Goal: Task Accomplishment & Management: Manage account settings

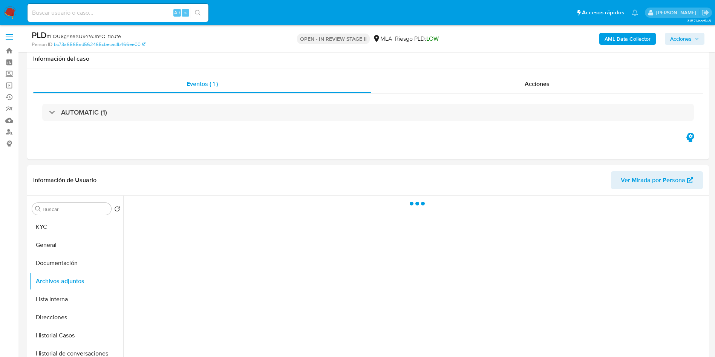
select select "10"
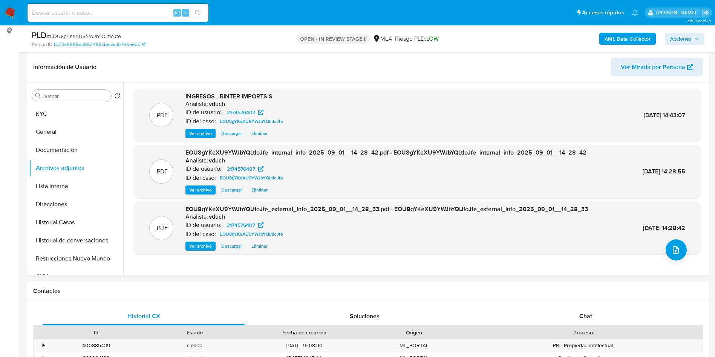
click at [123, 2] on div "Alt s" at bounding box center [117, 12] width 181 height 21
click at [148, 9] on input at bounding box center [117, 13] width 181 height 10
paste input "8UqFAZFXoahpIIp2Bf3kd9pj"
type input "8UqFAZFXoahpIIp2Bf3kd9pj"
click at [207, 7] on div "8UqFAZFXoahpIIp2Bf3kd9pj Alt s" at bounding box center [117, 13] width 181 height 18
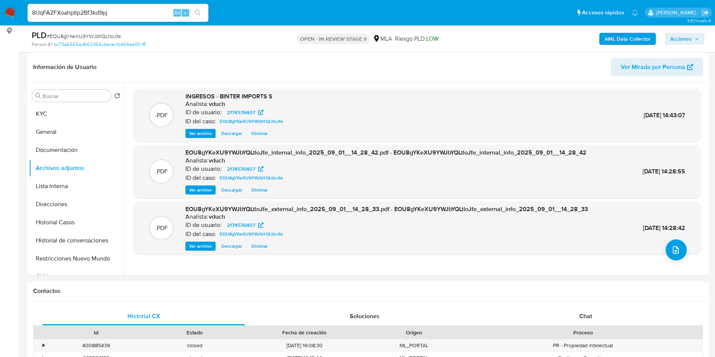
click at [195, 9] on button "search-icon" at bounding box center [197, 13] width 15 height 11
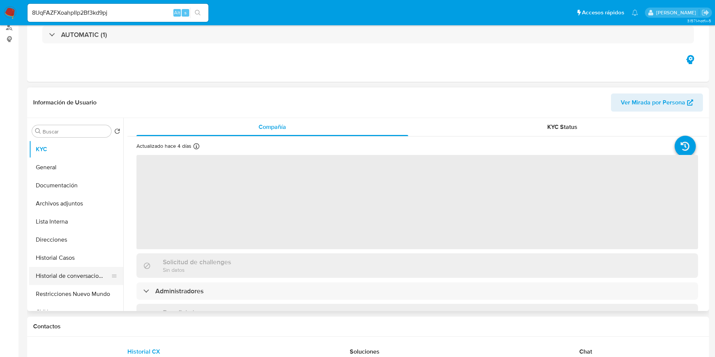
select select "10"
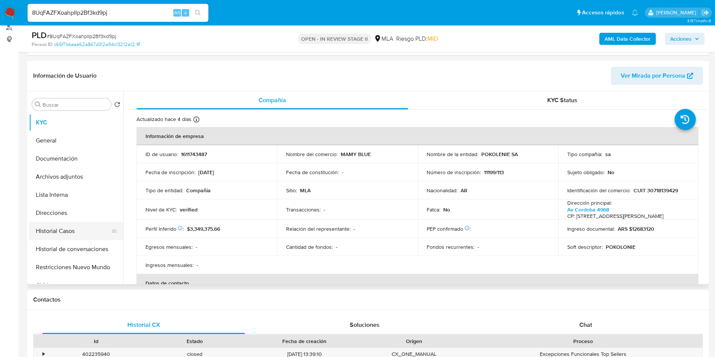
scroll to position [113, 0]
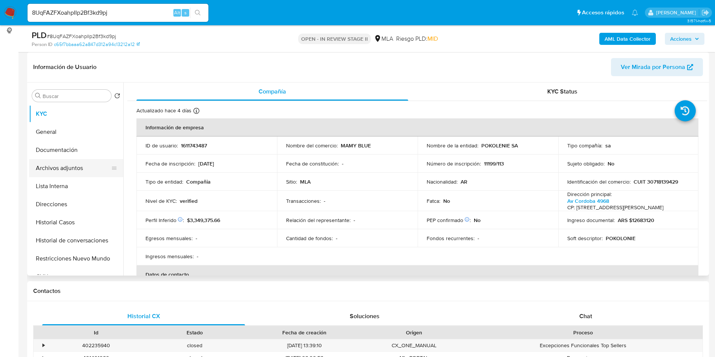
click at [76, 165] on button "Archivos adjuntos" at bounding box center [73, 168] width 88 height 18
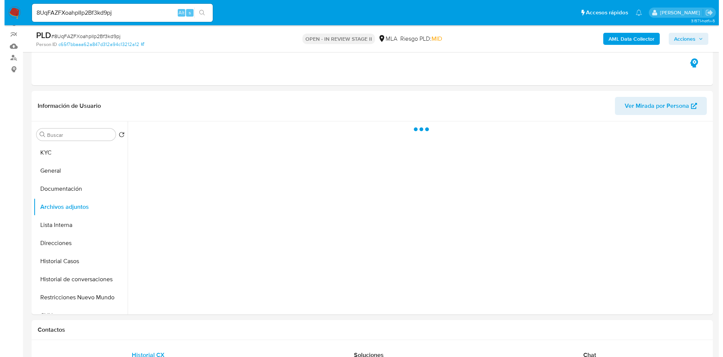
scroll to position [57, 0]
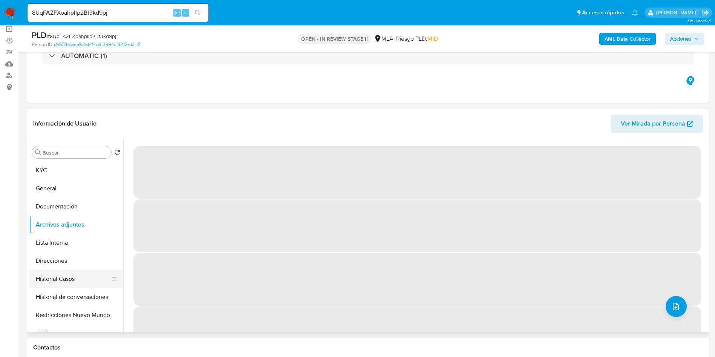
click at [61, 273] on button "Historial Casos" at bounding box center [73, 279] width 88 height 18
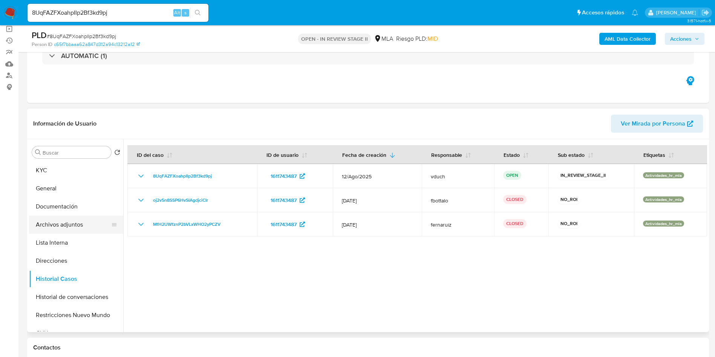
click at [83, 225] on button "Archivos adjuntos" at bounding box center [73, 224] width 88 height 18
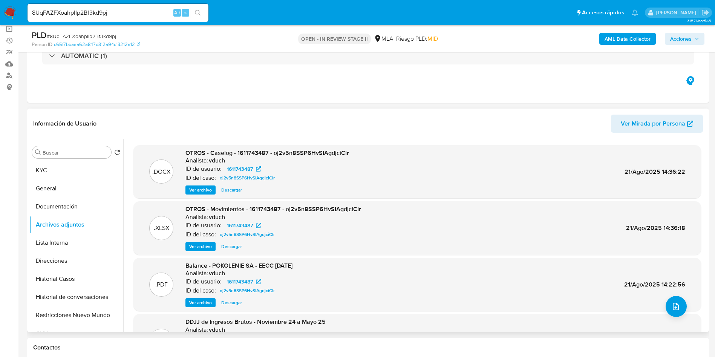
click at [204, 188] on span "Ver archivo" at bounding box center [200, 190] width 23 height 8
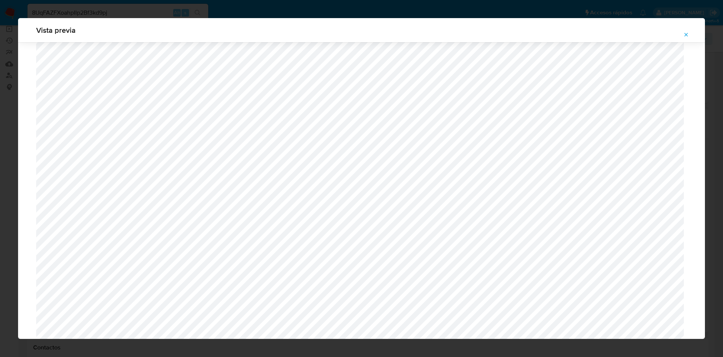
scroll to position [154, 0]
click at [690, 34] on button "Attachment preview" at bounding box center [686, 35] width 17 height 12
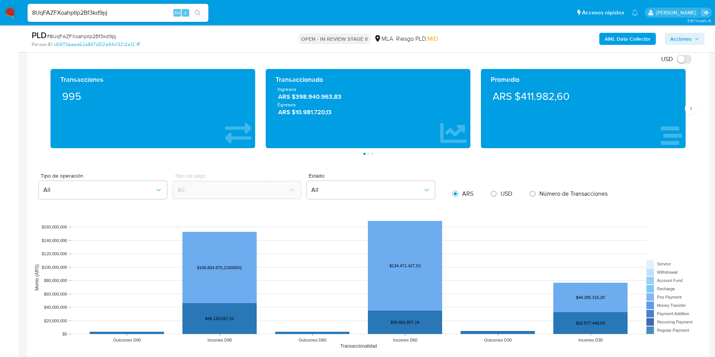
scroll to position [622, 0]
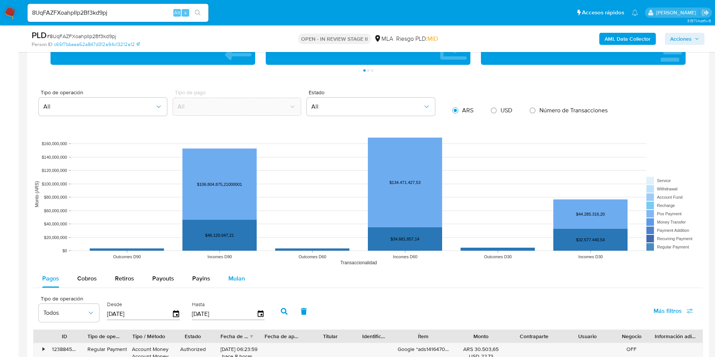
click at [239, 286] on div "Mulan" at bounding box center [236, 278] width 17 height 18
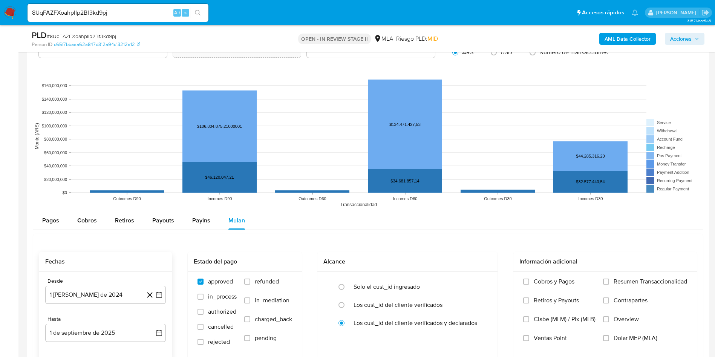
scroll to position [735, 0]
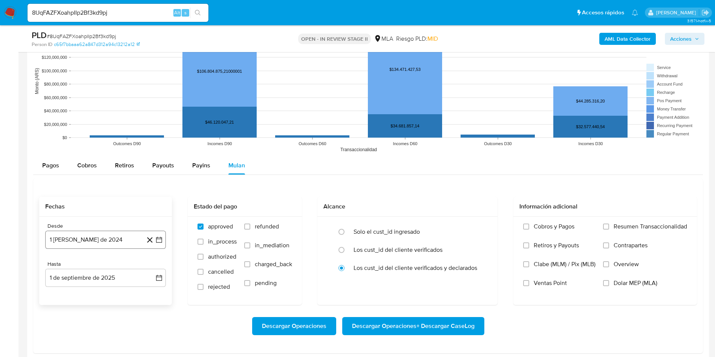
click at [156, 242] on icon "button" at bounding box center [159, 240] width 8 height 8
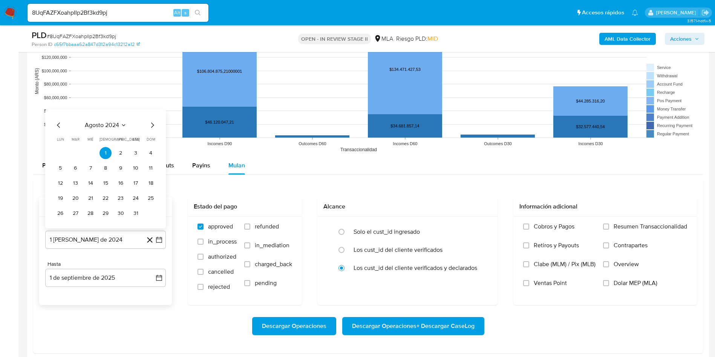
click at [103, 122] on span "agosto 2024" at bounding box center [102, 125] width 34 height 8
click at [150, 116] on icon "Año siguiente" at bounding box center [150, 116] width 9 height 9
click at [79, 188] on button "jul" at bounding box center [72, 186] width 21 height 12
click at [76, 157] on button "1" at bounding box center [75, 153] width 12 height 12
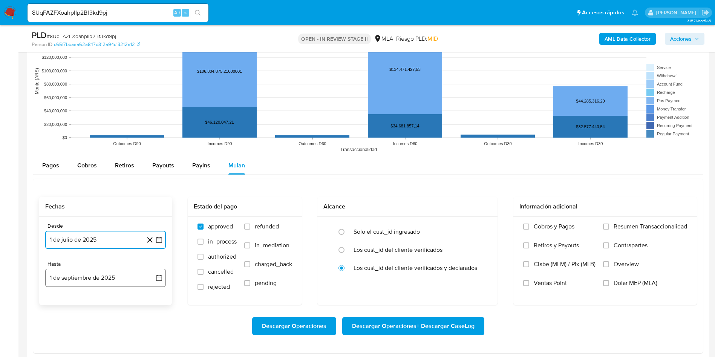
click at [159, 273] on button "1 de septiembre de 2025" at bounding box center [105, 278] width 121 height 18
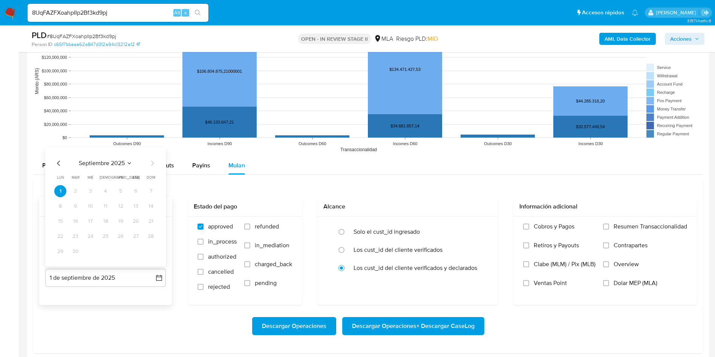
click at [56, 159] on icon "Mes anterior" at bounding box center [58, 163] width 9 height 9
click at [151, 249] on button "31" at bounding box center [151, 251] width 12 height 12
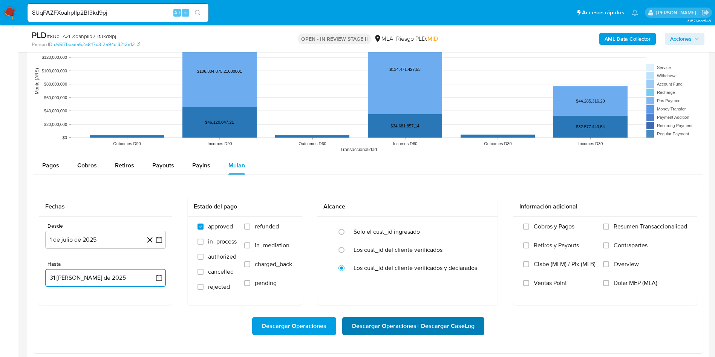
click at [398, 328] on span "Descargar Operaciones + Descargar CaseLog" at bounding box center [413, 326] width 122 height 17
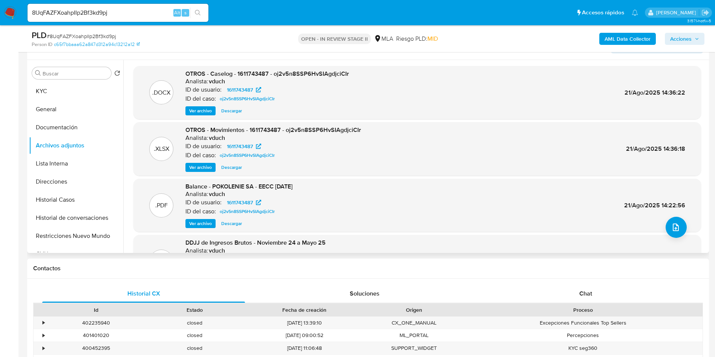
scroll to position [0, 0]
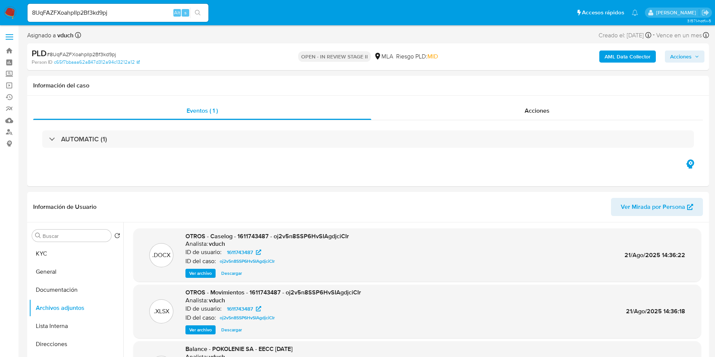
click at [145, 13] on input "8UqFAZFXoahpIIp2Bf3kd9pj" at bounding box center [117, 13] width 181 height 10
paste input "QPZEcXeDLvhEAdCEmnPyojK9"
type input "QPZEcXeDLvhEAdCEmnPyojK9"
click at [197, 14] on icon "search-icon" at bounding box center [198, 13] width 6 height 6
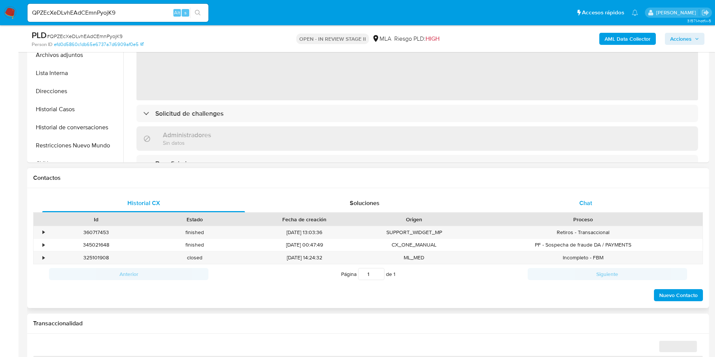
click at [606, 202] on div "Chat" at bounding box center [585, 203] width 203 height 18
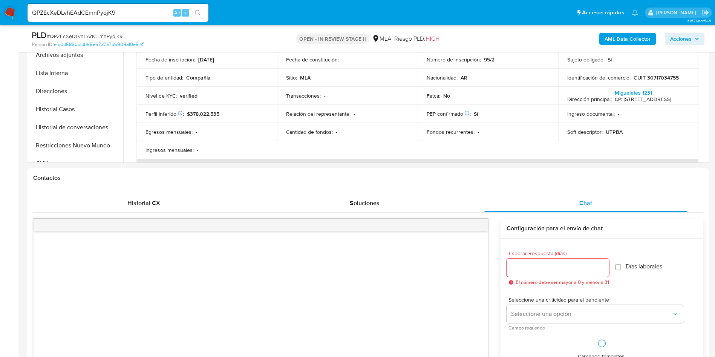
scroll to position [283, 0]
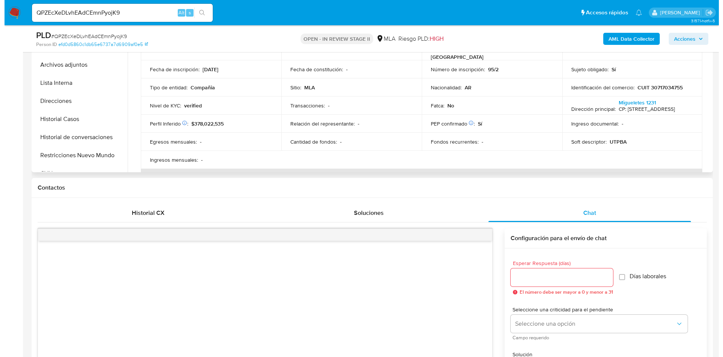
scroll to position [57, 0]
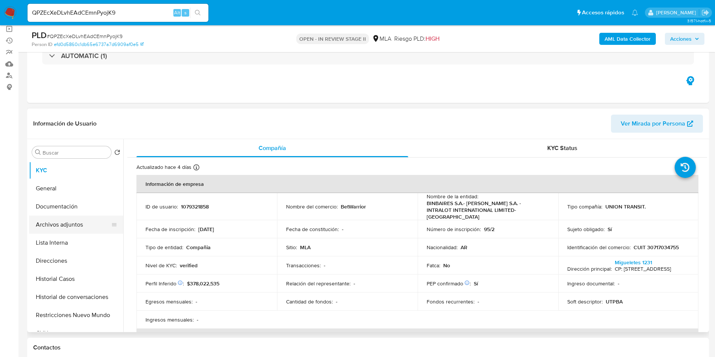
click at [73, 229] on button "Archivos adjuntos" at bounding box center [73, 224] width 88 height 18
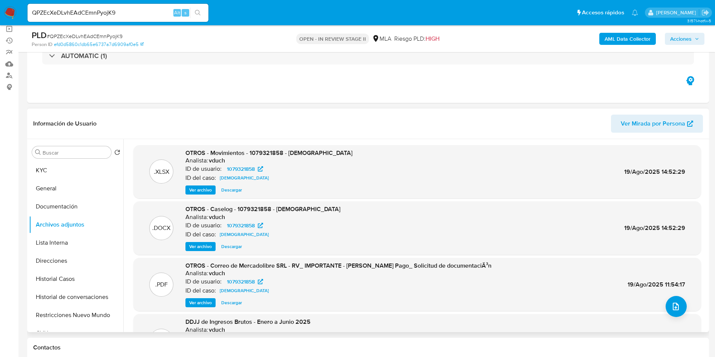
click at [202, 259] on div ".PDF OTROS - Correo de Mercadolibre SRL - RV_ IMPORTANTE - Mercado Pago_ Solici…" at bounding box center [416, 284] width 567 height 53
click at [206, 249] on span "Ver archivo" at bounding box center [200, 247] width 23 height 8
select select "10"
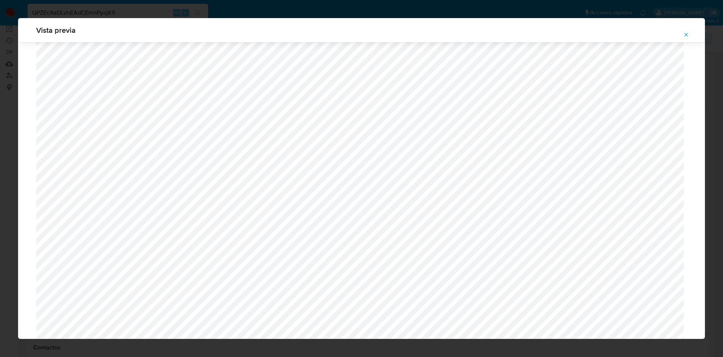
scroll to position [154, 0]
click at [696, 31] on div "Vista previa" at bounding box center [361, 30] width 687 height 24
click at [684, 31] on span "Attachment preview" at bounding box center [686, 34] width 6 height 11
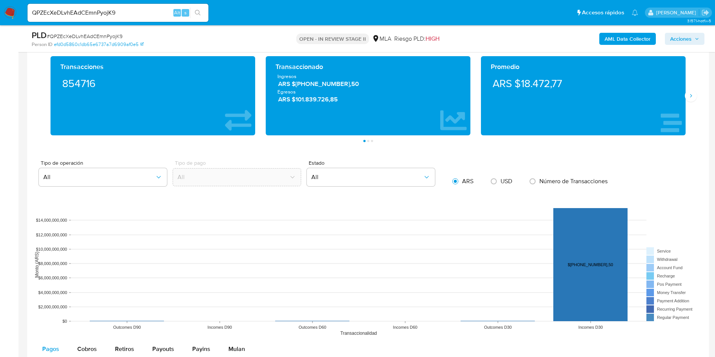
scroll to position [904, 0]
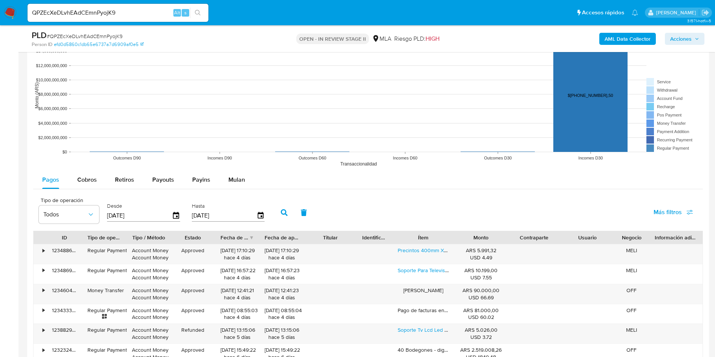
click at [253, 181] on div "Pagos Cobros Retiros Payouts Payins Mulan" at bounding box center [367, 180] width 669 height 18
click at [240, 182] on span "Mulan" at bounding box center [236, 179] width 17 height 9
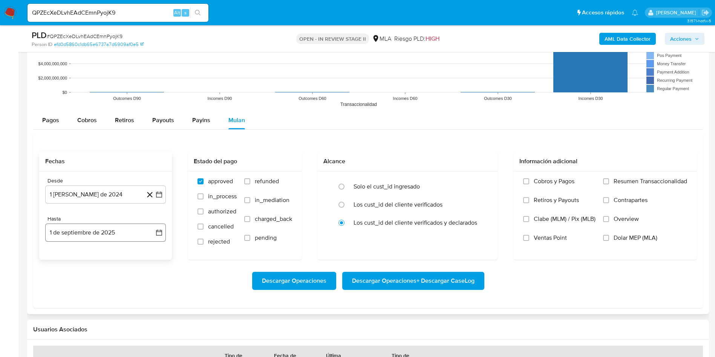
scroll to position [1017, 0]
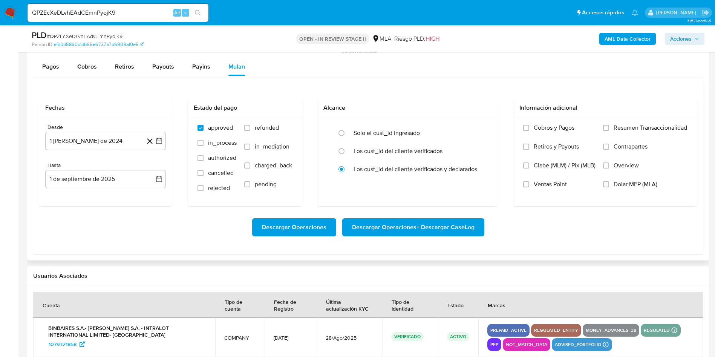
click at [173, 141] on div "Fechas Desde 1 de agosto de 2024 1-08-2024 Hasta 1 de septiembre de 2025 1-09-2…" at bounding box center [367, 152] width 657 height 108
click at [156, 141] on icon "button" at bounding box center [159, 141] width 8 height 8
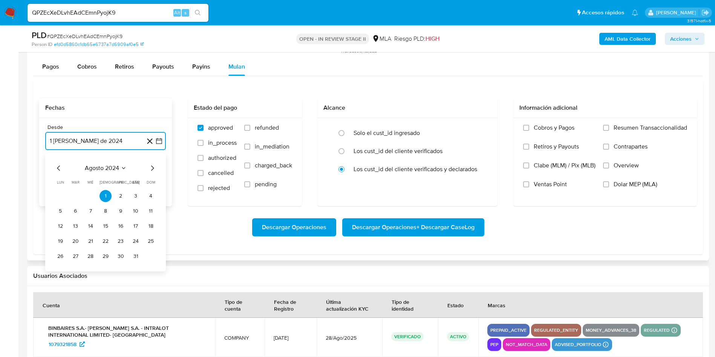
click at [87, 168] on span "agosto 2024" at bounding box center [102, 168] width 34 height 8
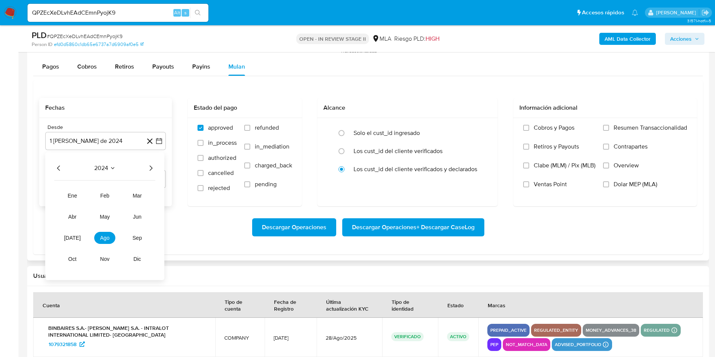
click at [152, 167] on icon "Año siguiente" at bounding box center [150, 167] width 9 height 9
click at [72, 242] on button "jul" at bounding box center [72, 238] width 21 height 12
click at [72, 195] on button "1" at bounding box center [75, 196] width 12 height 12
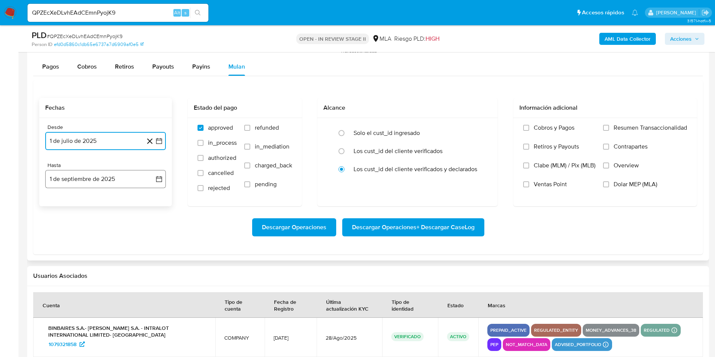
click at [157, 177] on icon "button" at bounding box center [159, 179] width 6 height 6
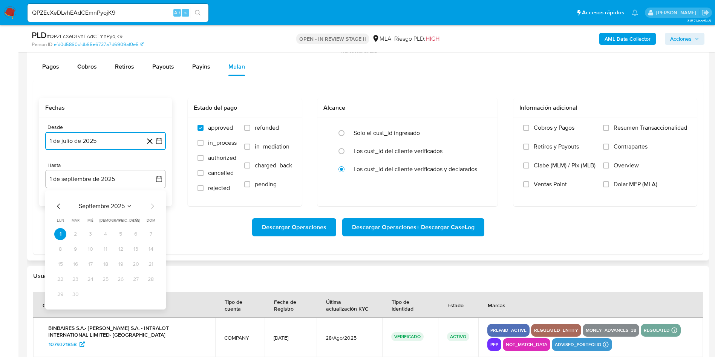
click at [57, 203] on icon "Mes anterior" at bounding box center [58, 206] width 9 height 9
click at [147, 292] on button "31" at bounding box center [151, 294] width 12 height 12
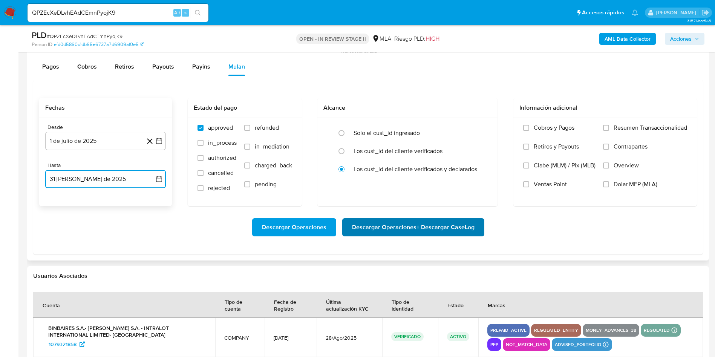
click at [375, 230] on span "Descargar Operaciones + Descargar CaseLog" at bounding box center [413, 227] width 122 height 17
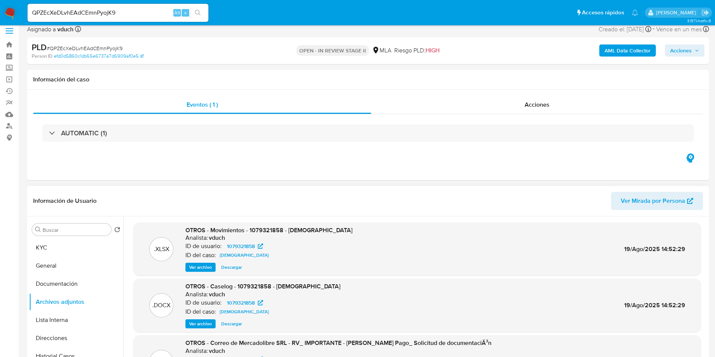
scroll to position [0, 0]
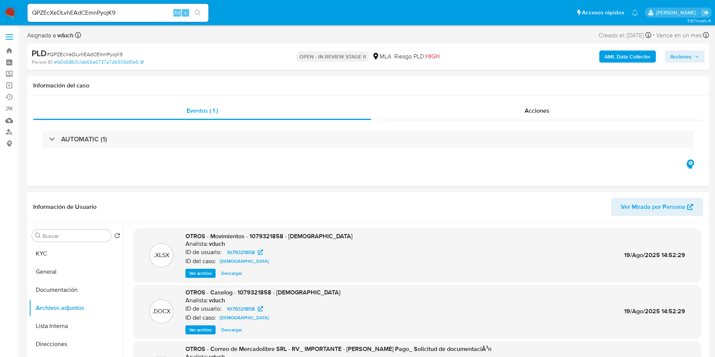
click at [106, 8] on input "QPZEcXeDLvhEAdCEmnPyojK9" at bounding box center [117, 13] width 181 height 10
paste input "akdtuMg3MzyIMwAdV5vRhSFd"
type input "akdtuMg3MzyIMwAdV5vRhSFd"
click at [201, 14] on button "search-icon" at bounding box center [197, 13] width 15 height 11
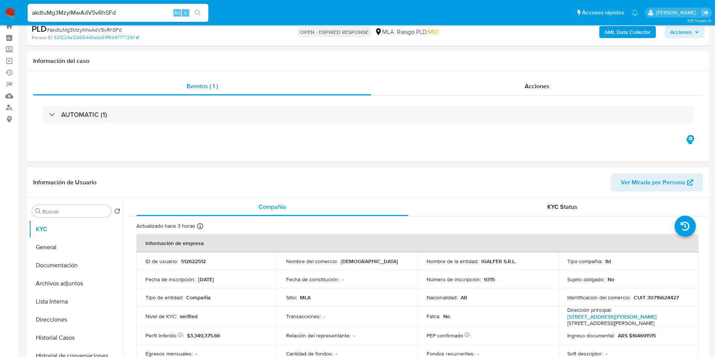
scroll to position [113, 0]
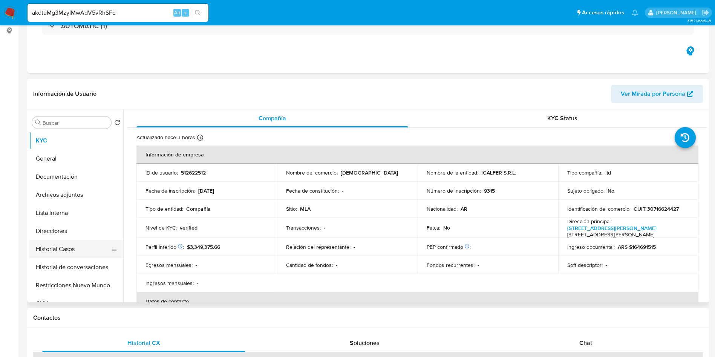
select select "10"
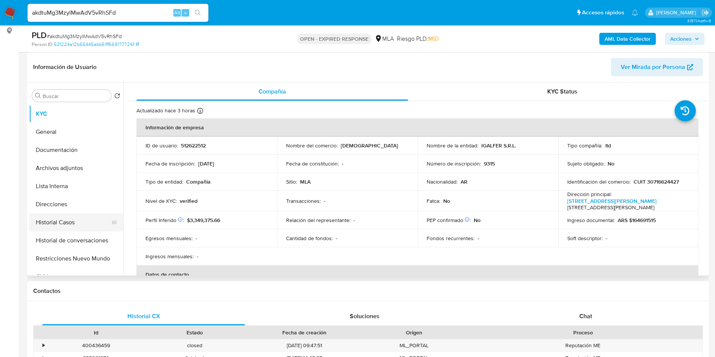
click at [63, 222] on button "Historial Casos" at bounding box center [73, 222] width 88 height 18
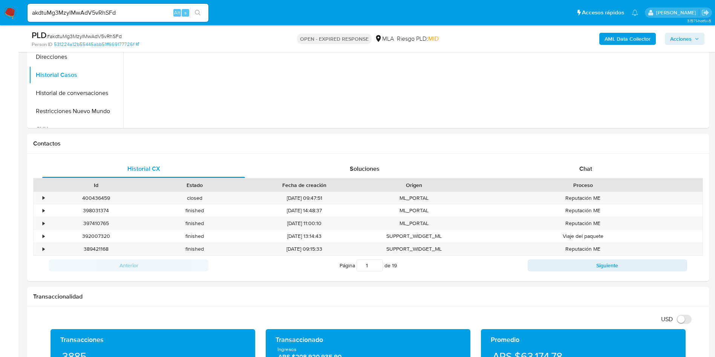
scroll to position [283, 0]
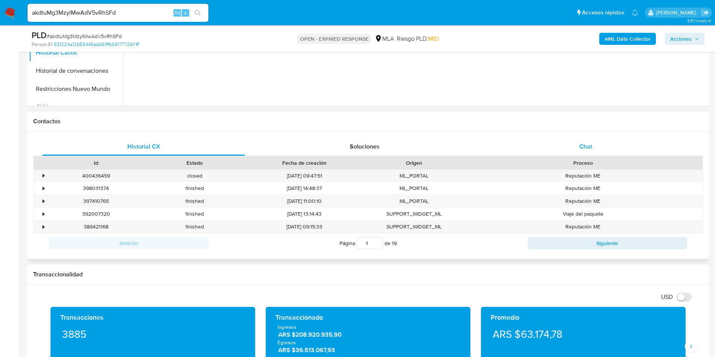
click at [594, 146] on div "Chat" at bounding box center [585, 146] width 203 height 18
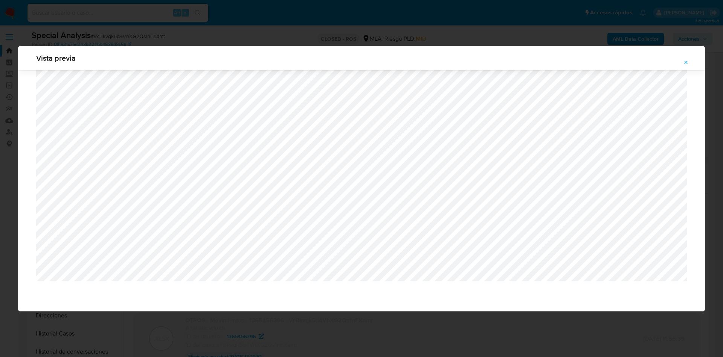
select select "10"
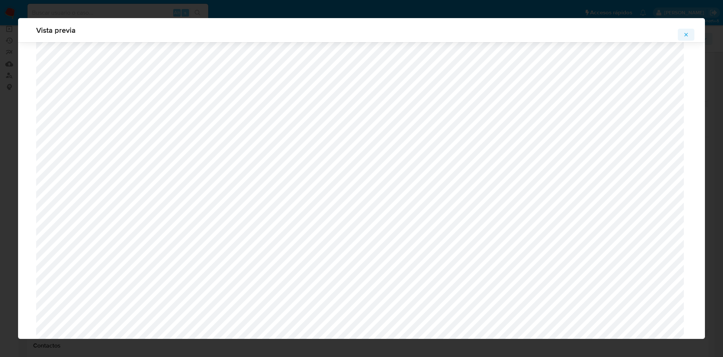
scroll to position [437, 0]
click at [687, 33] on icon "Attachment preview" at bounding box center [686, 35] width 6 height 6
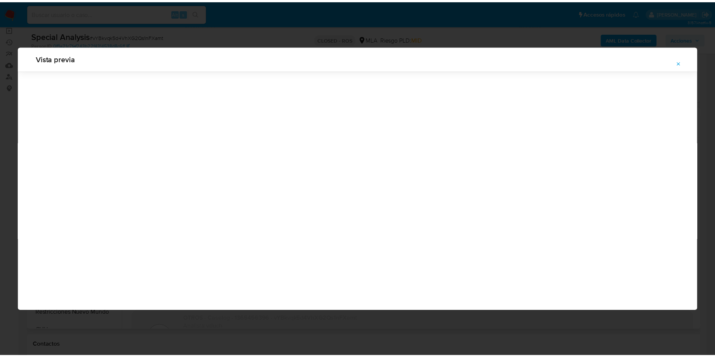
scroll to position [0, 0]
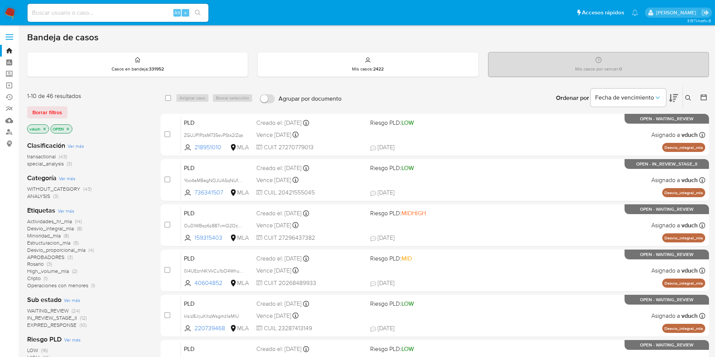
click at [690, 99] on icon at bounding box center [688, 98] width 6 height 6
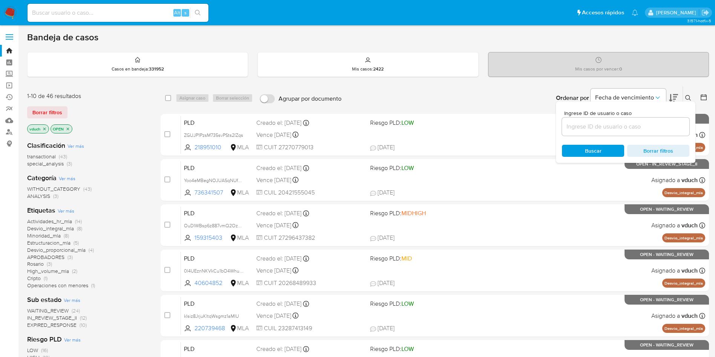
click at [645, 131] on input at bounding box center [625, 127] width 127 height 10
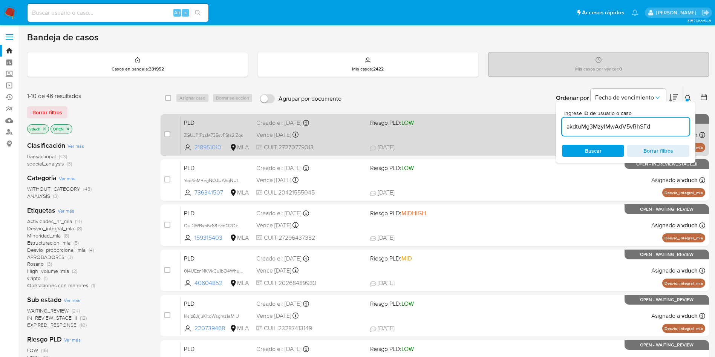
type input "akdtuMg3MzyIMwAdV5vRhSFd"
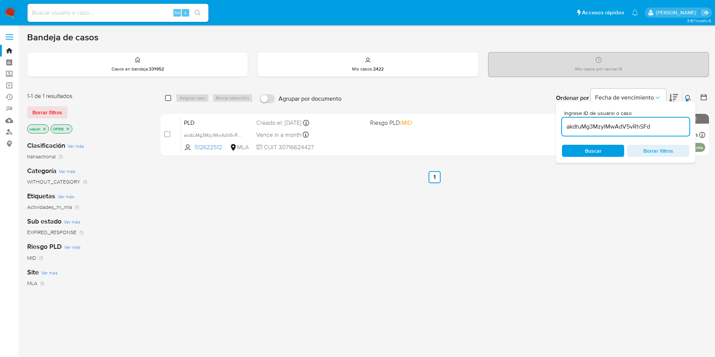
click at [171, 100] on input "checkbox" at bounding box center [168, 98] width 6 height 6
checkbox input "true"
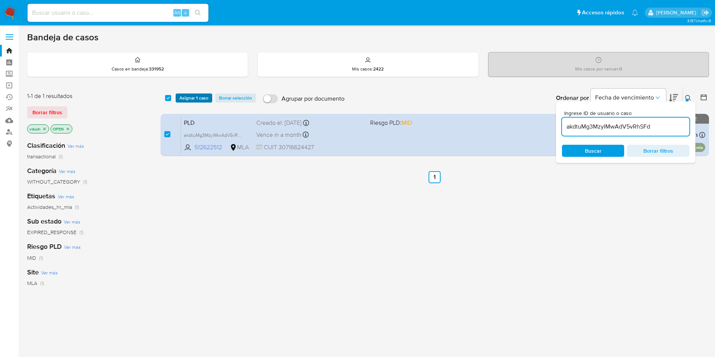
click at [185, 95] on span "Asignar 1 caso" at bounding box center [193, 98] width 29 height 8
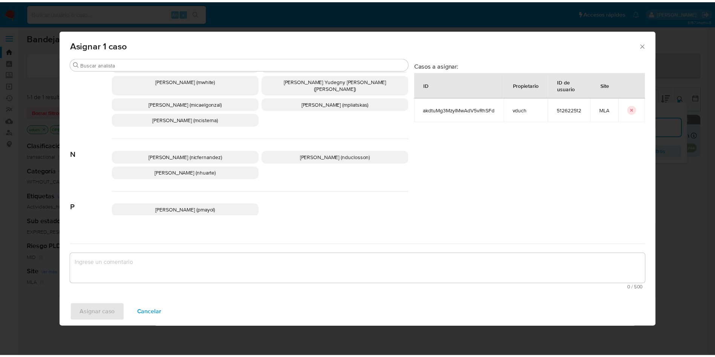
scroll to position [652, 0]
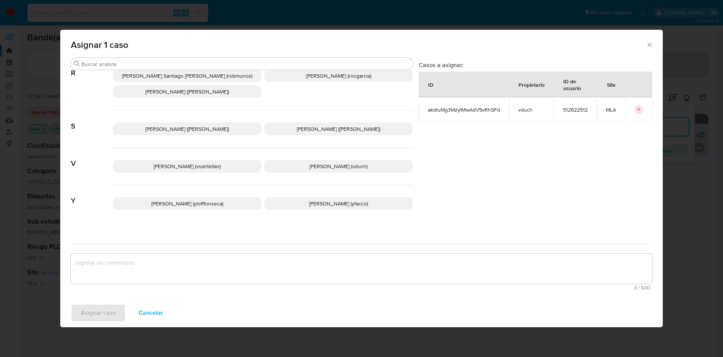
click at [345, 162] on span "Valeria Duch (vduch)" at bounding box center [339, 166] width 58 height 8
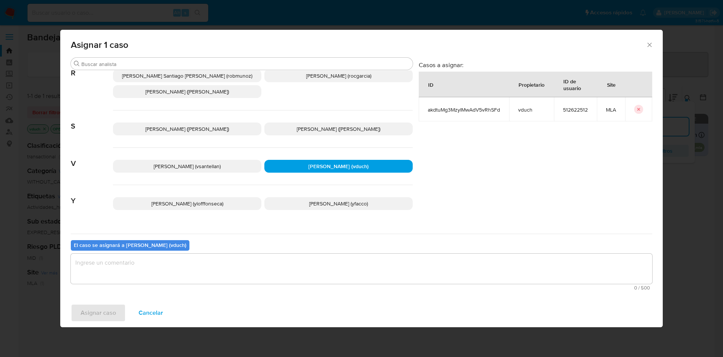
click at [365, 250] on div "El caso se asignará a Valeria Duch (vduch) 0 / 500 500 caracteres restantes" at bounding box center [362, 264] width 582 height 60
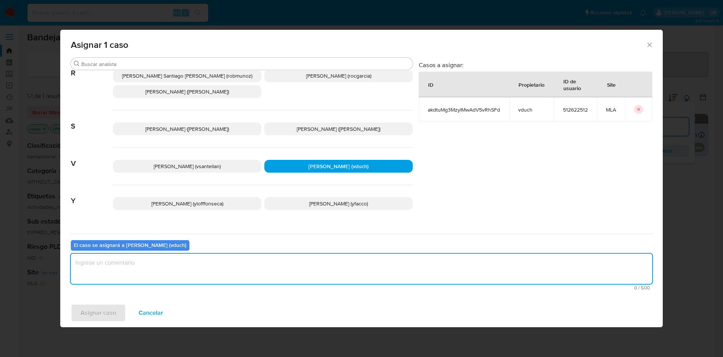
click at [340, 268] on textarea "assign-modal" at bounding box center [362, 269] width 582 height 30
click at [126, 302] on div "Asignar caso Cancelar" at bounding box center [361, 312] width 603 height 29
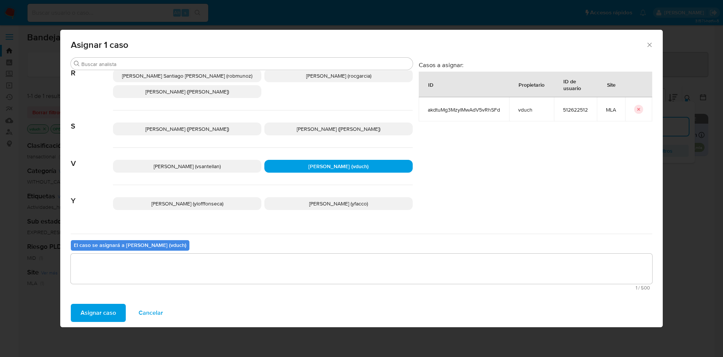
drag, startPoint x: 113, startPoint y: 297, endPoint x: 109, endPoint y: 311, distance: 14.4
click at [112, 297] on div "Buscar A Abril Karina Medzovich (amedzovich) Agostina Dinora Faruolo (afaruolo)…" at bounding box center [361, 177] width 603 height 241
click at [109, 313] on span "Asignar caso" at bounding box center [98, 312] width 35 height 17
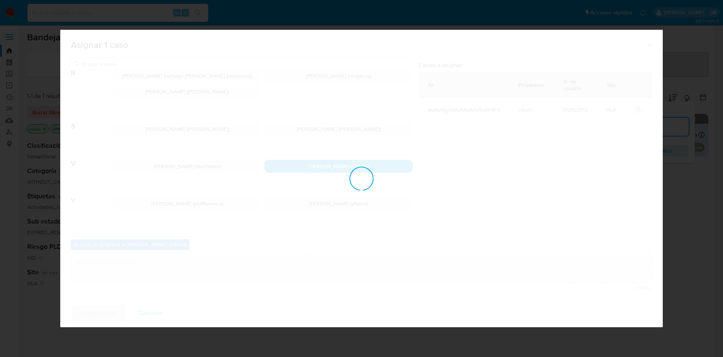
checkbox input "false"
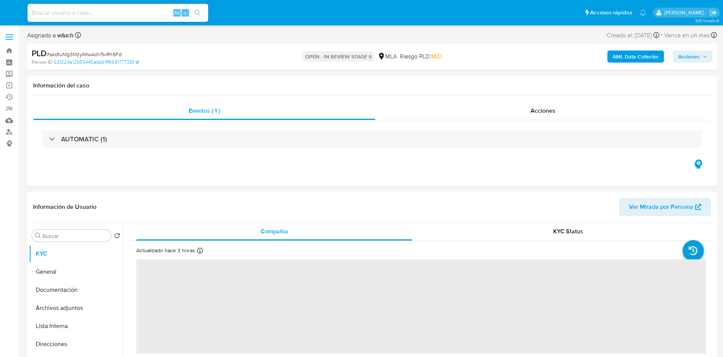
select select "10"
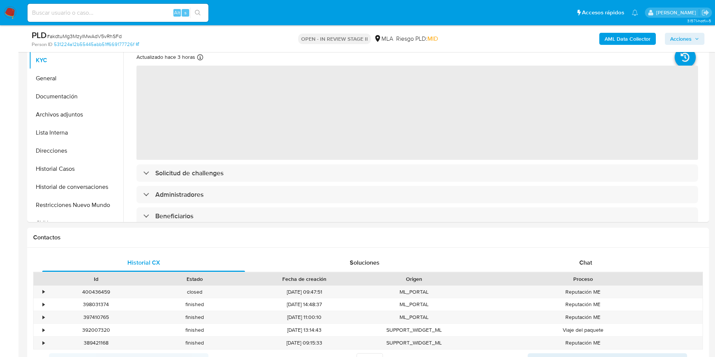
scroll to position [339, 0]
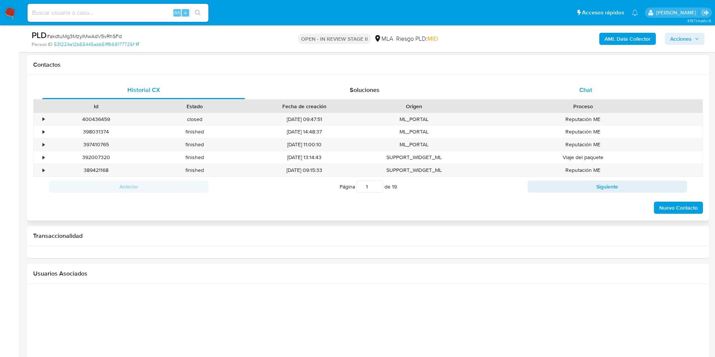
drag, startPoint x: 606, startPoint y: 95, endPoint x: 582, endPoint y: 98, distance: 23.8
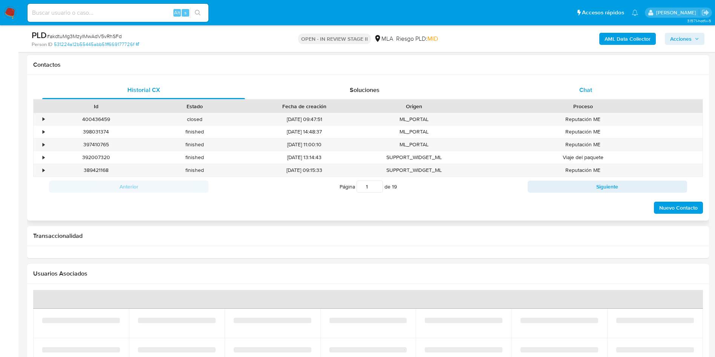
click at [606, 95] on div "Chat" at bounding box center [585, 90] width 203 height 18
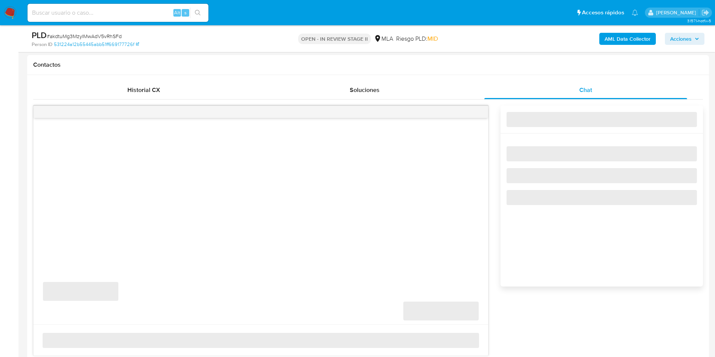
scroll to position [0, 0]
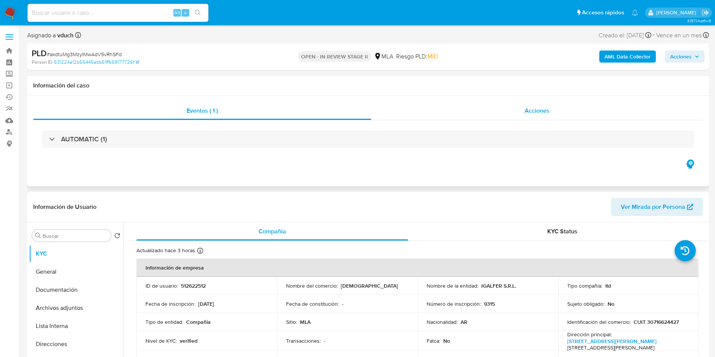
select select "10"
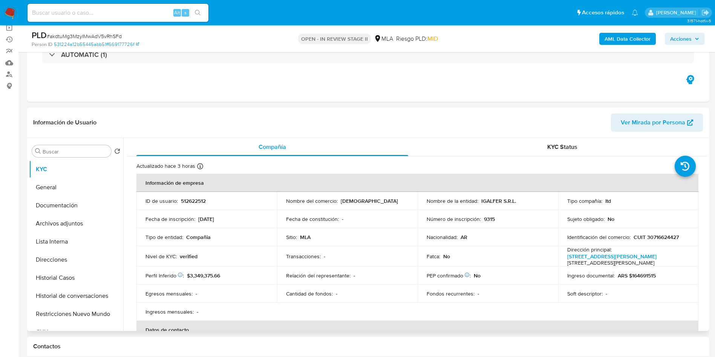
scroll to position [113, 0]
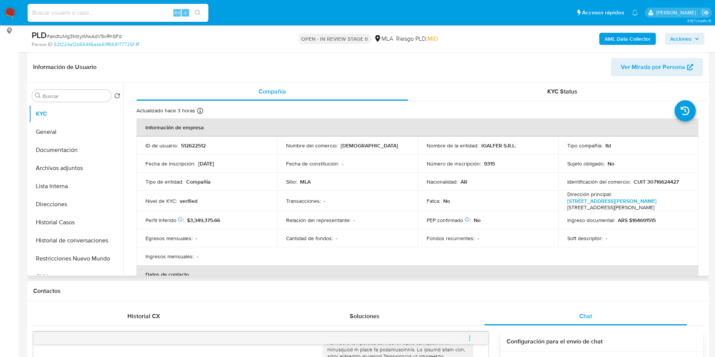
click at [199, 144] on p "512622512" at bounding box center [193, 145] width 25 height 7
copy p "512622512"
click at [99, 225] on button "Historial Casos" at bounding box center [73, 222] width 88 height 18
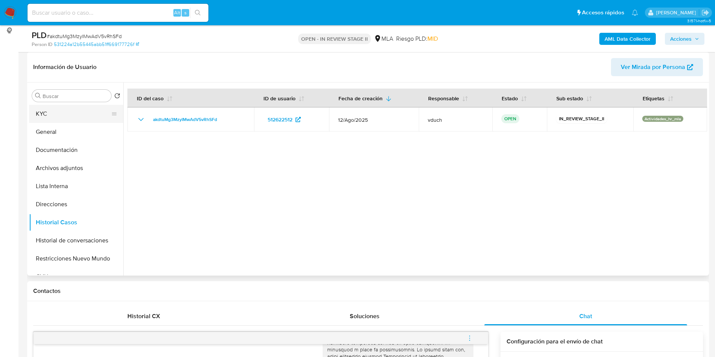
click at [43, 116] on button "KYC" at bounding box center [73, 114] width 88 height 18
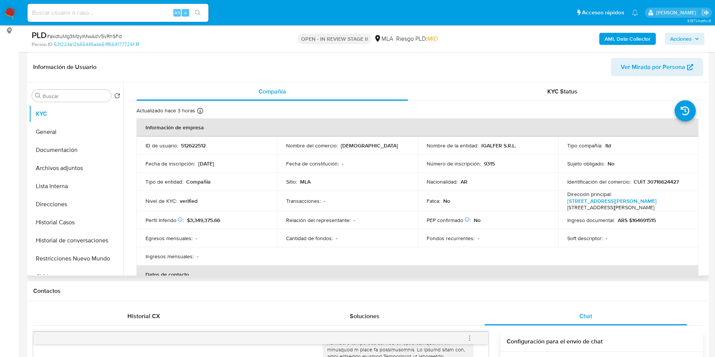
click at [491, 148] on p "IGALFER S.R.L." at bounding box center [498, 145] width 35 height 7
copy p "IGALFER"
click at [87, 146] on button "Documentación" at bounding box center [73, 150] width 88 height 18
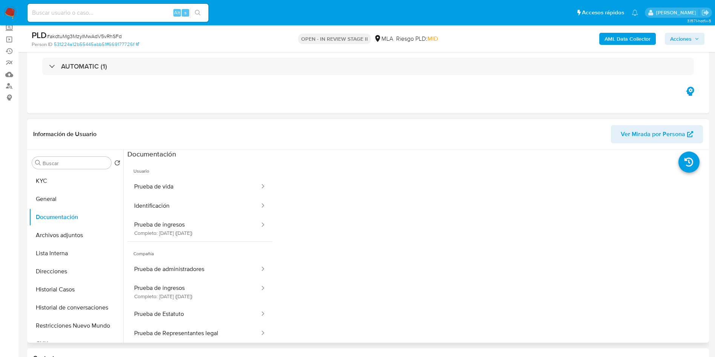
scroll to position [57, 0]
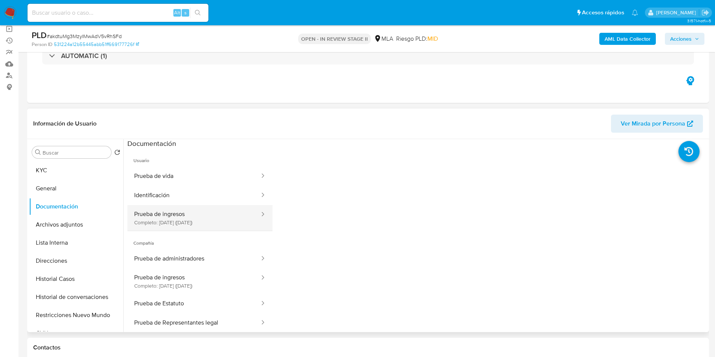
click at [196, 205] on button "Prueba de ingresos Completo: 26/10/2021 (hace 4 años)" at bounding box center [193, 218] width 133 height 26
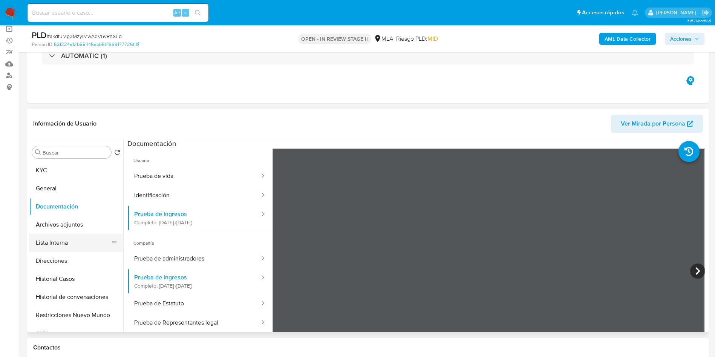
click at [57, 237] on button "Lista Interna" at bounding box center [73, 243] width 88 height 18
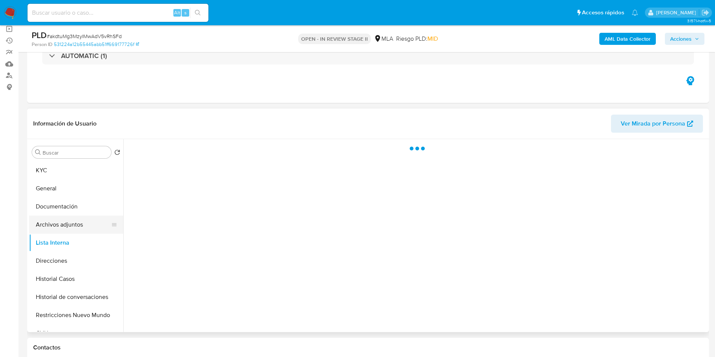
click at [65, 229] on button "Archivos adjuntos" at bounding box center [73, 224] width 88 height 18
click at [90, 206] on button "Documentación" at bounding box center [73, 206] width 88 height 18
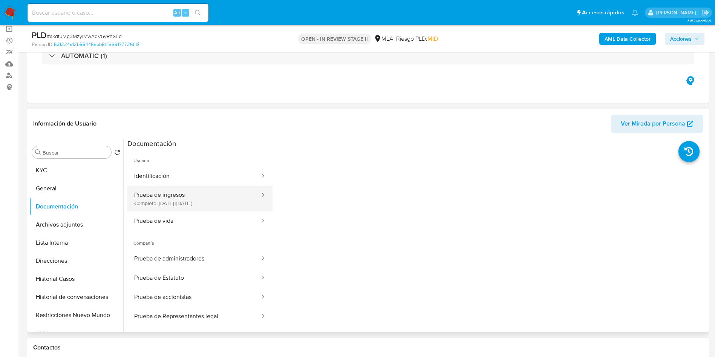
click at [241, 209] on button "Prueba de ingresos Completo: 26/10/2021 (hace 4 años)" at bounding box center [193, 199] width 133 height 26
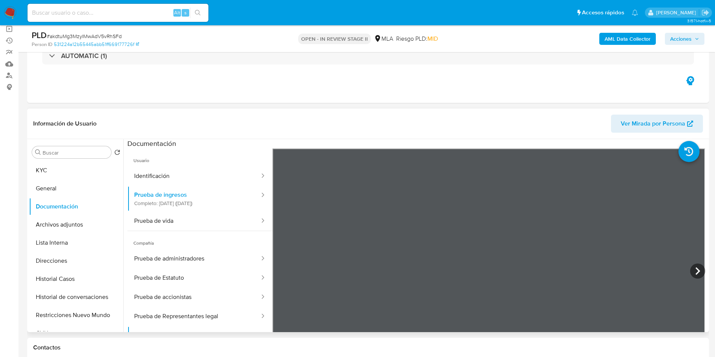
click at [53, 159] on div "Buscar Volver al orden por defecto KYC General Documentación Archivos adjuntos …" at bounding box center [76, 236] width 94 height 192
click at [69, 180] on button "General" at bounding box center [73, 188] width 88 height 18
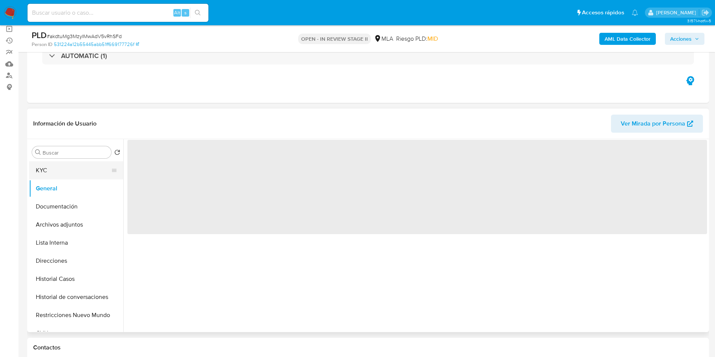
click at [70, 171] on button "KYC" at bounding box center [73, 170] width 88 height 18
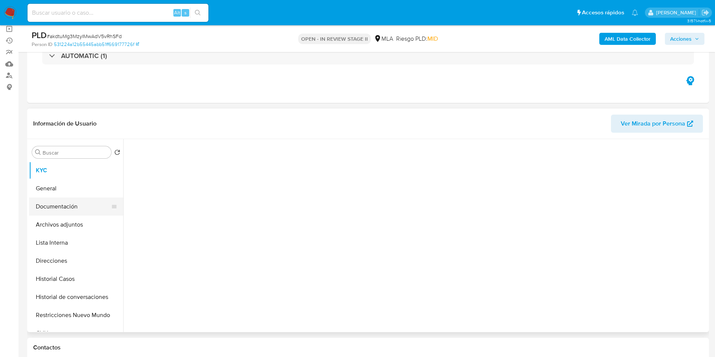
click at [76, 211] on button "Documentación" at bounding box center [73, 206] width 88 height 18
click at [106, 240] on button "Lista Interna" at bounding box center [73, 243] width 88 height 18
click at [87, 232] on button "Archivos adjuntos" at bounding box center [73, 224] width 88 height 18
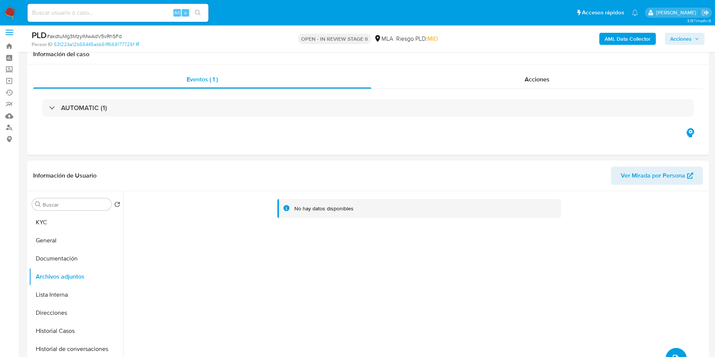
scroll to position [0, 0]
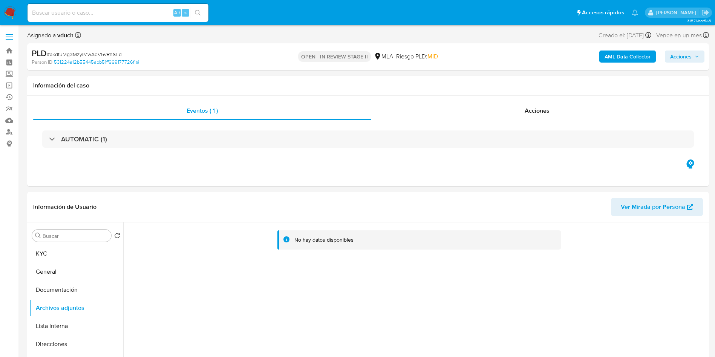
click at [648, 53] on b "AML Data Collector" at bounding box center [627, 56] width 46 height 12
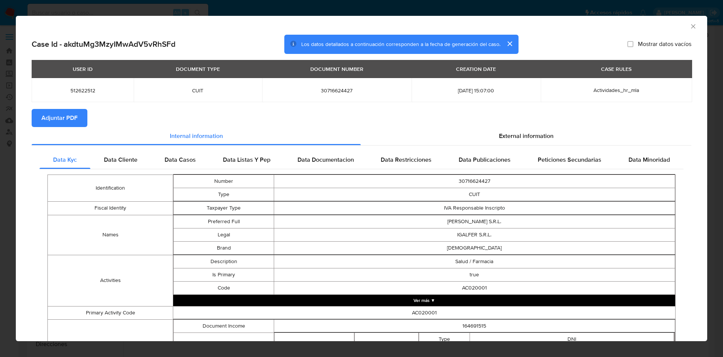
click at [61, 116] on span "Adjuntar PDF" at bounding box center [59, 118] width 36 height 17
click at [682, 21] on div "AML Data Collector" at bounding box center [362, 25] width 692 height 19
click at [690, 26] on icon "Cerrar ventana" at bounding box center [694, 27] width 8 height 8
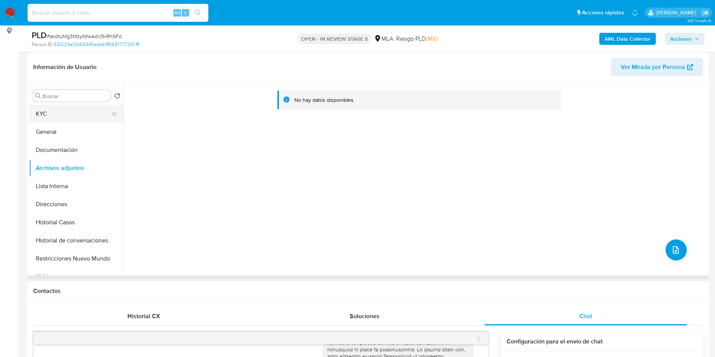
click at [55, 116] on button "KYC" at bounding box center [73, 114] width 88 height 18
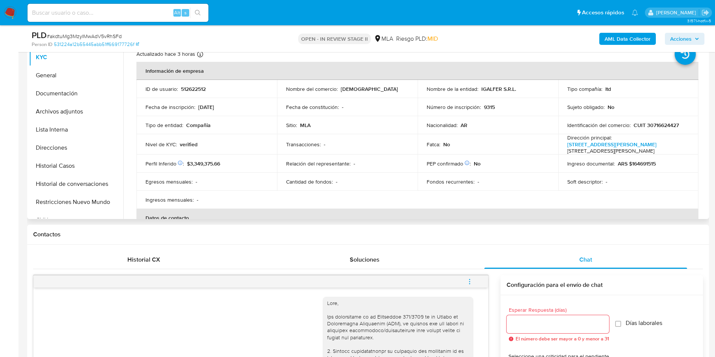
scroll to position [57, 0]
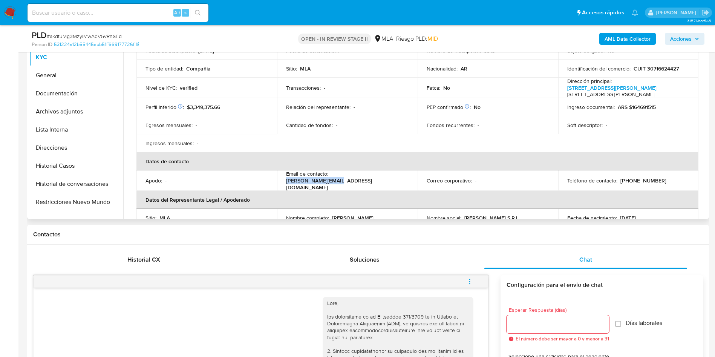
drag, startPoint x: 362, startPoint y: 179, endPoint x: 393, endPoint y: 177, distance: 30.9
click at [393, 177] on div "Email de contacto : ignacio@igalfer.com" at bounding box center [347, 180] width 122 height 20
copy p "ignacio@igalfer.com"
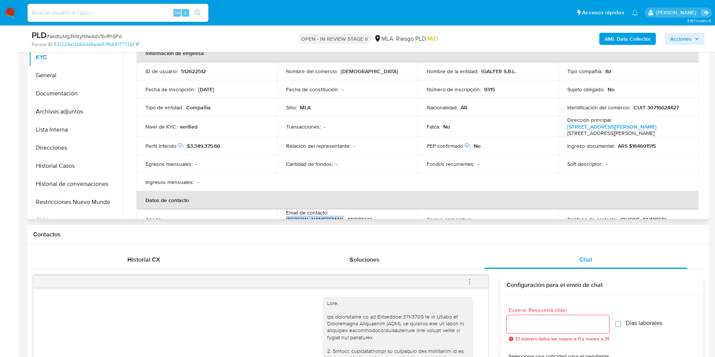
scroll to position [0, 0]
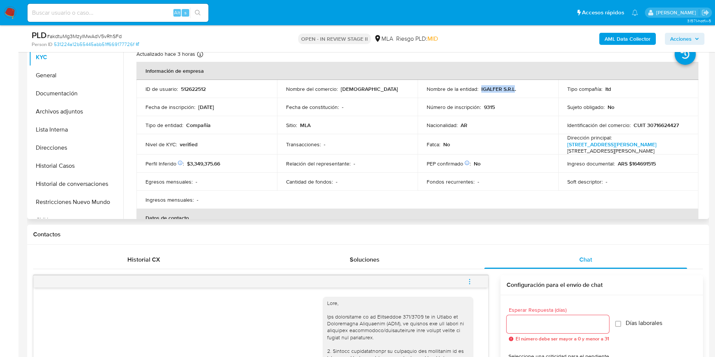
drag, startPoint x: 479, startPoint y: 89, endPoint x: 519, endPoint y: 97, distance: 40.7
click at [518, 87] on div "Nombre de la entidad : IGALFER S.R.L." at bounding box center [487, 89] width 122 height 7
copy p "IGALFER S.R.L."
click at [344, 125] on div "Sitio : MLA" at bounding box center [347, 125] width 122 height 7
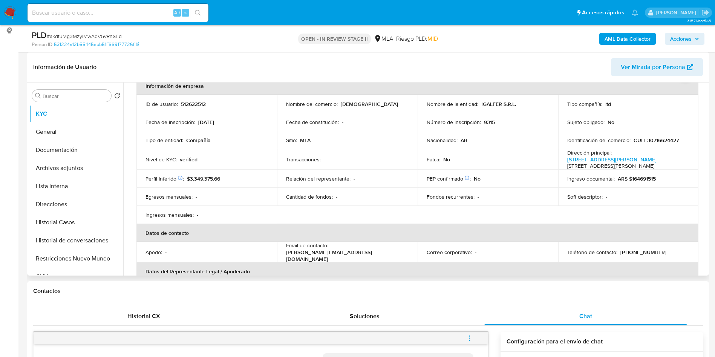
scroll to position [170, 0]
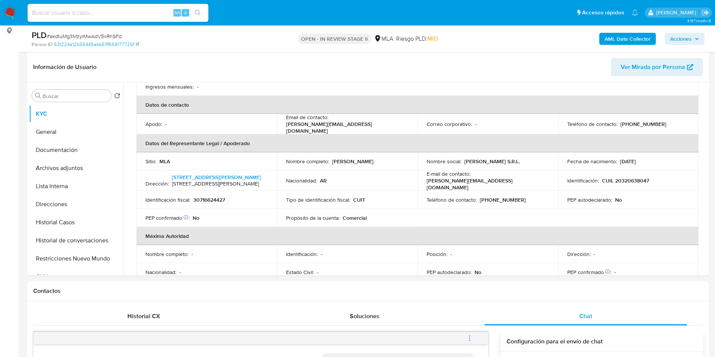
click at [142, 7] on div "Alt s" at bounding box center [117, 13] width 181 height 18
click at [159, 12] on input at bounding box center [117, 13] width 181 height 10
paste input "8UqFAZFXoahpIIp2Bf3kd9pj"
type input "8UqFAZFXoahpIIp2Bf3kd9pj"
click at [204, 10] on button "search-icon" at bounding box center [197, 13] width 15 height 11
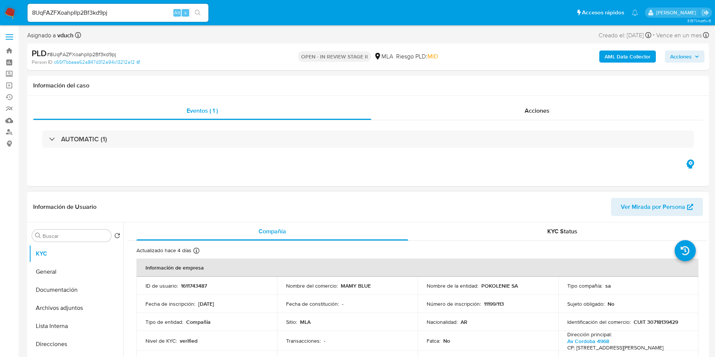
click at [199, 282] on p "1611743487" at bounding box center [194, 285] width 26 height 7
select select "10"
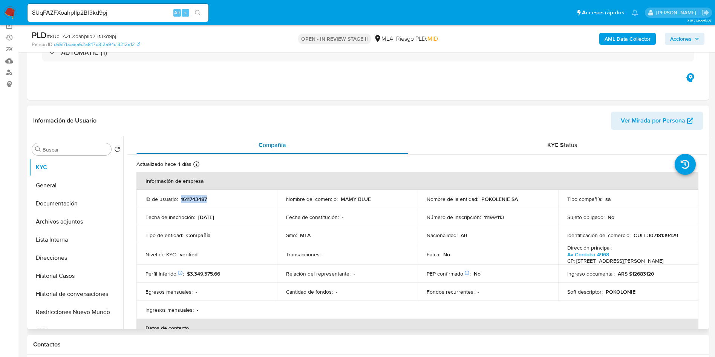
scroll to position [170, 0]
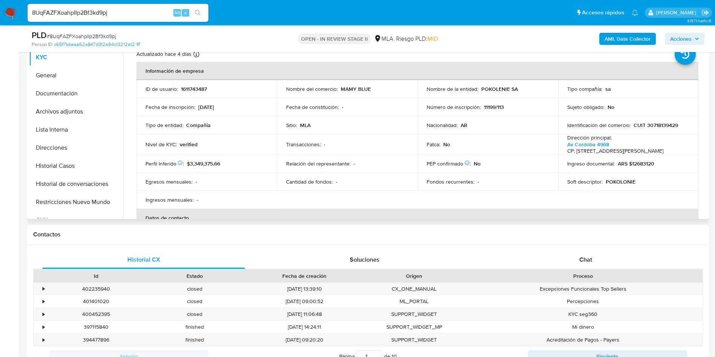
click at [324, 163] on p "Relación del representante :" at bounding box center [318, 163] width 64 height 7
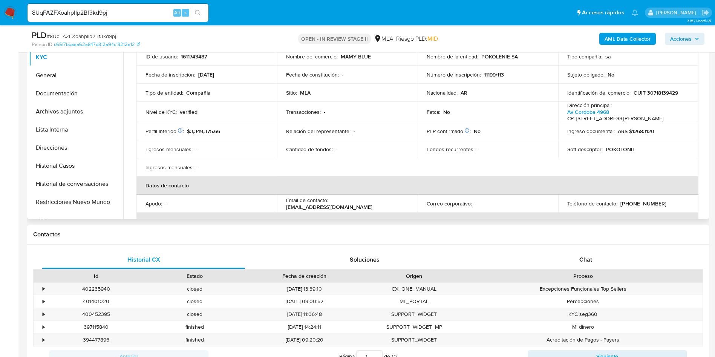
scroll to position [57, 0]
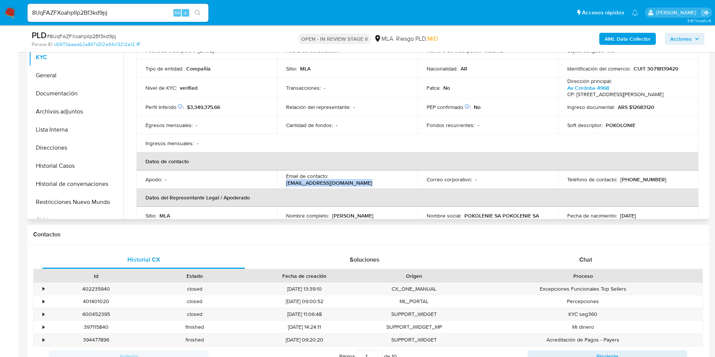
drag, startPoint x: 286, startPoint y: 186, endPoint x: 366, endPoint y: 185, distance: 79.9
click at [366, 185] on div "Email de contacto : ventasonline@mamyblue.com.ar" at bounding box center [347, 180] width 122 height 14
copy p "ventasonline@mamyblue.com.ar"
click at [638, 183] on td "Teléfono de contacto : (11) 31740700" at bounding box center [628, 179] width 141 height 18
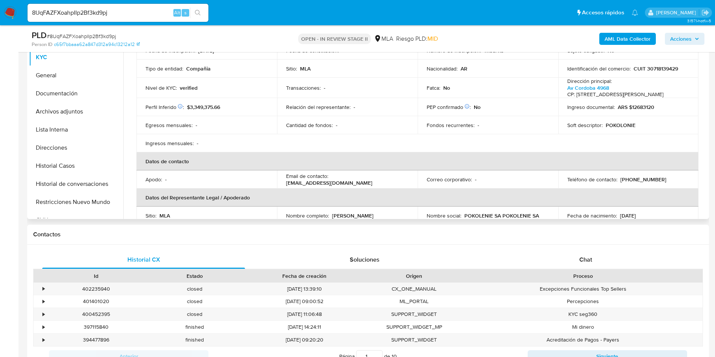
click at [637, 182] on p "(11) 31740700" at bounding box center [643, 179] width 46 height 7
copy p "31740700"
click at [69, 102] on button "Documentación" at bounding box center [73, 93] width 88 height 18
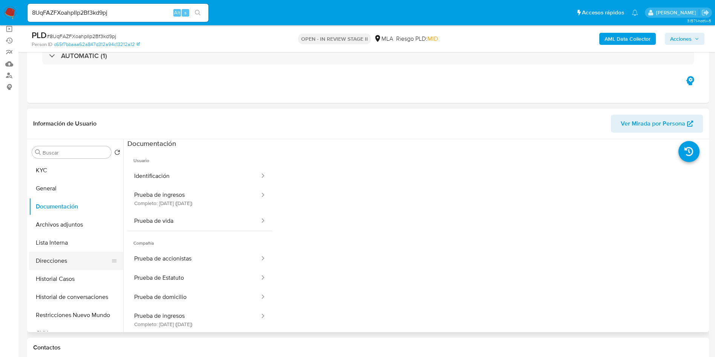
click at [64, 252] on button "Direcciones" at bounding box center [73, 261] width 88 height 18
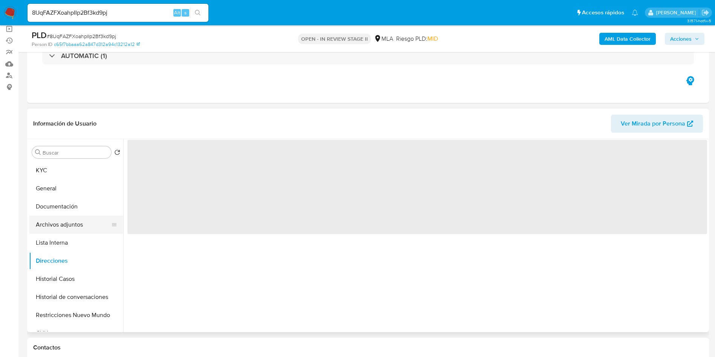
click at [67, 229] on button "Archivos adjuntos" at bounding box center [73, 224] width 88 height 18
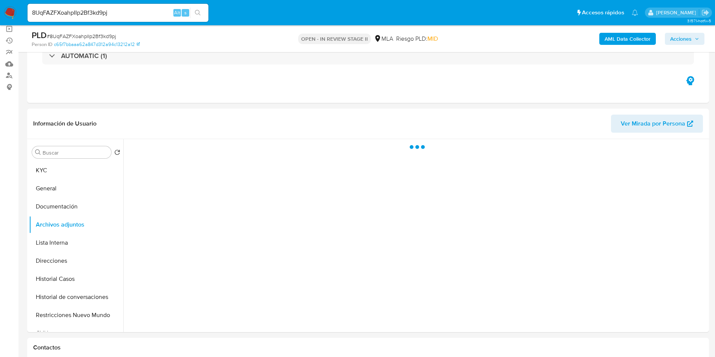
scroll to position [113, 0]
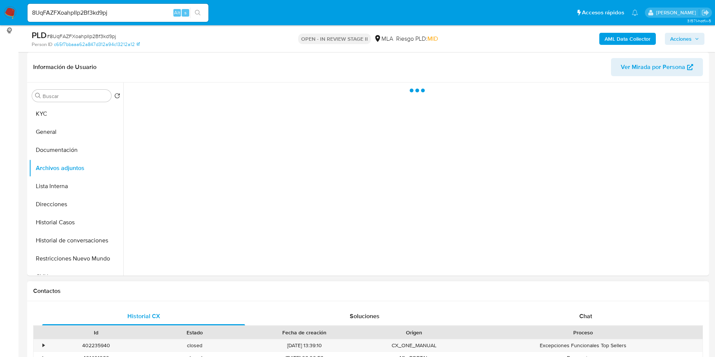
click at [657, 328] on div "Proceso" at bounding box center [583, 332] width 228 height 8
click at [651, 323] on div "Chat" at bounding box center [585, 316] width 203 height 18
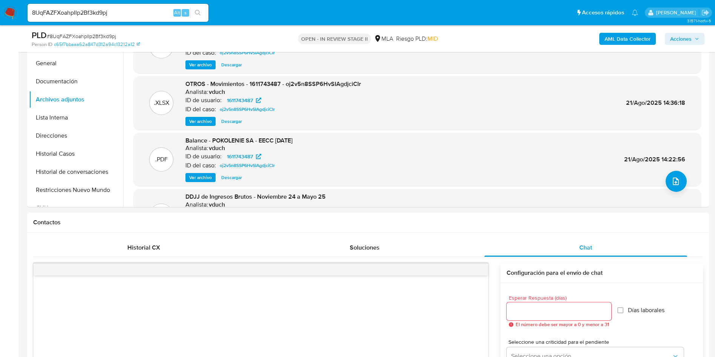
scroll to position [57, 0]
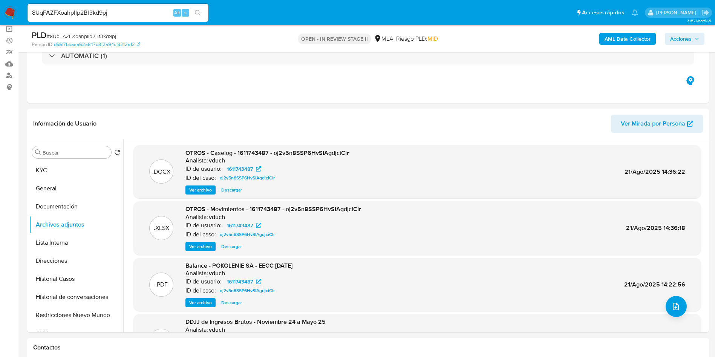
click at [638, 38] on b "AML Data Collector" at bounding box center [627, 39] width 46 height 12
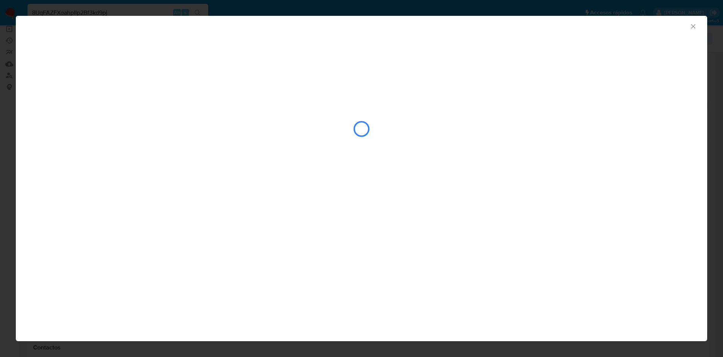
click at [82, 109] on div "closure-recommendation-modal" at bounding box center [362, 128] width 660 height 75
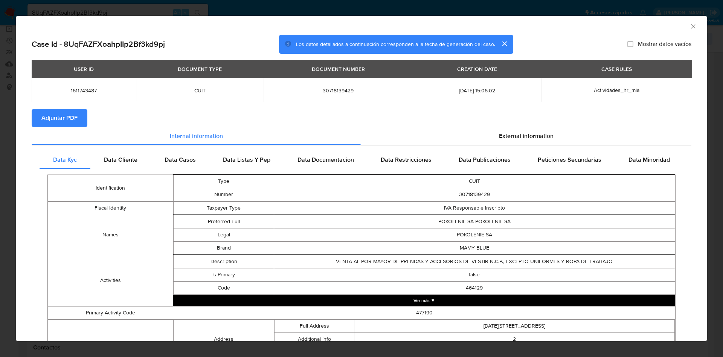
click at [63, 110] on span "Adjuntar PDF" at bounding box center [59, 118] width 36 height 17
click at [150, 81] on td "CUIT" at bounding box center [200, 90] width 128 height 24
click at [680, 23] on div "AML Data Collector" at bounding box center [355, 25] width 669 height 8
click at [690, 27] on icon "Cerrar ventana" at bounding box center [694, 27] width 8 height 8
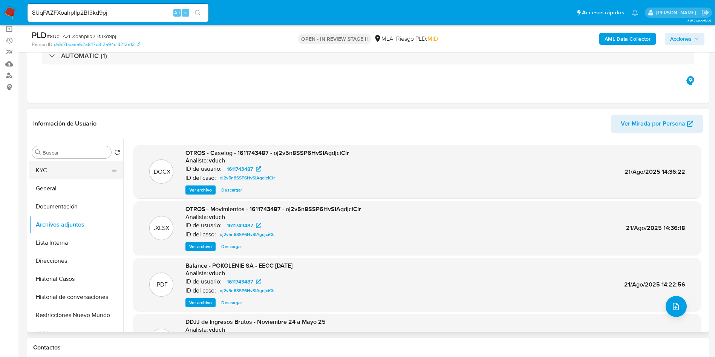
click at [70, 165] on button "KYC" at bounding box center [73, 170] width 88 height 18
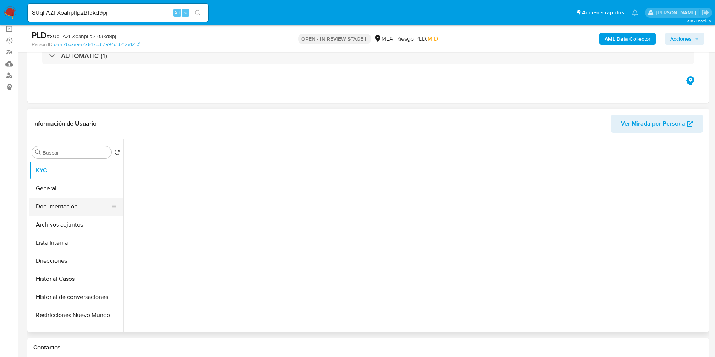
click at [79, 213] on button "Documentación" at bounding box center [73, 206] width 88 height 18
click at [75, 225] on button "Archivos adjuntos" at bounding box center [73, 224] width 88 height 18
click at [74, 241] on button "Lista Interna" at bounding box center [73, 243] width 88 height 18
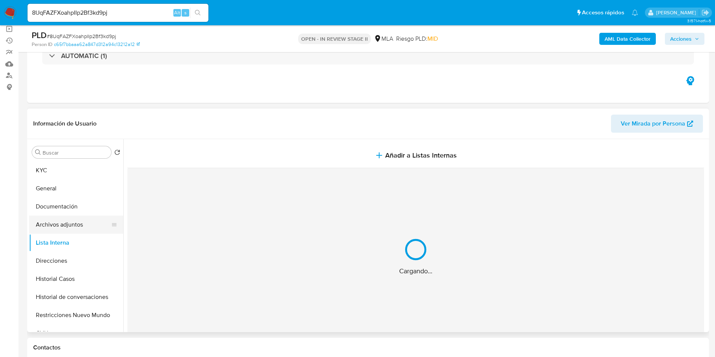
click at [74, 221] on button "Archivos adjuntos" at bounding box center [73, 224] width 88 height 18
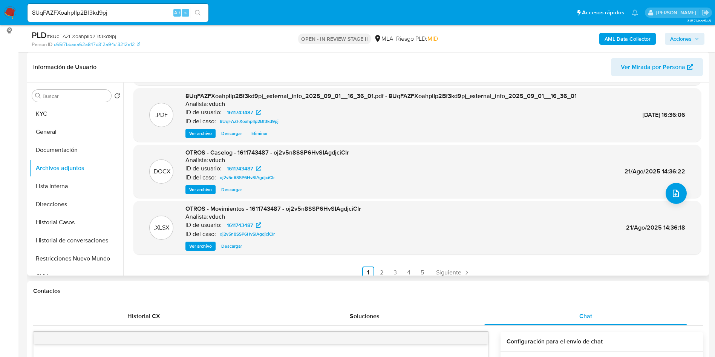
click at [204, 189] on span "Ver archivo" at bounding box center [200, 190] width 23 height 8
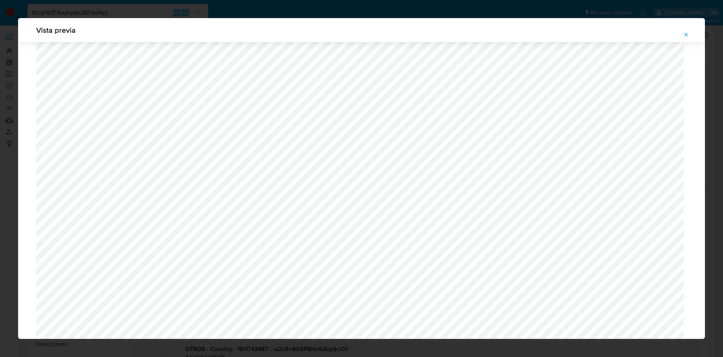
scroll to position [663, 0]
click at [684, 33] on icon "Attachment preview" at bounding box center [686, 35] width 6 height 6
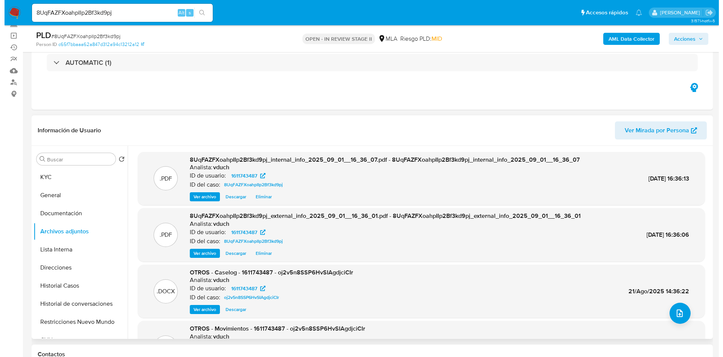
scroll to position [113, 0]
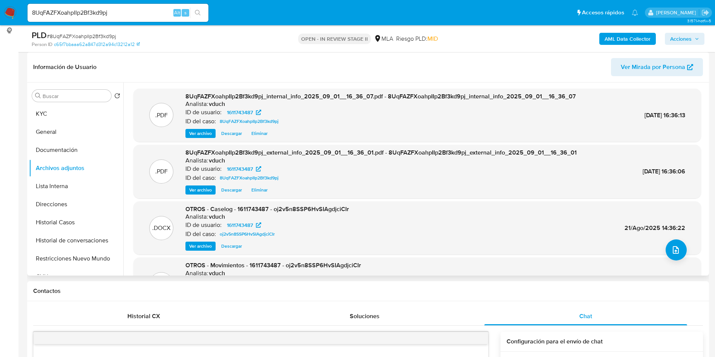
click at [205, 241] on div "OTROS - Caselog - 1611743487 - oj2v5n8SSP6HvSIAgdjciCIr Analista: vduch ID de u…" at bounding box center [266, 228] width 163 height 46
click at [203, 241] on div "OTROS - Caselog - 1611743487 - oj2v5n8SSP6HvSIAgdjciCIr Analista: vduch ID de u…" at bounding box center [266, 228] width 163 height 46
click at [198, 242] on span "Ver archivo" at bounding box center [200, 246] width 23 height 8
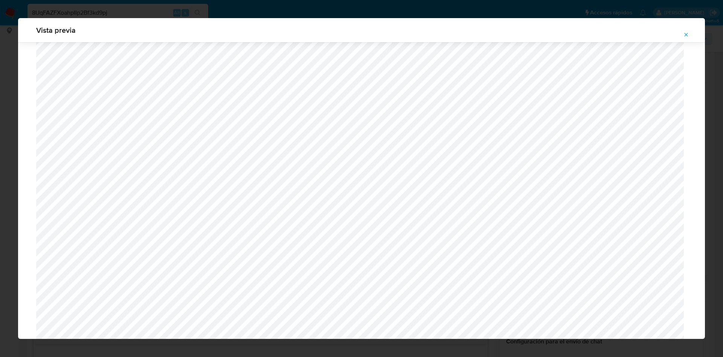
scroll to position [606, 0]
click at [680, 32] on button "Attachment preview" at bounding box center [686, 35] width 17 height 12
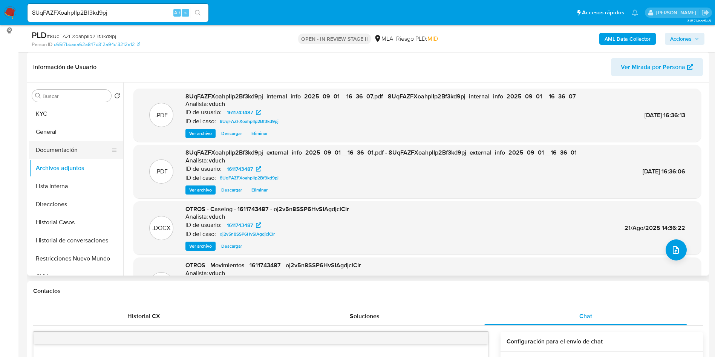
click at [40, 156] on button "Documentación" at bounding box center [73, 150] width 88 height 18
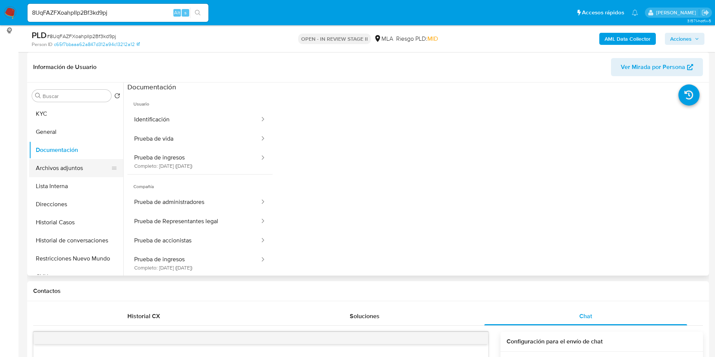
click at [85, 159] on button "Archivos adjuntos" at bounding box center [73, 168] width 88 height 18
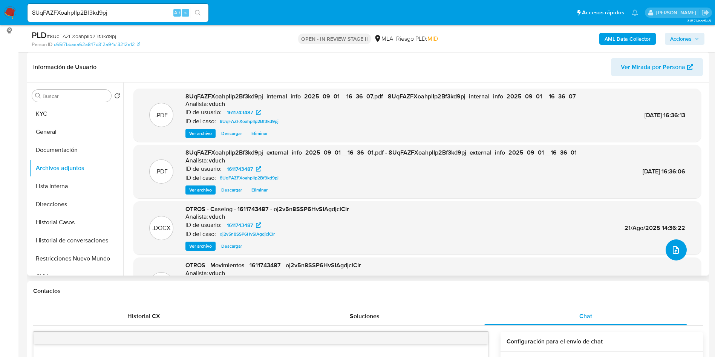
click at [672, 249] on icon "upload-file" at bounding box center [675, 250] width 6 height 8
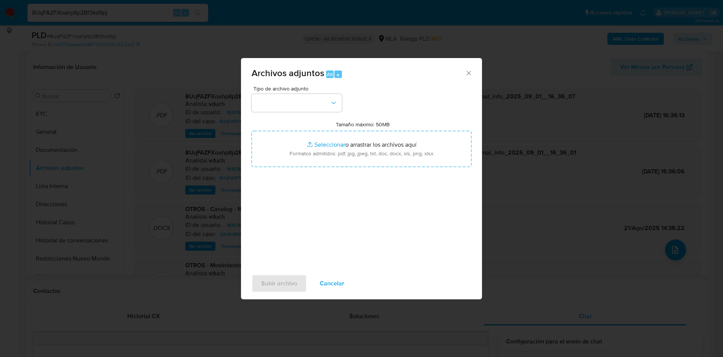
click at [301, 112] on div "Tipo de archivo adjunto Tamaño máximo: 50MB Seleccionar archivos Seleccionar o …" at bounding box center [362, 175] width 220 height 178
click at [298, 111] on button "button" at bounding box center [297, 103] width 90 height 18
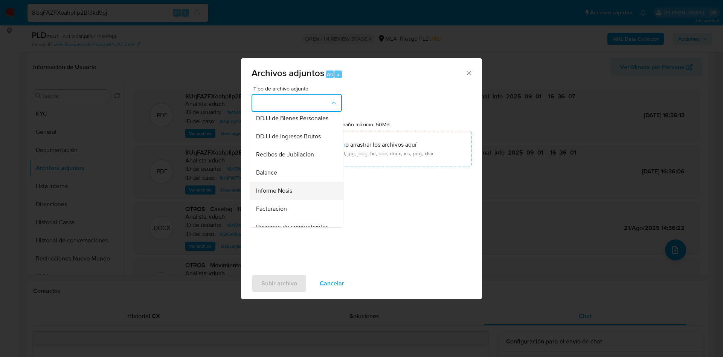
scroll to position [226, 0]
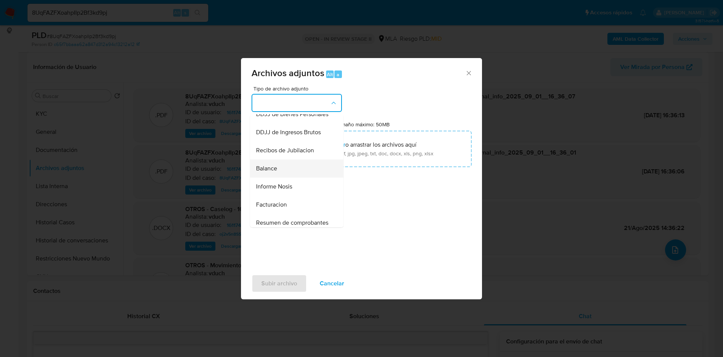
click at [298, 177] on div "Balance" at bounding box center [294, 168] width 77 height 18
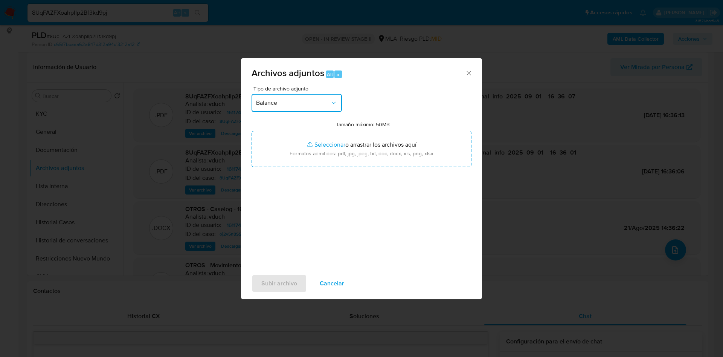
click at [297, 98] on button "Balance" at bounding box center [297, 103] width 90 height 18
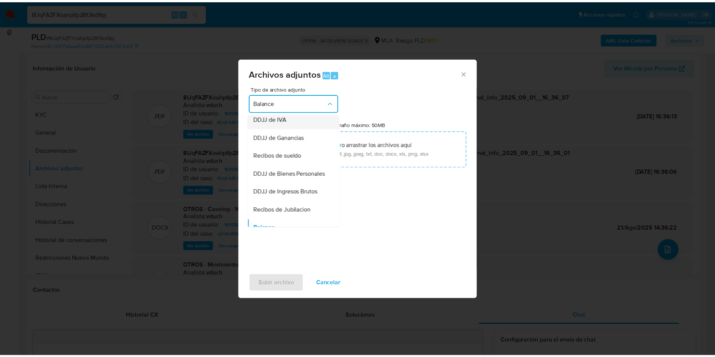
scroll to position [126, 0]
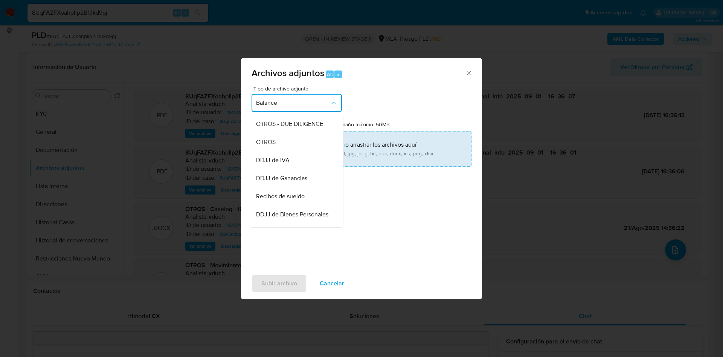
click at [294, 148] on div "OTROS" at bounding box center [294, 142] width 77 height 18
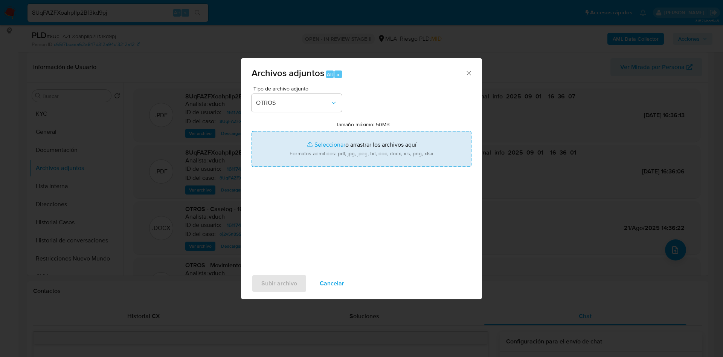
type input "C:\fakepath\Calculo ajuste por inflacion - CPCE.pdf"
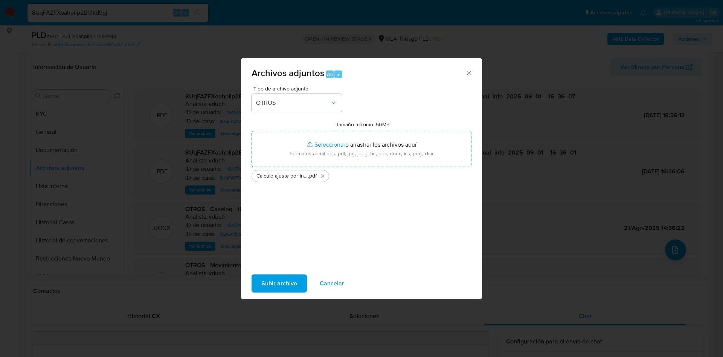
click at [289, 280] on span "Subir archivo" at bounding box center [279, 283] width 36 height 17
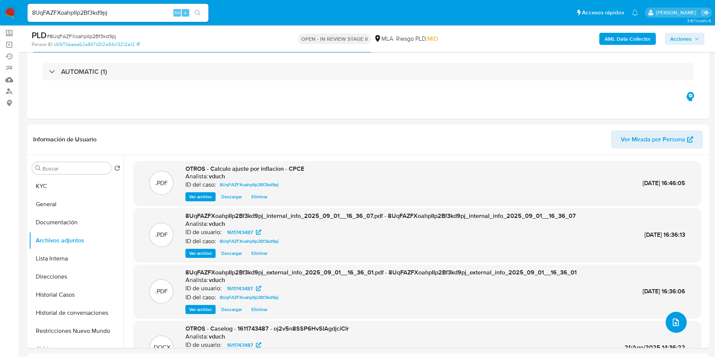
scroll to position [0, 0]
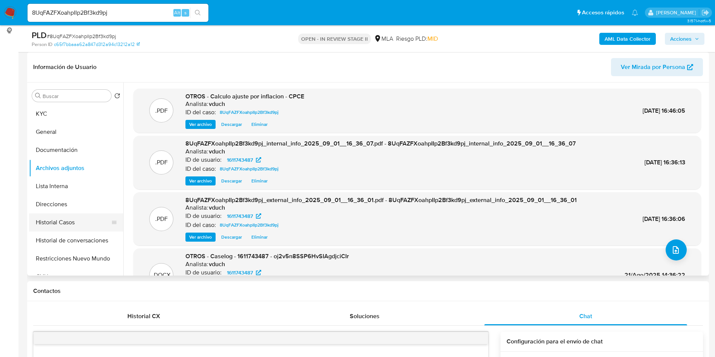
click at [70, 225] on button "Historial Casos" at bounding box center [73, 222] width 88 height 18
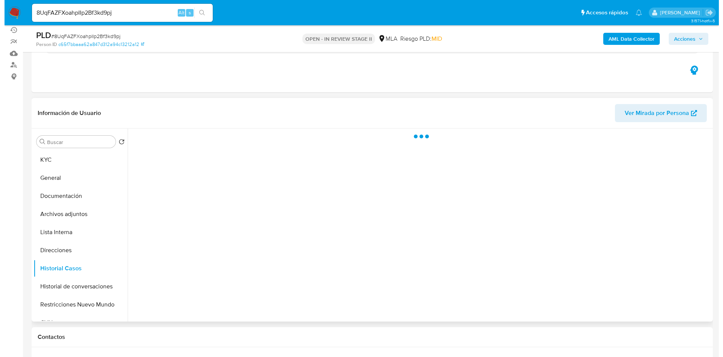
scroll to position [57, 0]
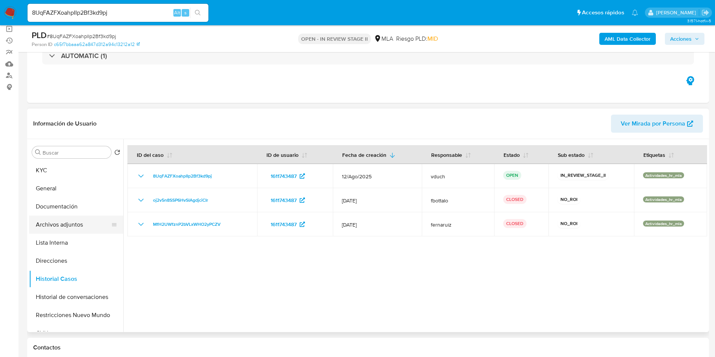
drag, startPoint x: 92, startPoint y: 234, endPoint x: 90, endPoint y: 228, distance: 6.2
click at [92, 234] on button "Lista Interna" at bounding box center [76, 243] width 94 height 18
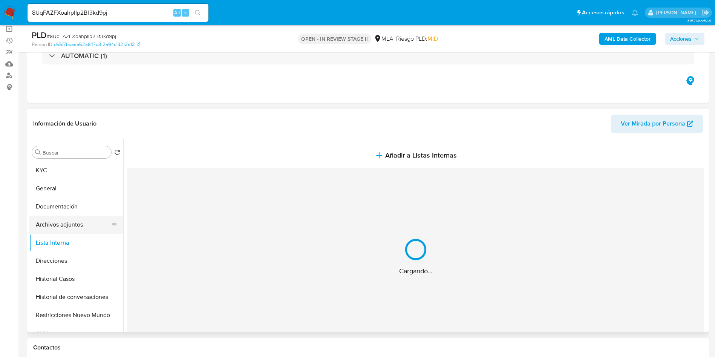
click at [89, 223] on button "Archivos adjuntos" at bounding box center [73, 224] width 88 height 18
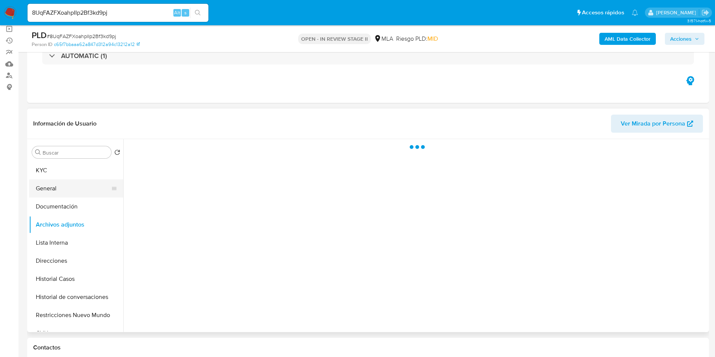
click at [74, 182] on button "General" at bounding box center [73, 188] width 88 height 18
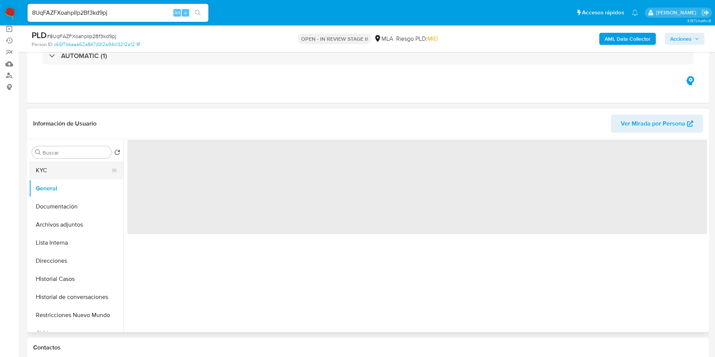
click at [73, 171] on button "KYC" at bounding box center [73, 170] width 88 height 18
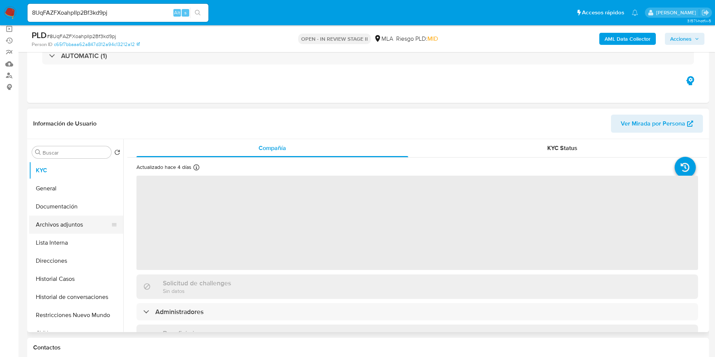
click at [76, 220] on button "Archivos adjuntos" at bounding box center [73, 224] width 88 height 18
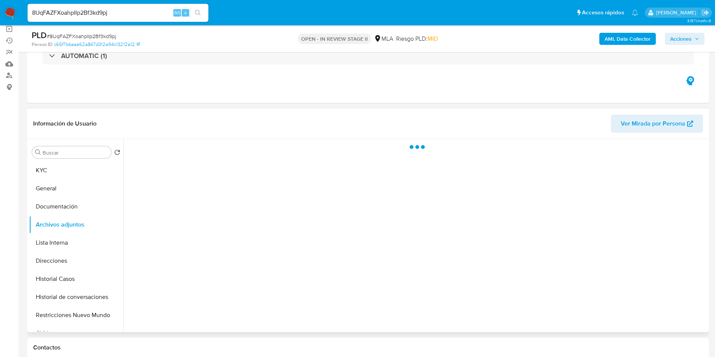
click at [702, 309] on div at bounding box center [415, 235] width 584 height 193
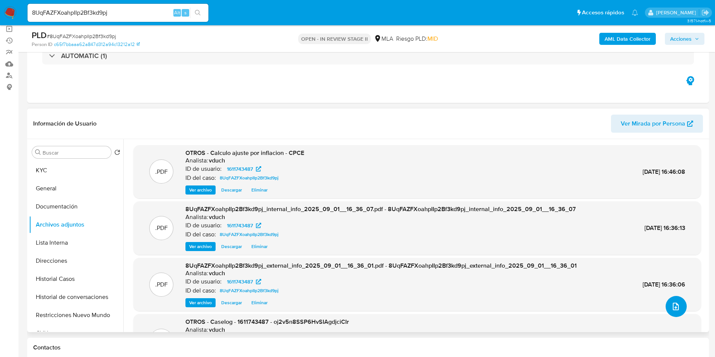
click at [674, 304] on icon "upload-file" at bounding box center [675, 306] width 9 height 9
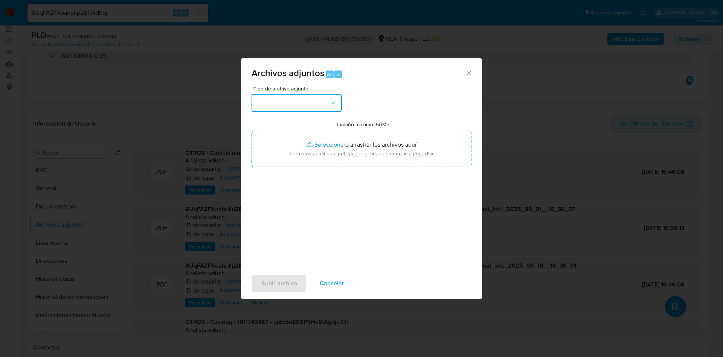
click at [310, 101] on button "button" at bounding box center [297, 103] width 90 height 18
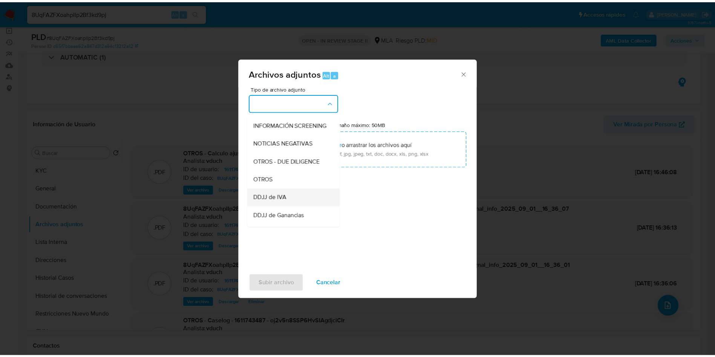
scroll to position [113, 0]
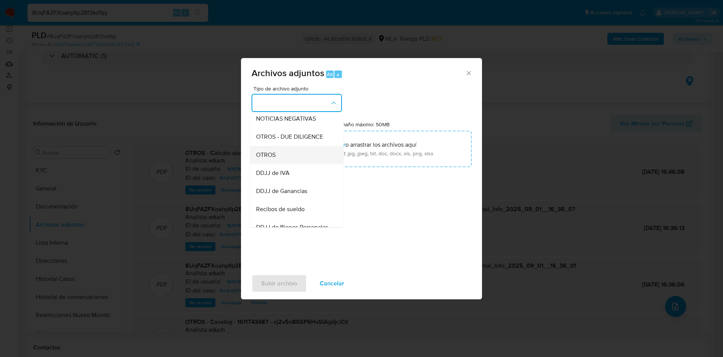
click at [292, 159] on div "OTROS" at bounding box center [294, 155] width 77 height 18
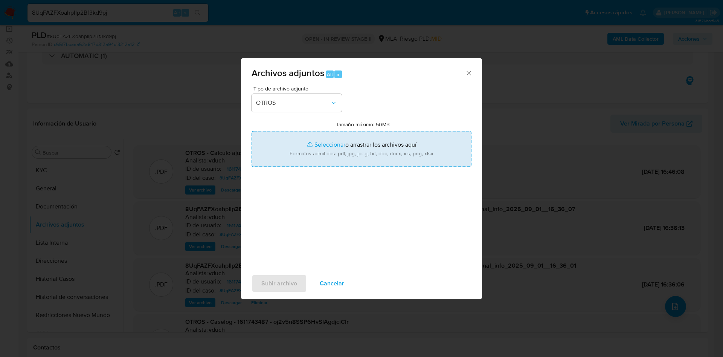
type input "C:\fakepath\Movimientos 8UqFAZFXoahpIIp2Bf3kd9pj_2025_09_01_14_53_15.xlsx"
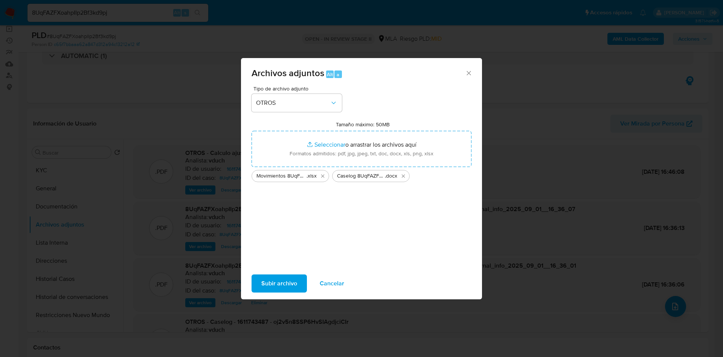
click at [292, 275] on span "Subir archivo" at bounding box center [279, 283] width 36 height 17
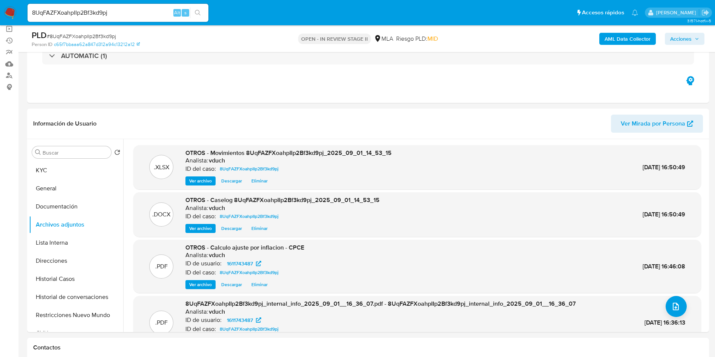
click at [678, 36] on span "Acciones" at bounding box center [680, 39] width 21 height 12
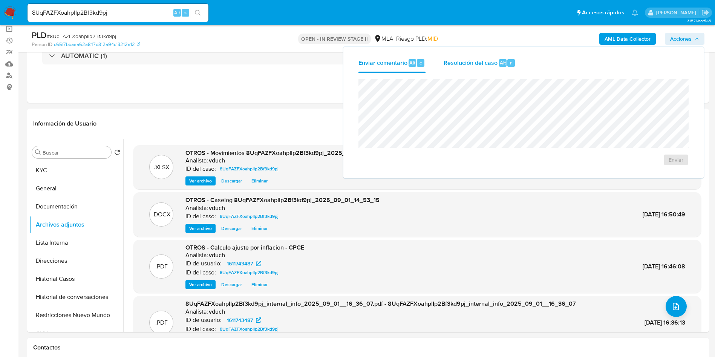
click at [477, 72] on div "Resolución del caso Alt r" at bounding box center [479, 63] width 72 height 20
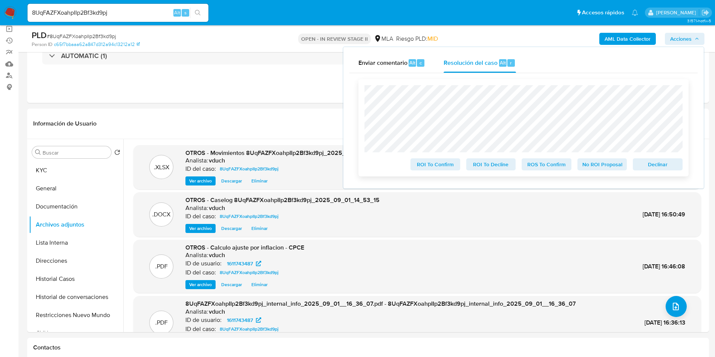
click at [607, 169] on span "No ROI Proposal" at bounding box center [601, 164] width 39 height 11
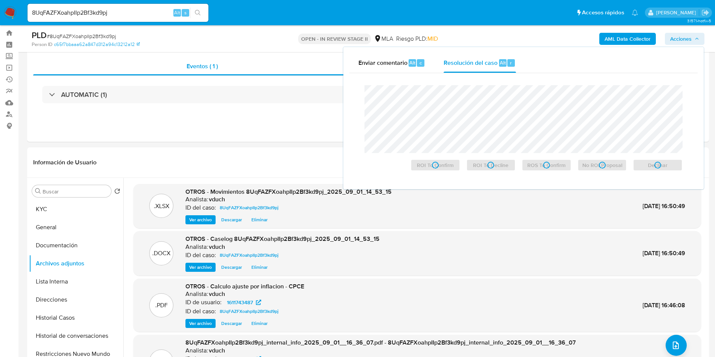
scroll to position [0, 0]
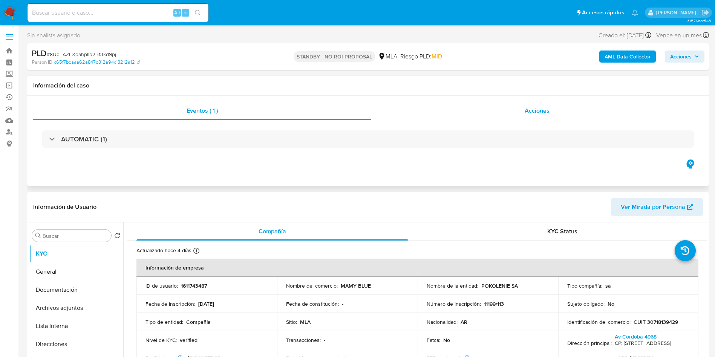
select select "10"
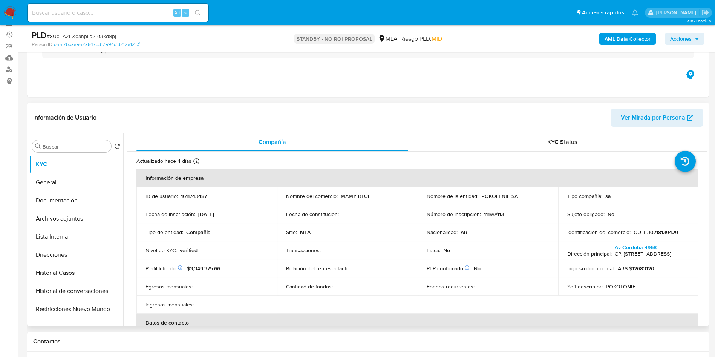
scroll to position [113, 0]
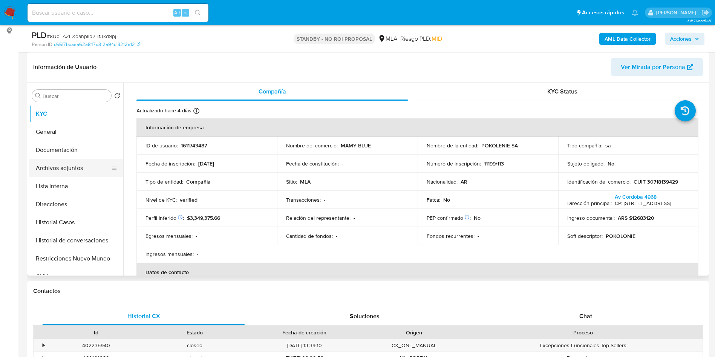
click at [95, 166] on button "Archivos adjuntos" at bounding box center [73, 168] width 88 height 18
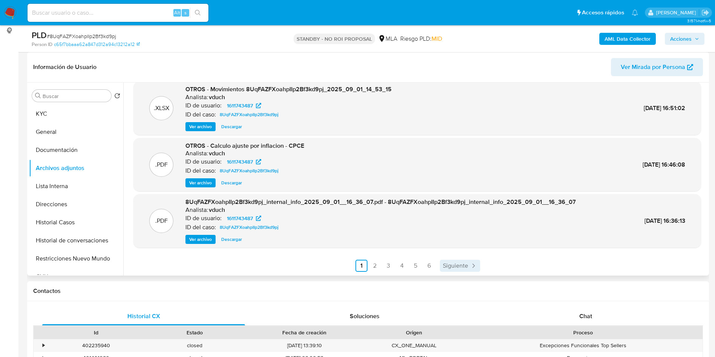
click at [467, 266] on link "Siguiente" at bounding box center [460, 266] width 40 height 12
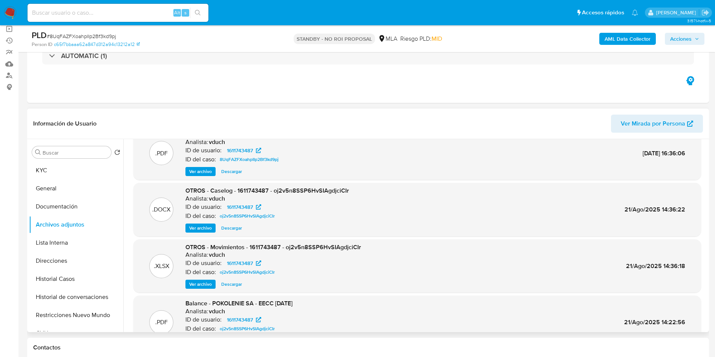
scroll to position [0, 0]
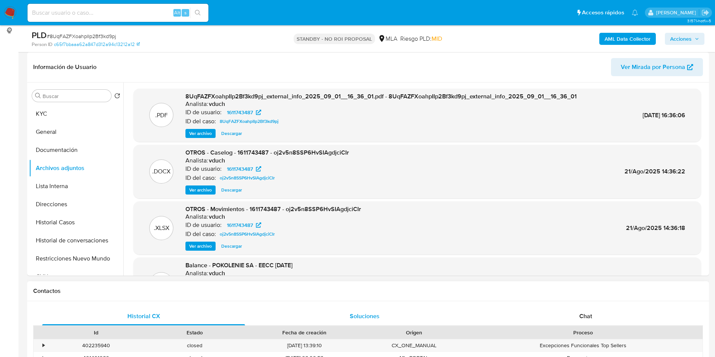
click at [355, 313] on span "Soluciones" at bounding box center [365, 316] width 30 height 9
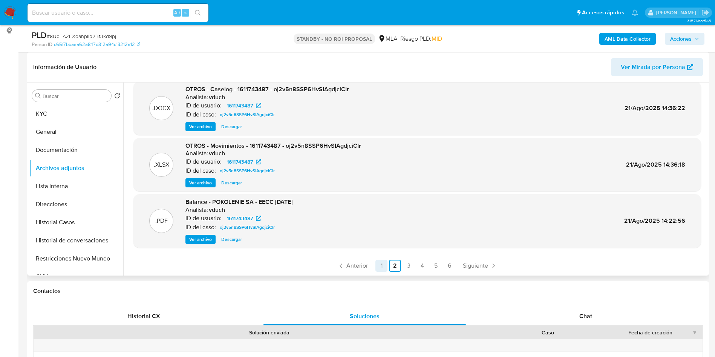
click at [382, 265] on link "1" at bounding box center [381, 266] width 12 height 12
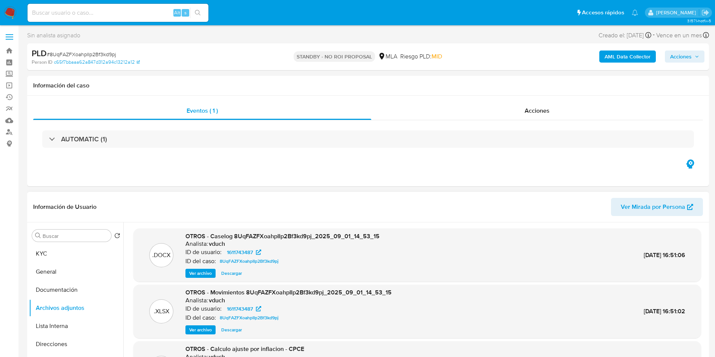
click at [103, 7] on div "Alt s" at bounding box center [117, 13] width 181 height 18
click at [117, 15] on input at bounding box center [117, 13] width 181 height 10
click at [98, 16] on input at bounding box center [117, 13] width 181 height 10
paste input "QPZEcXeDLvhEAdCEmnPyojK9"
type input "QPZEcXeDLvhEAdCEmnPyojK9"
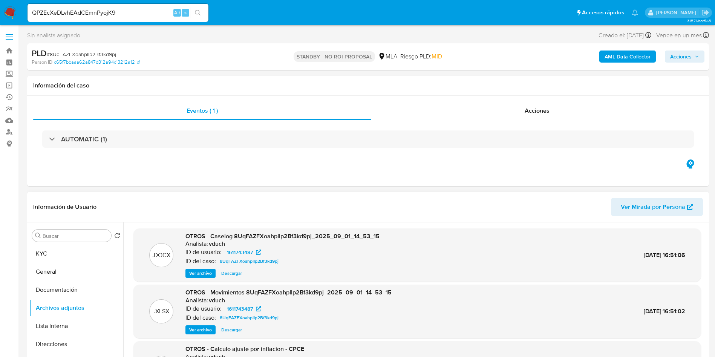
click at [202, 9] on button "search-icon" at bounding box center [197, 13] width 15 height 11
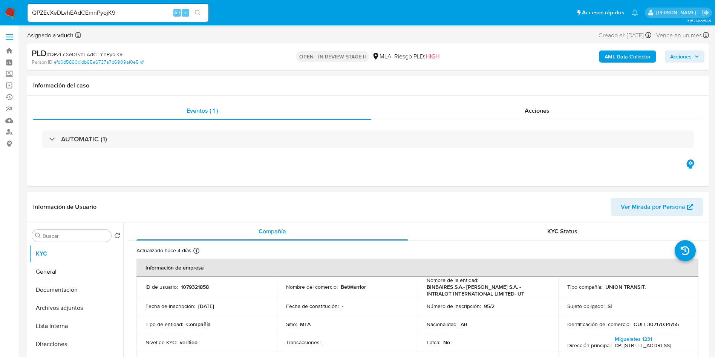
click at [199, 290] on p "1079321858" at bounding box center [195, 286] width 28 height 7
copy p "1079321858"
select select "10"
click at [82, 301] on button "Archivos adjuntos" at bounding box center [73, 308] width 88 height 18
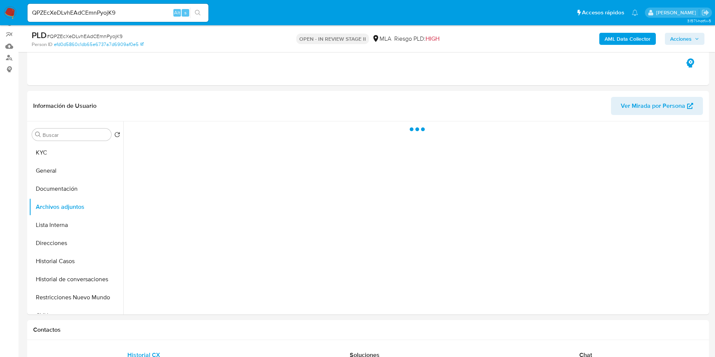
scroll to position [57, 0]
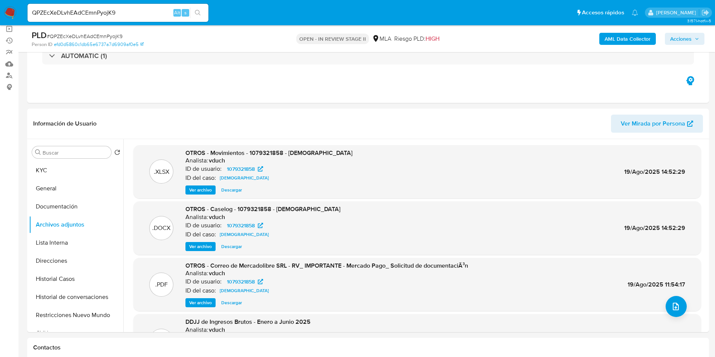
click at [642, 34] on b "AML Data Collector" at bounding box center [627, 39] width 46 height 12
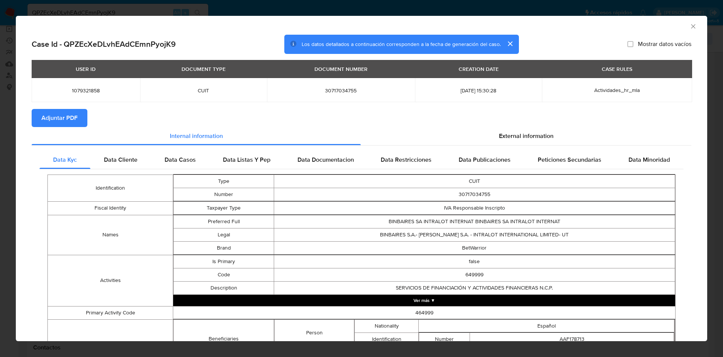
click at [59, 117] on span "Adjuntar PDF" at bounding box center [59, 118] width 36 height 17
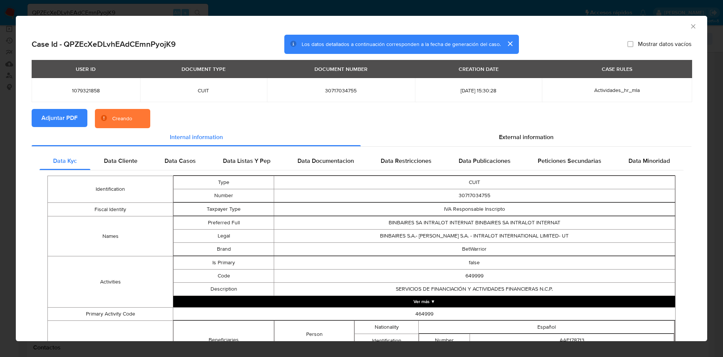
click at [468, 194] on td "30717034755" at bounding box center [474, 195] width 401 height 13
copy td "30717034755"
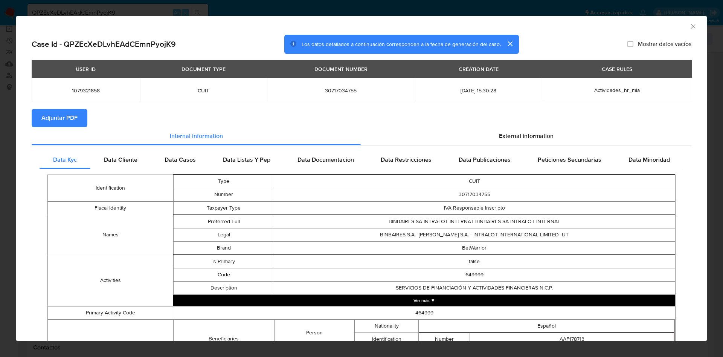
click at [679, 26] on div "AML Data Collector" at bounding box center [355, 25] width 669 height 8
click at [690, 22] on div "AML Data Collector" at bounding box center [362, 25] width 692 height 19
click at [690, 23] on icon "Cerrar ventana" at bounding box center [694, 27] width 8 height 8
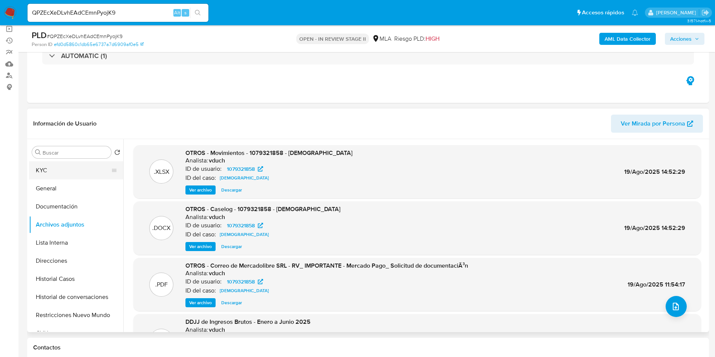
click at [42, 174] on button "KYC" at bounding box center [73, 170] width 88 height 18
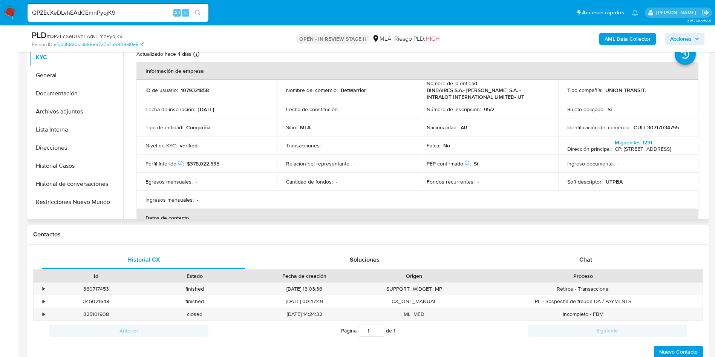
scroll to position [113, 0]
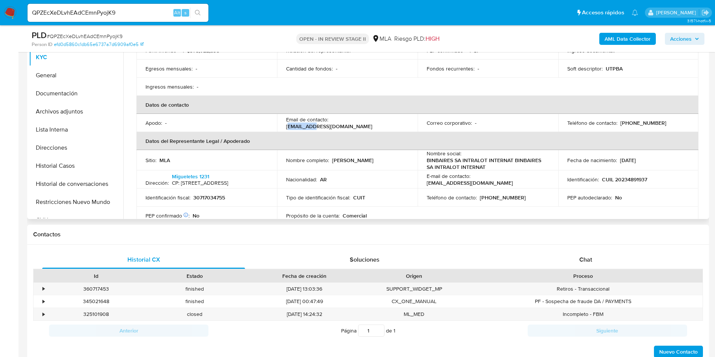
drag, startPoint x: 331, startPoint y: 125, endPoint x: 352, endPoint y: 128, distance: 20.7
click at [357, 128] on p "rares@betwarrior.com.ar" at bounding box center [329, 126] width 86 height 7
click at [352, 128] on p "rares@betwarrior.com.ar" at bounding box center [329, 126] width 86 height 7
drag, startPoint x: 330, startPoint y: 125, endPoint x: 396, endPoint y: 126, distance: 65.9
click at [396, 126] on div "Email de contacto : rares@betwarrior.com.ar" at bounding box center [347, 123] width 122 height 14
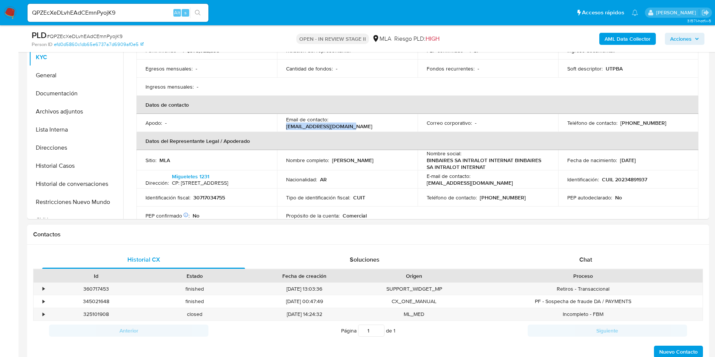
copy p "rares@betwarrior.com.ar"
click at [636, 126] on p "(11) 31305251" at bounding box center [643, 122] width 46 height 7
click at [636, 125] on p "(11) 31305251" at bounding box center [643, 122] width 46 height 7
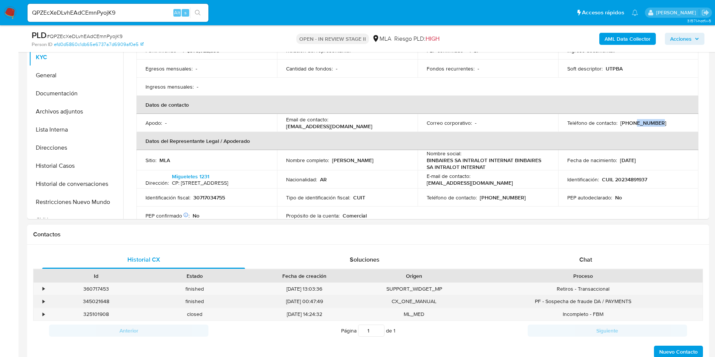
copy p "31305251"
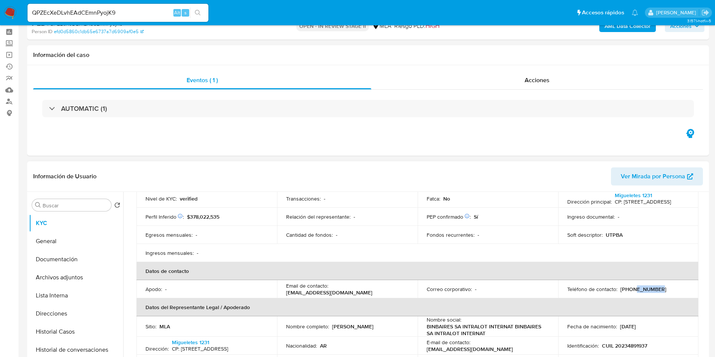
scroll to position [57, 0]
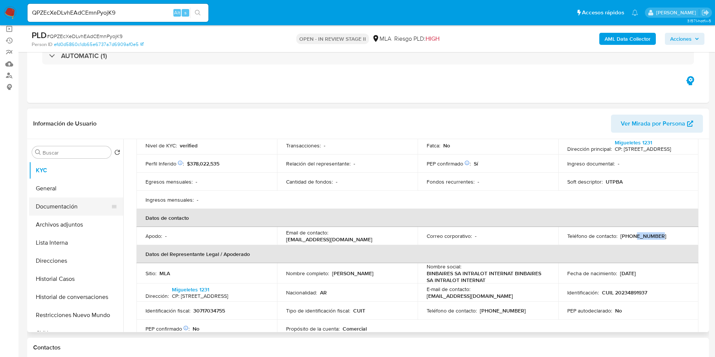
click at [89, 213] on button "Documentación" at bounding box center [73, 206] width 88 height 18
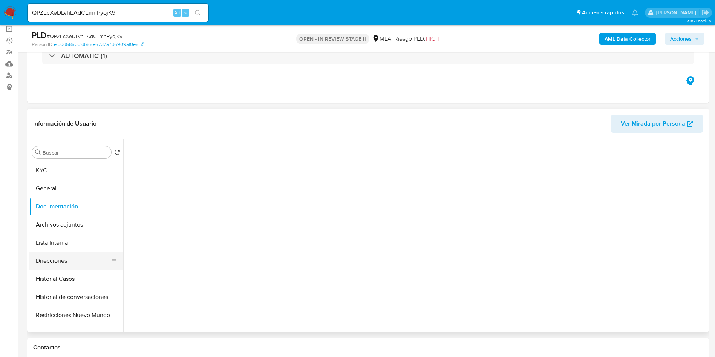
click at [76, 267] on button "Direcciones" at bounding box center [73, 261] width 88 height 18
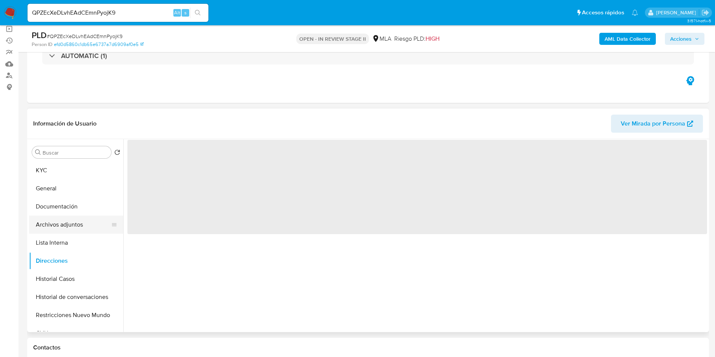
click at [81, 225] on button "Archivos adjuntos" at bounding box center [73, 224] width 88 height 18
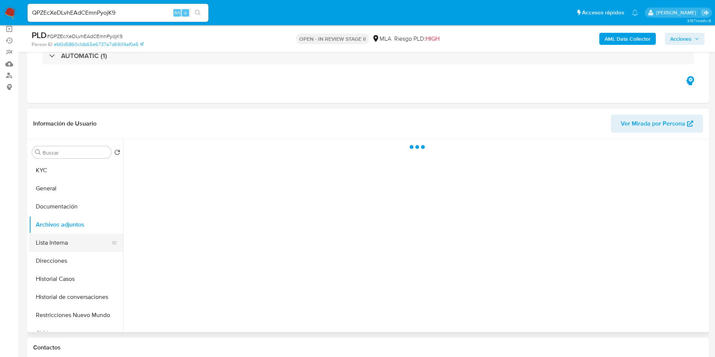
click at [66, 239] on button "Lista Interna" at bounding box center [73, 243] width 88 height 18
click at [72, 238] on button "Lista Interna" at bounding box center [73, 243] width 88 height 18
click at [74, 205] on button "Documentación" at bounding box center [73, 206] width 88 height 18
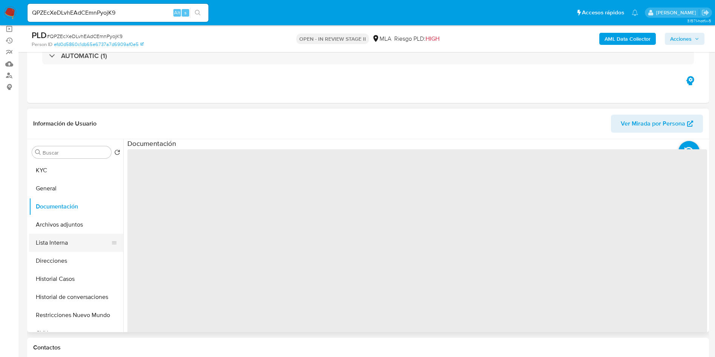
click at [67, 248] on button "Lista Interna" at bounding box center [73, 243] width 88 height 18
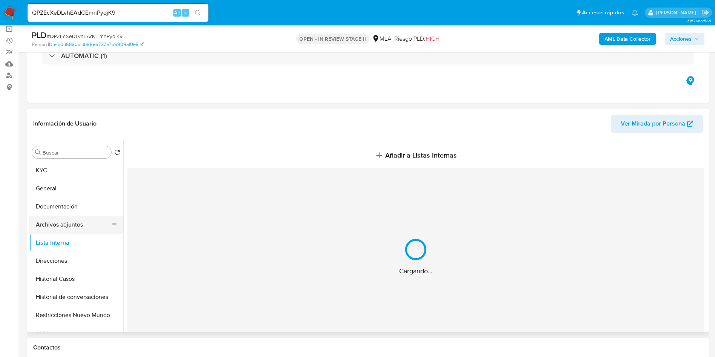
click at [71, 225] on button "Archivos adjuntos" at bounding box center [73, 224] width 88 height 18
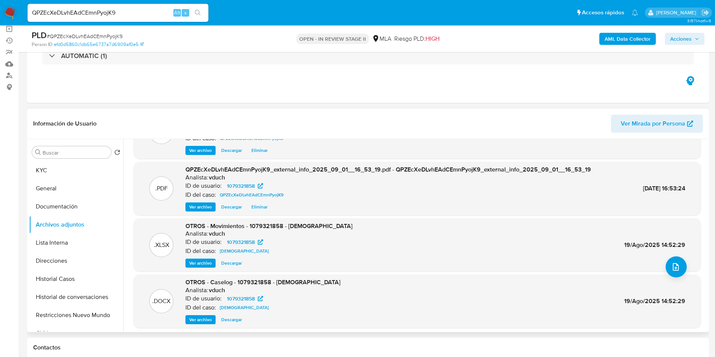
scroll to position [57, 0]
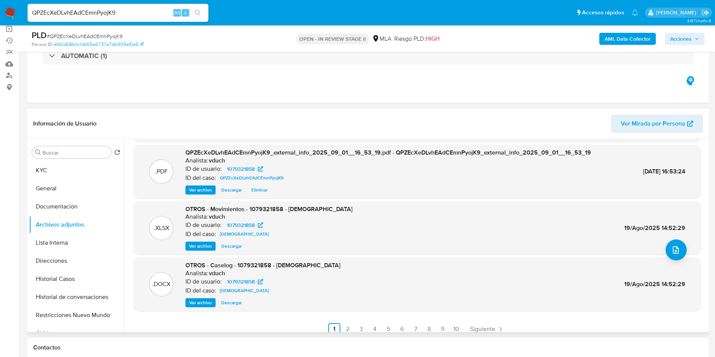
drag, startPoint x: 204, startPoint y: 304, endPoint x: 216, endPoint y: 253, distance: 52.6
click at [205, 304] on span "Ver archivo" at bounding box center [200, 303] width 23 height 8
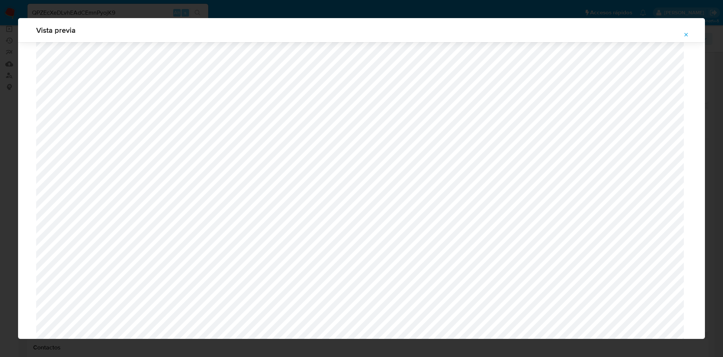
scroll to position [606, 0]
click at [690, 34] on button "Attachment preview" at bounding box center [686, 35] width 17 height 12
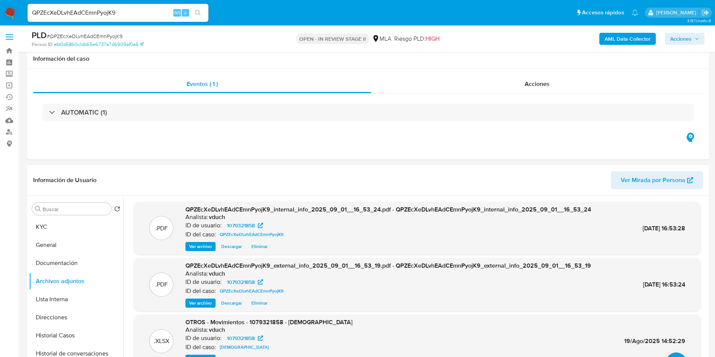
scroll to position [57, 0]
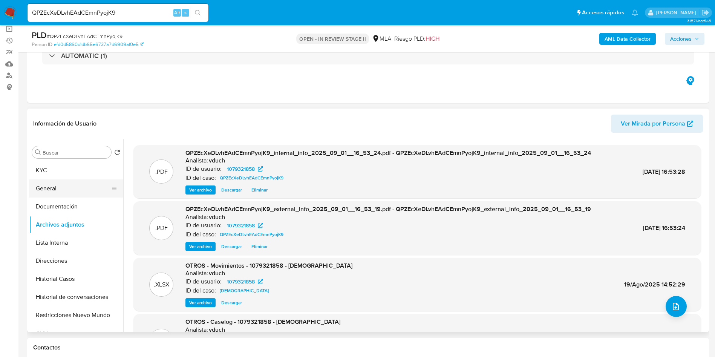
click at [70, 199] on button "Documentación" at bounding box center [76, 206] width 94 height 18
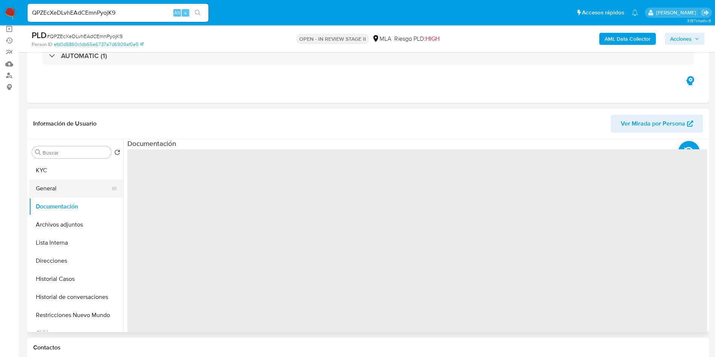
click at [70, 188] on button "General" at bounding box center [73, 188] width 88 height 18
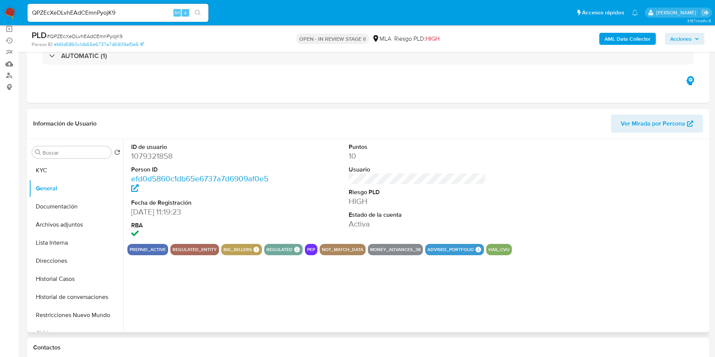
click at [151, 156] on dd "1079321858" at bounding box center [199, 156] width 137 height 11
copy dd "1079321858"
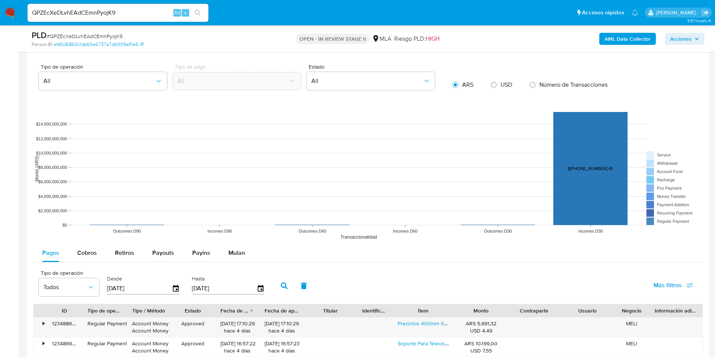
scroll to position [735, 0]
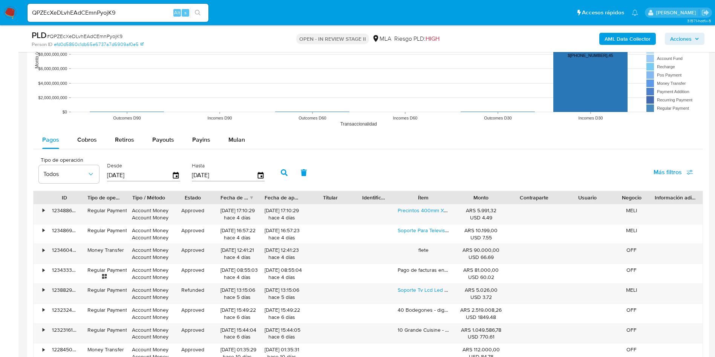
click at [119, 19] on div "QPZEcXeDLvhEAdCEmnPyojK9 Alt s" at bounding box center [117, 13] width 181 height 18
click at [125, 15] on input "QPZEcXeDLvhEAdCEmnPyojK9" at bounding box center [117, 13] width 181 height 10
paste input "UG8UgYZKhiDhsHpgAnT1CoBU"
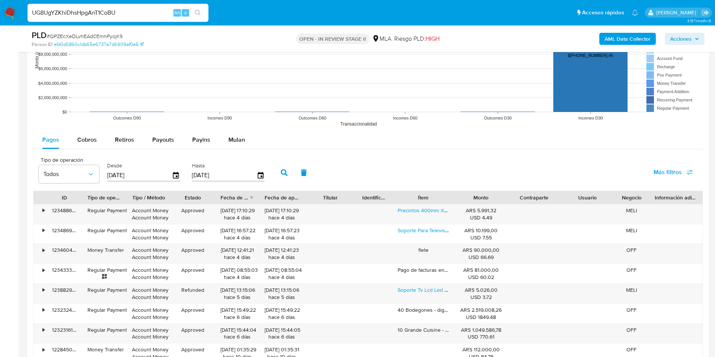
type input "UG8UgYZKhiDhsHpgAnT1CoBU"
click at [205, 18] on div "UG8UgYZKhiDhsHpgAnT1CoBU Alt s" at bounding box center [117, 13] width 181 height 18
click at [199, 17] on button "search-icon" at bounding box center [197, 13] width 15 height 11
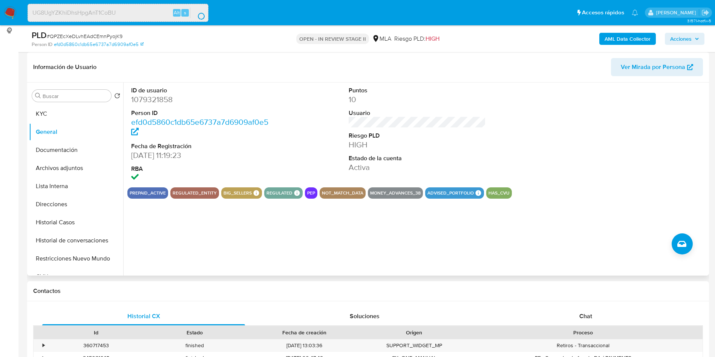
scroll to position [24, 0]
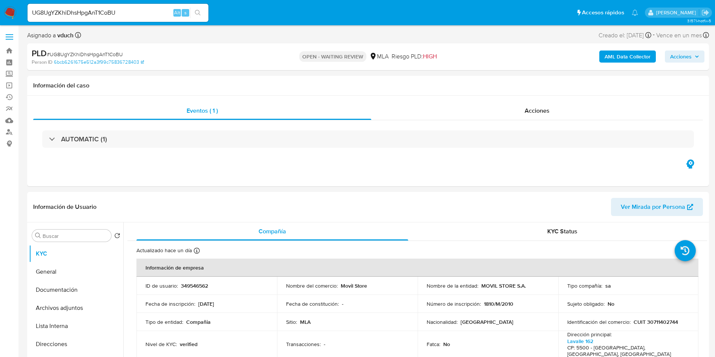
select select "10"
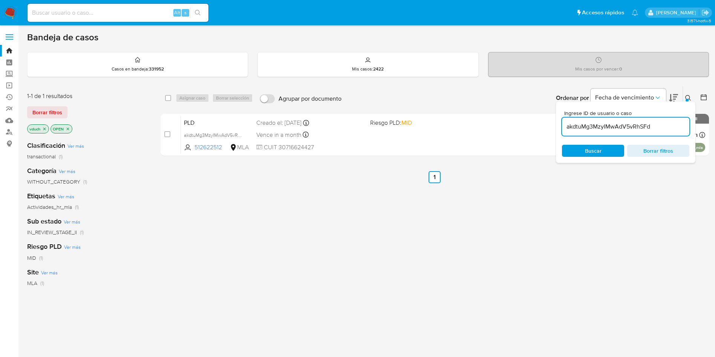
click at [632, 124] on input "akdtuMg3MzyIMwAdV5vRhSFd" at bounding box center [625, 127] width 127 height 10
paste input "UG8UgYZKhiDhsHpgAnT1CoBU"
type input "UG8UgYZKhiDhsHpgAnT1CoBU"
click at [168, 98] on input "checkbox" at bounding box center [168, 98] width 6 height 6
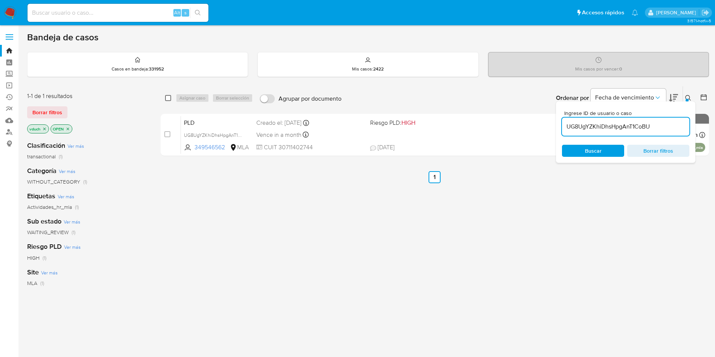
checkbox input "true"
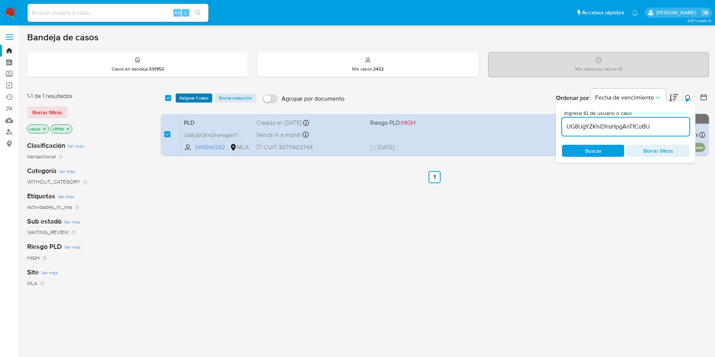
click at [186, 98] on span "Asignar 1 caso" at bounding box center [193, 98] width 29 height 8
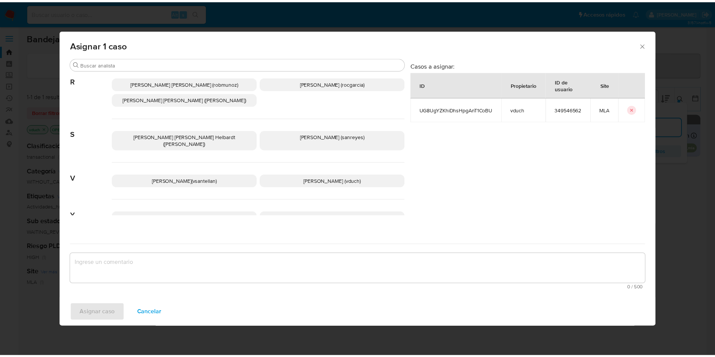
scroll to position [652, 0]
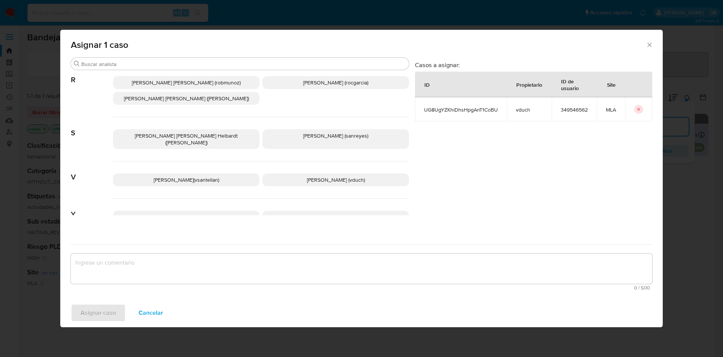
click at [357, 173] on p "[PERSON_NAME] (vduch)" at bounding box center [336, 179] width 147 height 13
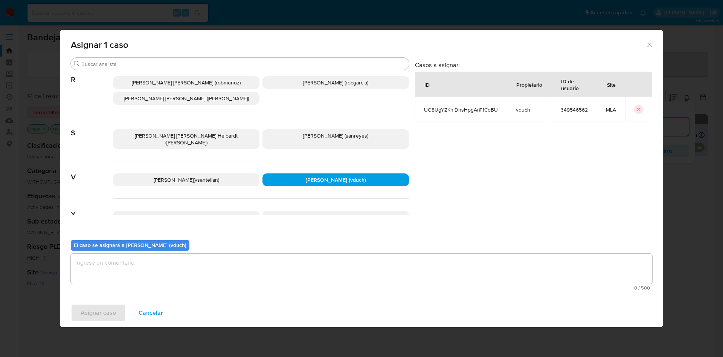
click at [370, 272] on textarea "assign-modal" at bounding box center [362, 269] width 582 height 30
click at [98, 305] on span "Asignar caso" at bounding box center [98, 312] width 35 height 17
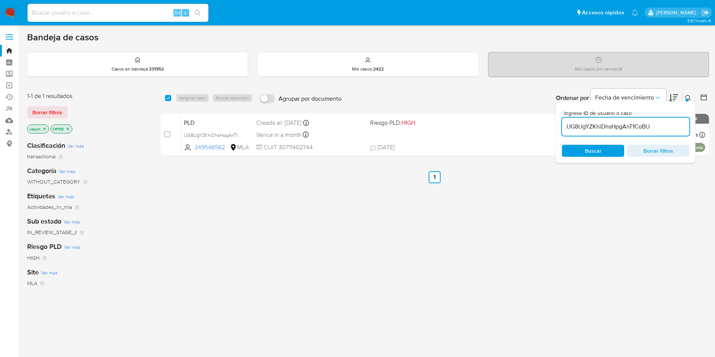
click at [167, 11] on input at bounding box center [117, 13] width 181 height 10
paste input "[DEMOGRAPHIC_DATA]"
type input "[DEMOGRAPHIC_DATA]"
click at [194, 11] on button "search-icon" at bounding box center [197, 13] width 15 height 11
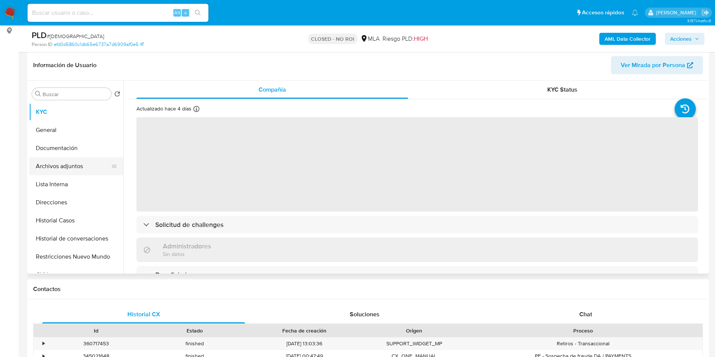
click at [84, 162] on button "Archivos adjuntos" at bounding box center [73, 166] width 88 height 18
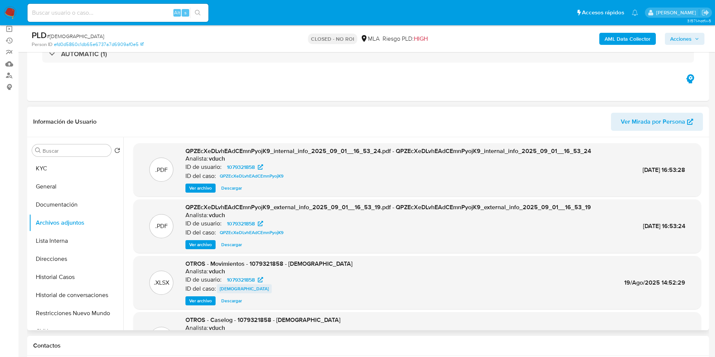
scroll to position [57, 0]
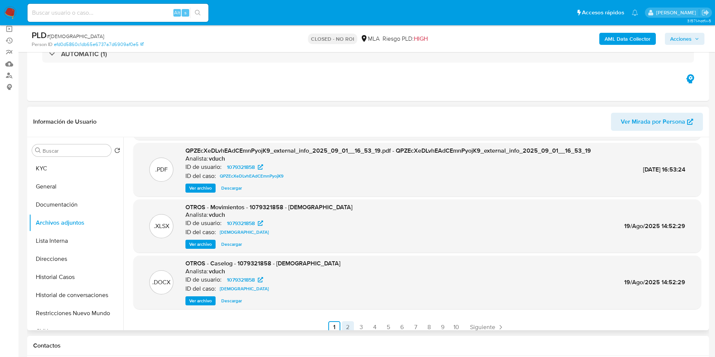
click at [346, 325] on link "2" at bounding box center [348, 327] width 12 height 12
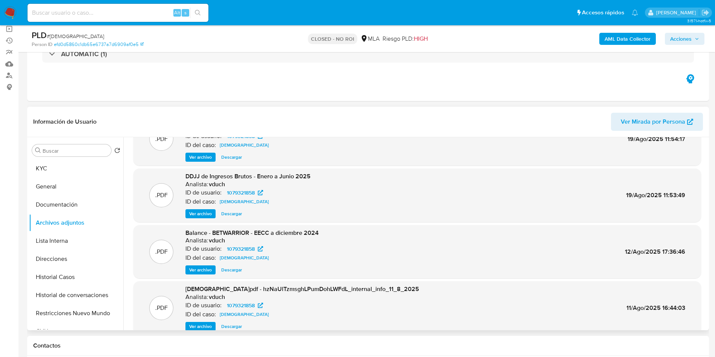
click at [202, 210] on span "Ver archivo" at bounding box center [200, 214] width 23 height 8
select select "10"
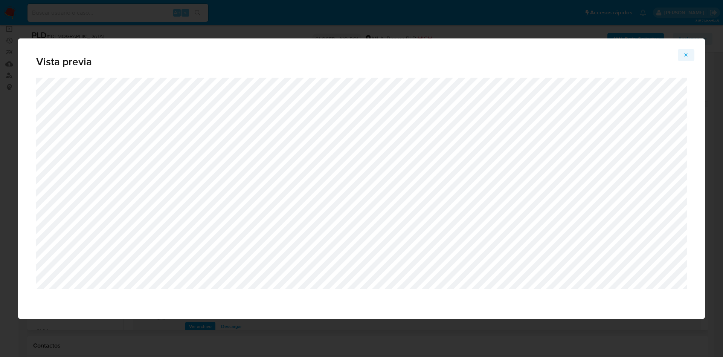
click at [683, 52] on button "Attachment preview" at bounding box center [686, 55] width 17 height 12
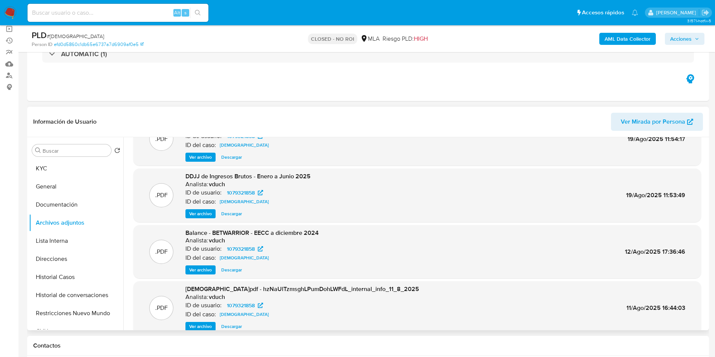
click at [159, 5] on div "Alt s" at bounding box center [117, 13] width 181 height 18
click at [156, 11] on input at bounding box center [117, 13] width 181 height 10
paste input "NXHvVaSxBP1m97yjrLPM80zN"
type input "NXHvVaSxBP1m97yjrLPM80zN"
click at [199, 10] on icon "search-icon" at bounding box center [198, 13] width 6 height 6
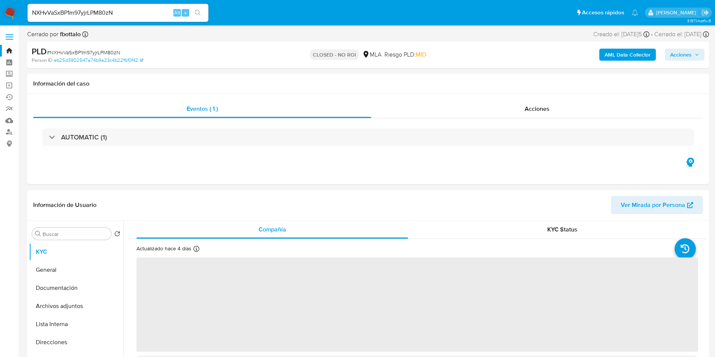
scroll to position [113, 0]
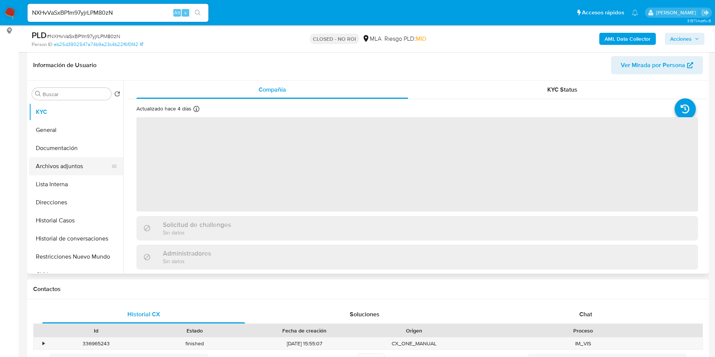
click at [71, 173] on button "Archivos adjuntos" at bounding box center [73, 166] width 88 height 18
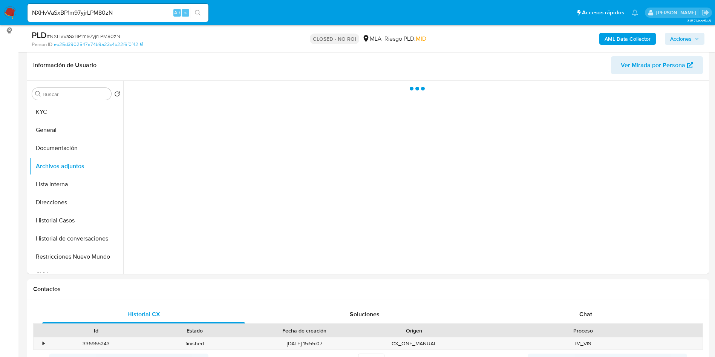
scroll to position [57, 0]
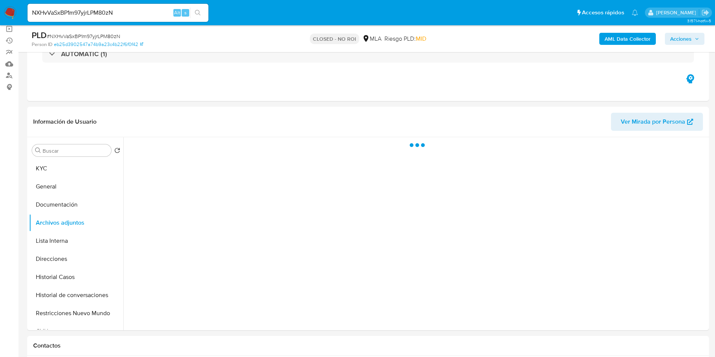
select select "10"
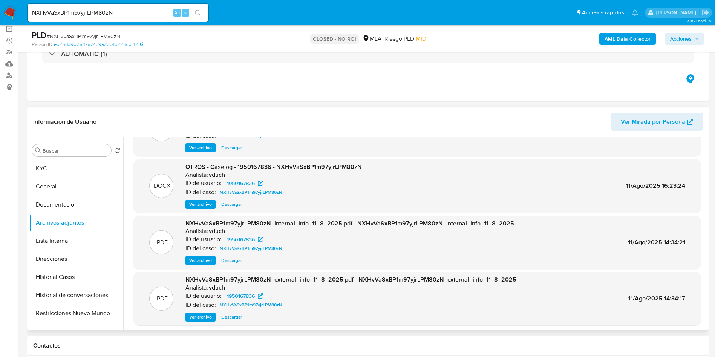
scroll to position [63, 0]
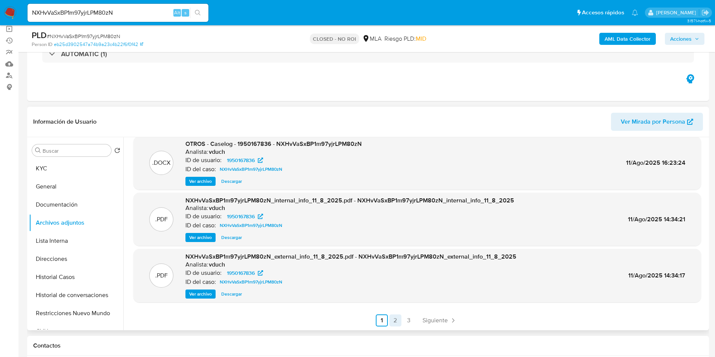
click at [393, 318] on link "2" at bounding box center [395, 320] width 12 height 12
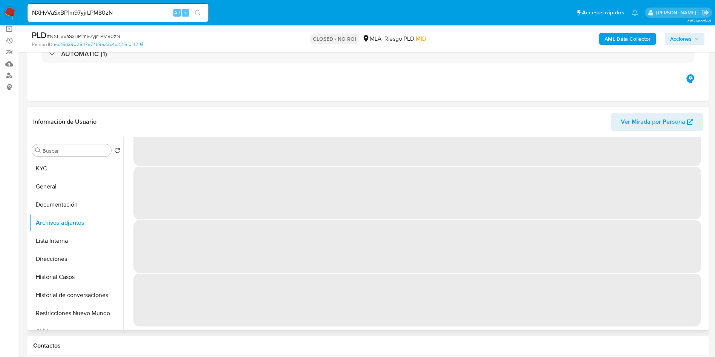
scroll to position [0, 0]
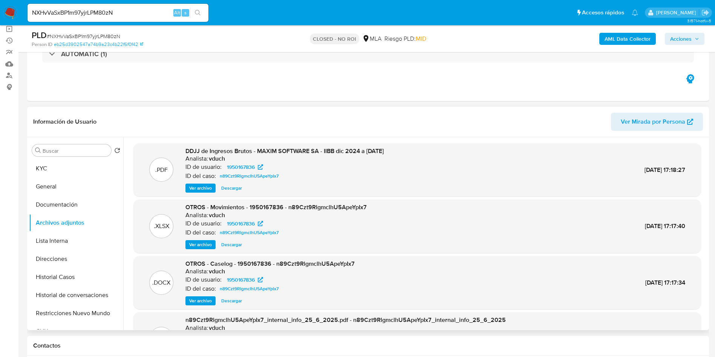
click at [191, 188] on span "Ver archivo" at bounding box center [200, 188] width 23 height 8
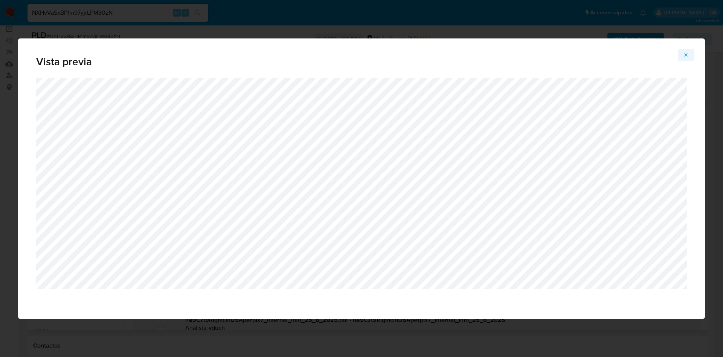
click at [686, 55] on icon "Attachment preview" at bounding box center [686, 55] width 6 height 6
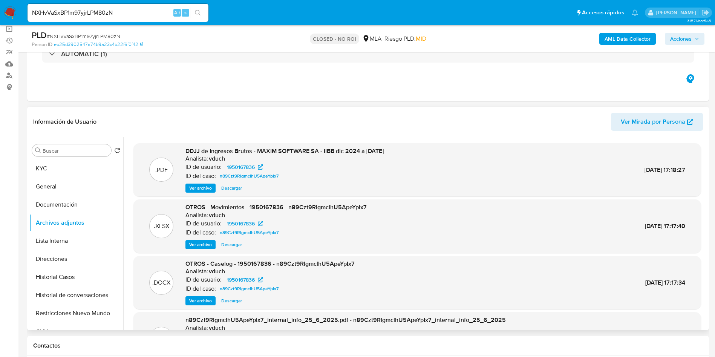
click at [127, 14] on input "NXHvVaSxBP1m97yjrLPM80zN" at bounding box center [117, 13] width 181 height 10
paste input "0sbrIwHc6Y6CtP5P2kUstk8c"
type input "0sbrIwHc6Y6CtP5P2kUstk8c"
click at [202, 19] on div "0sbrIwHc6Y6CtP5P2kUstk8c Alt s" at bounding box center [117, 13] width 181 height 18
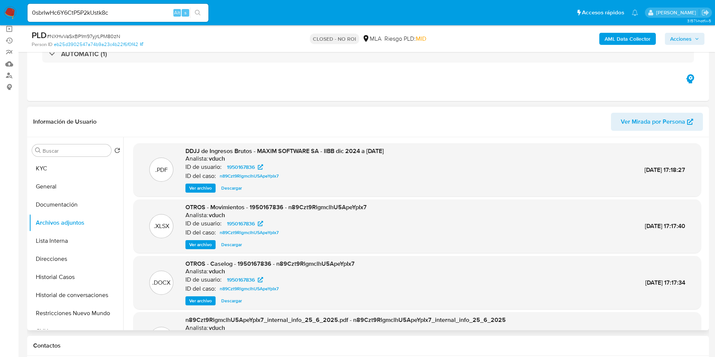
click at [201, 10] on icon "search-icon" at bounding box center [198, 13] width 6 height 6
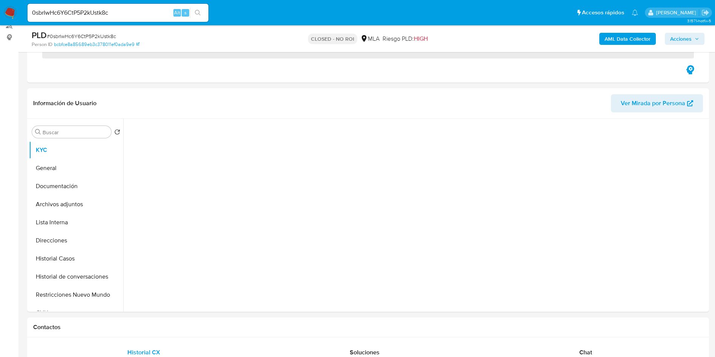
scroll to position [113, 0]
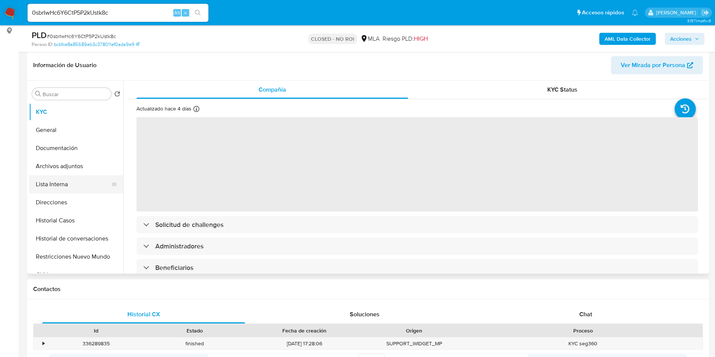
click at [92, 175] on button "Lista Interna" at bounding box center [73, 184] width 88 height 18
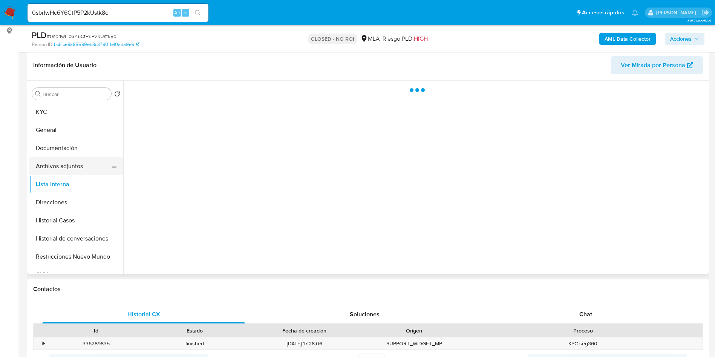
click at [87, 163] on button "Archivos adjuntos" at bounding box center [73, 166] width 88 height 18
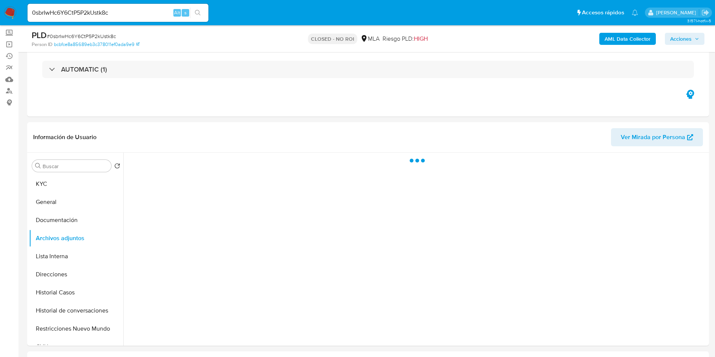
scroll to position [0, 0]
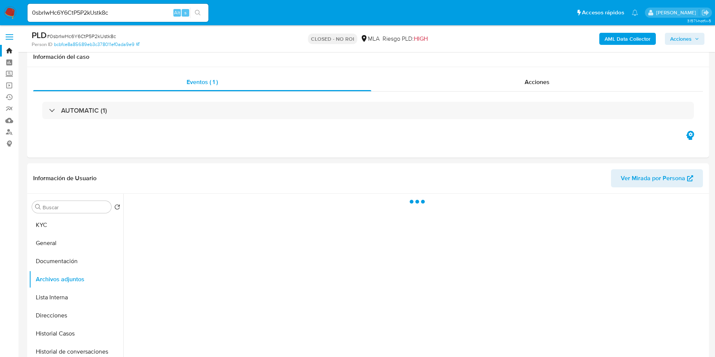
select select "10"
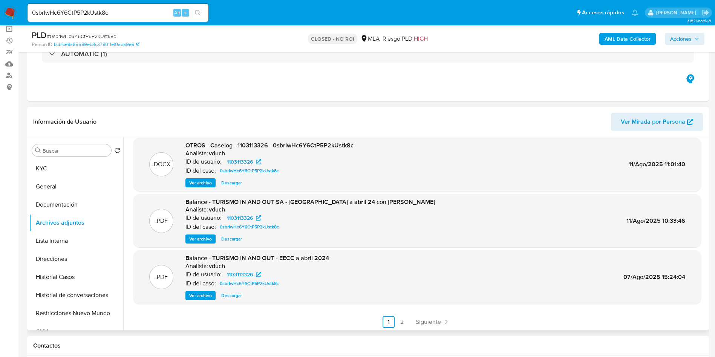
scroll to position [63, 0]
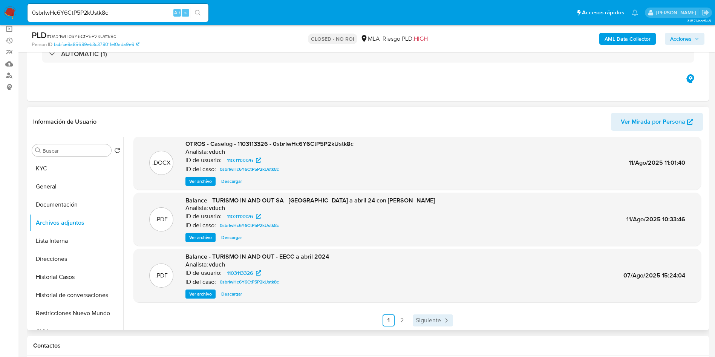
click at [419, 318] on span "Siguiente" at bounding box center [427, 320] width 25 height 6
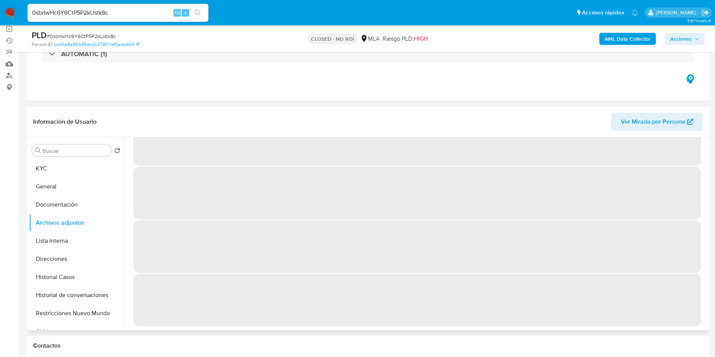
scroll to position [0, 0]
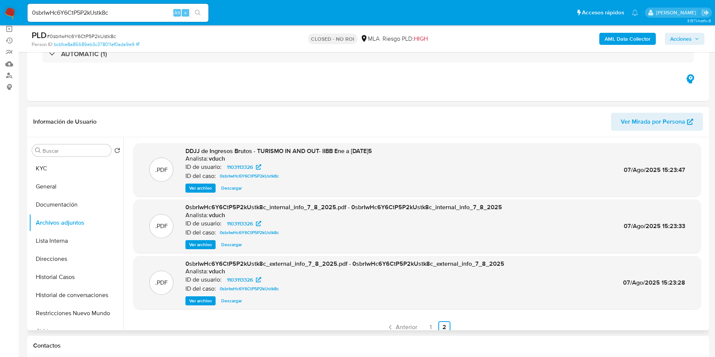
click at [197, 192] on div ".PDF DDJJ de Ingresos Brutos - TURISMO IN AND OUT- IIBB Ene a Jun 2025 Analista…" at bounding box center [416, 169] width 567 height 53
click at [196, 188] on span "Ver archivo" at bounding box center [200, 188] width 23 height 8
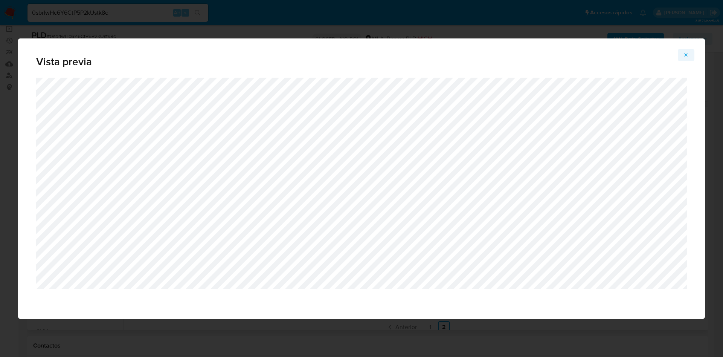
click at [688, 50] on span "Attachment preview" at bounding box center [686, 55] width 6 height 11
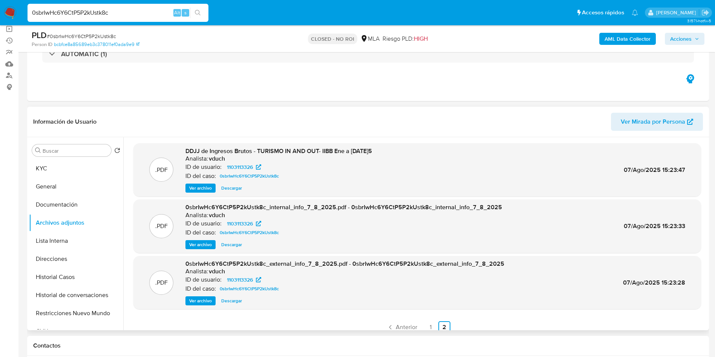
click at [132, 9] on input "0sbrIwHc6Y6CtP5P2kUstk8c" at bounding box center [117, 13] width 181 height 10
click at [133, 9] on input "0sbrIwHc6Y6CtP5P2kUstk8c" at bounding box center [117, 13] width 181 height 10
paste input "2DGFHhe20XdLJn0QEP7vKBmT"
type input "2DGFHhe20XdLJn0QEP7vKBmT"
click at [193, 12] on button "search-icon" at bounding box center [197, 13] width 15 height 11
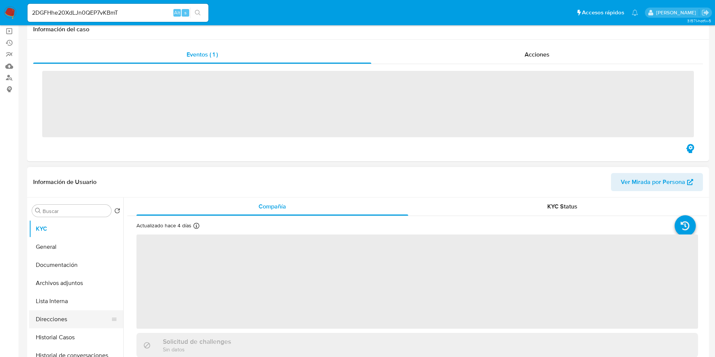
scroll to position [113, 0]
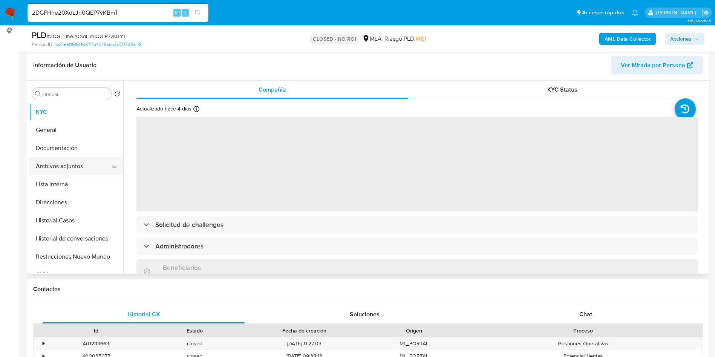
click at [68, 166] on button "Archivos adjuntos" at bounding box center [73, 166] width 88 height 18
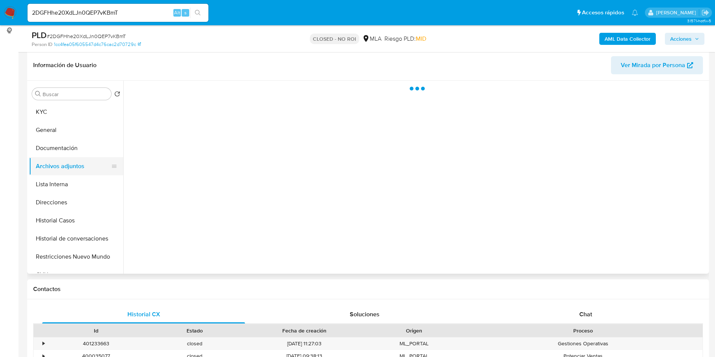
select select "10"
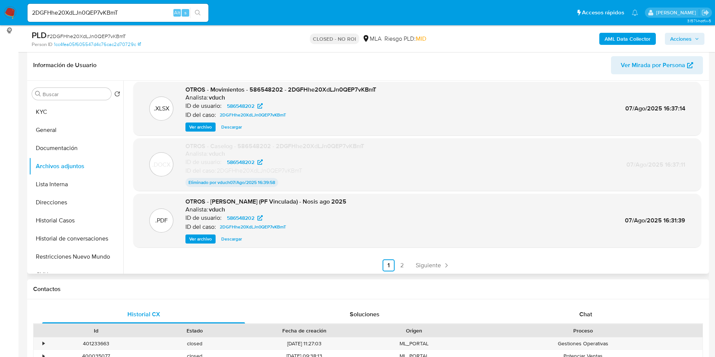
scroll to position [63, 0]
click at [422, 267] on span "Siguiente" at bounding box center [427, 264] width 25 height 6
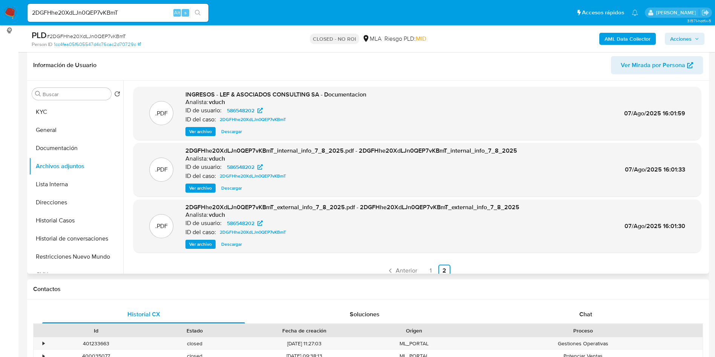
click at [202, 133] on span "Ver archivo" at bounding box center [200, 132] width 23 height 8
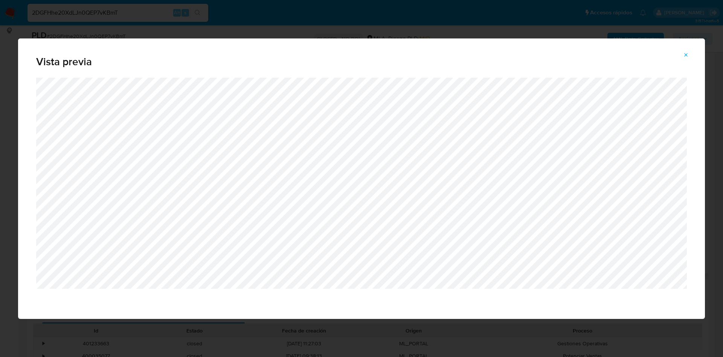
click at [691, 57] on button "Attachment preview" at bounding box center [686, 55] width 17 height 12
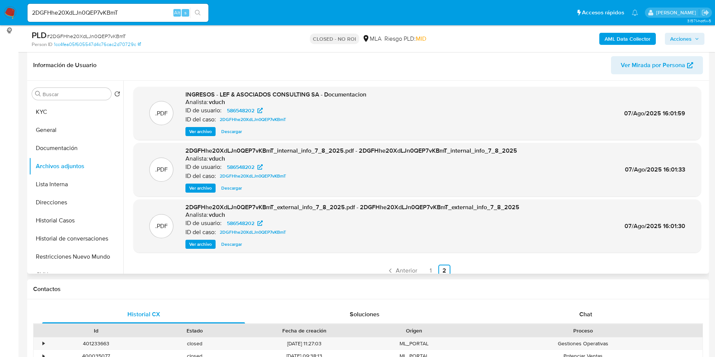
click at [125, 14] on input "2DGFHhe20XdLJn0QEP7vKBmT" at bounding box center [117, 13] width 181 height 10
click at [188, 13] on div "s" at bounding box center [186, 13] width 8 height 8
click at [151, 15] on input "2DGFHhe20XdLJn0QEP7vKBmT" at bounding box center [117, 13] width 181 height 10
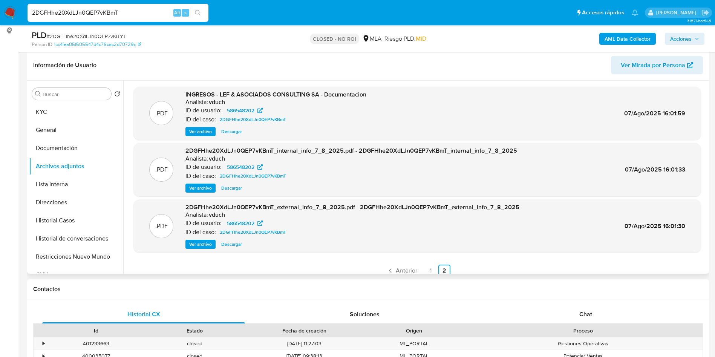
paste input "pGYHM0mCeuRYWHhZYDhQxHDP"
type input "pGYHM0mCeuRYWHhZYDhQxHDP"
click at [192, 15] on button "search-icon" at bounding box center [197, 13] width 15 height 11
click at [197, 9] on button "search-icon" at bounding box center [197, 13] width 15 height 11
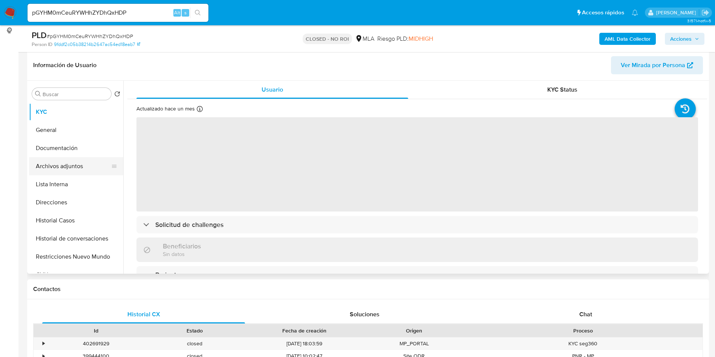
click at [59, 158] on button "Archivos adjuntos" at bounding box center [73, 166] width 88 height 18
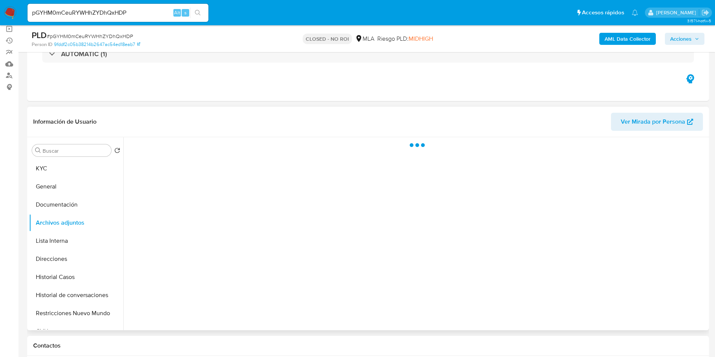
select select "10"
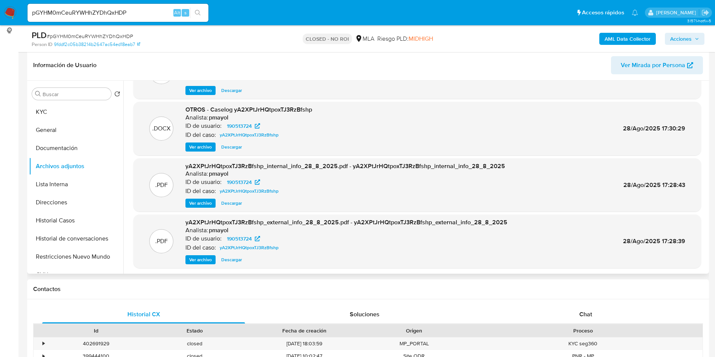
scroll to position [63, 0]
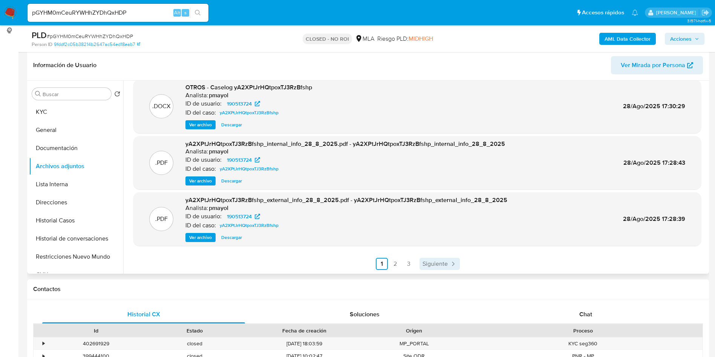
click at [430, 261] on span "Siguiente" at bounding box center [434, 264] width 25 height 6
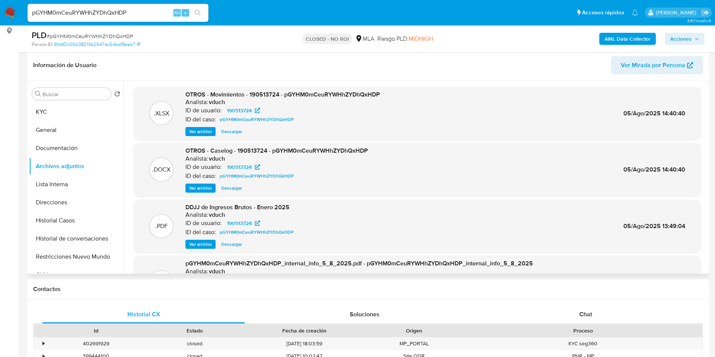
scroll to position [57, 0]
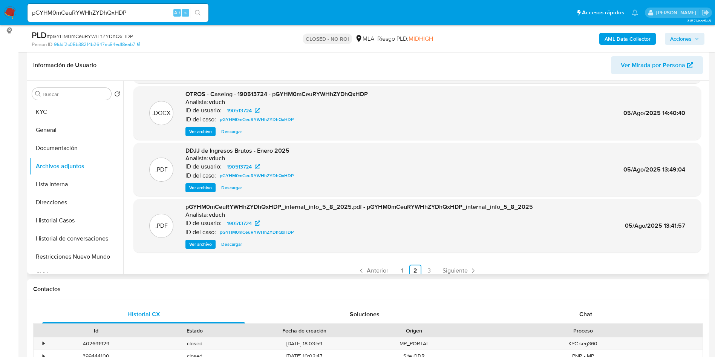
click at [216, 182] on div "DDJJ de Ingresos Brutos - Enero 2025 Analista: vduch ID de usuario: 190513724 I…" at bounding box center [240, 170] width 111 height 46
click at [198, 186] on span "Ver archivo" at bounding box center [200, 188] width 23 height 8
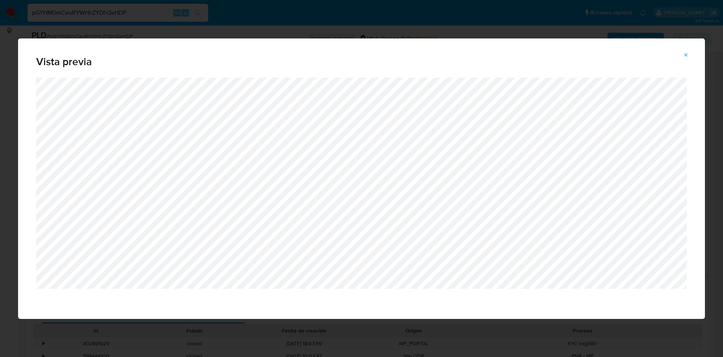
click at [677, 50] on div "Vista previa" at bounding box center [361, 57] width 687 height 39
click at [686, 54] on icon "Attachment preview" at bounding box center [686, 54] width 3 height 3
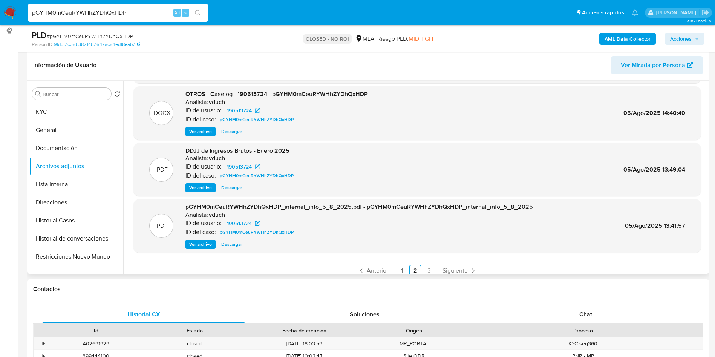
click at [84, 16] on input "pGYHM0mCeuRYWHhZYDhQxHDP" at bounding box center [117, 13] width 181 height 10
paste input "5voH99gqP46WTvxyQjzywUoW"
type input "5voH99gqP46WTvxyQjzywUoW"
click at [190, 10] on button "search-icon" at bounding box center [197, 13] width 15 height 11
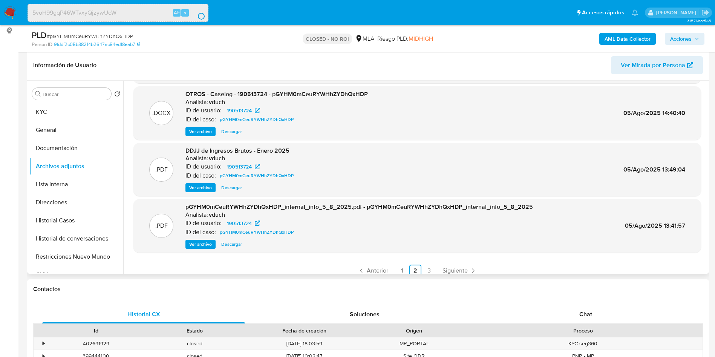
click at [199, 11] on button "search-icon" at bounding box center [197, 13] width 15 height 11
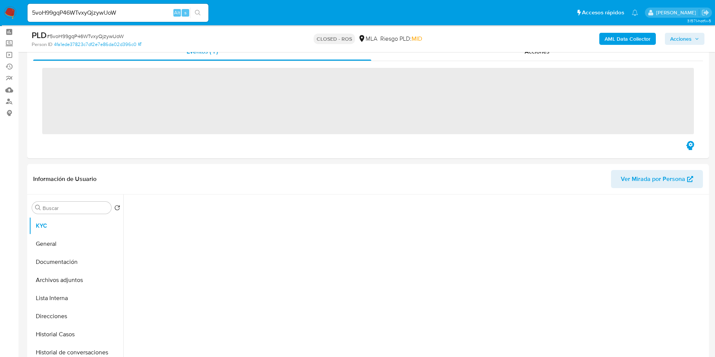
scroll to position [57, 0]
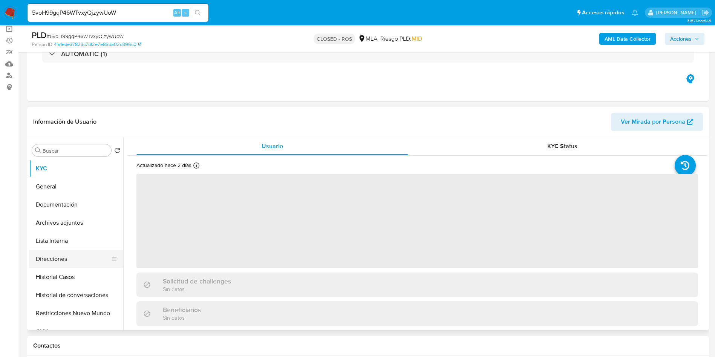
click at [66, 251] on button "Direcciones" at bounding box center [73, 259] width 88 height 18
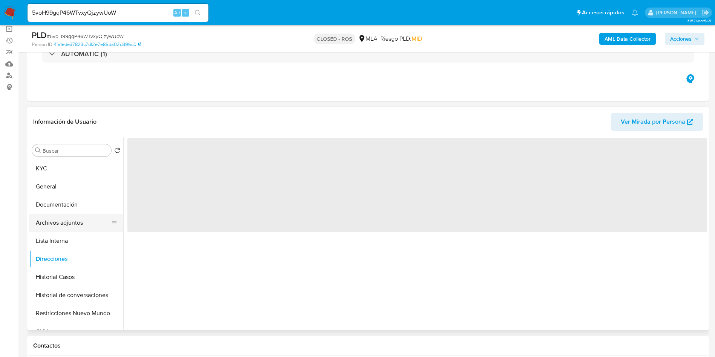
click at [60, 220] on button "Archivos adjuntos" at bounding box center [73, 223] width 88 height 18
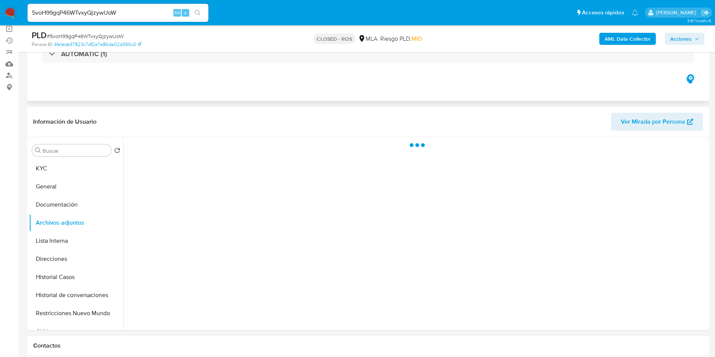
scroll to position [0, 0]
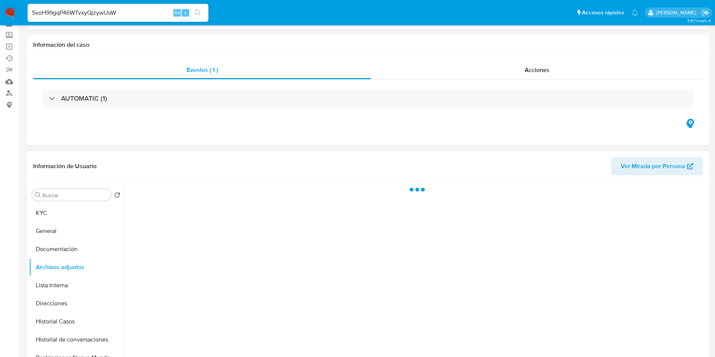
select select "10"
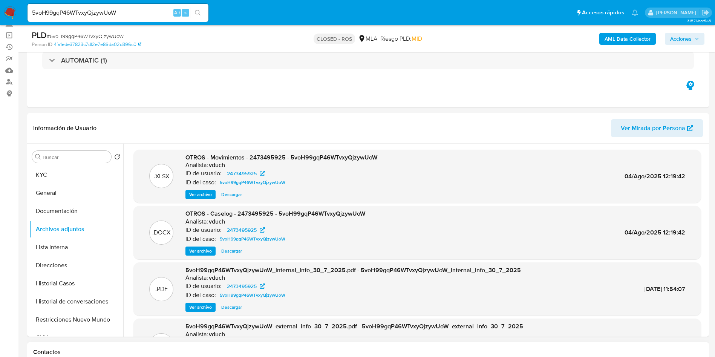
scroll to position [113, 0]
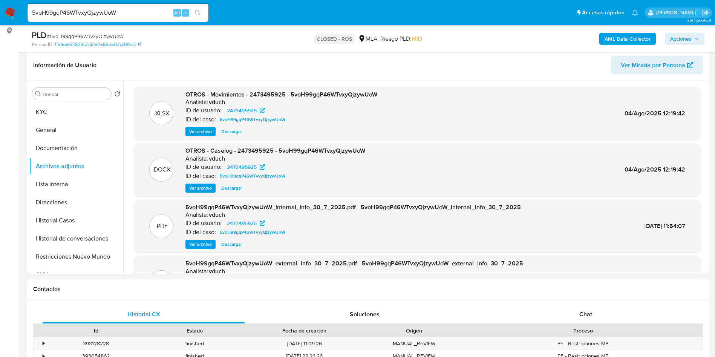
click at [137, 12] on input "5voH99gqP46WTvxyQjzywUoW" at bounding box center [117, 13] width 181 height 10
paste input "pCvdpCsybVj0XqzmmE2IXKts"
type input "pCvdpCsybVj0XqzmmE2IXKts"
click at [188, 11] on div "s" at bounding box center [186, 13] width 8 height 8
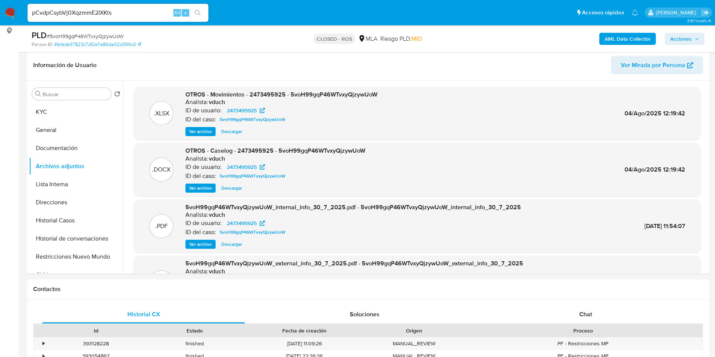
click at [197, 12] on icon "search-icon" at bounding box center [198, 13] width 6 height 6
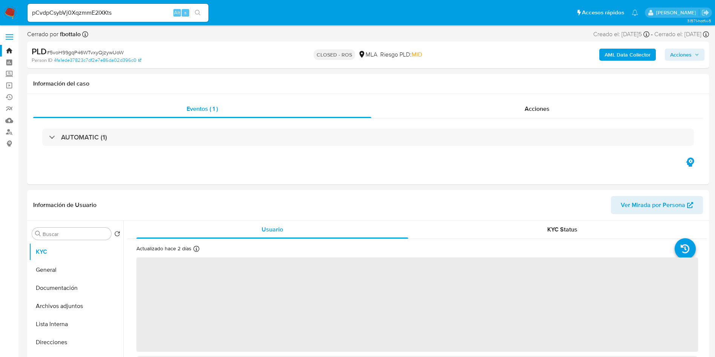
select select "10"
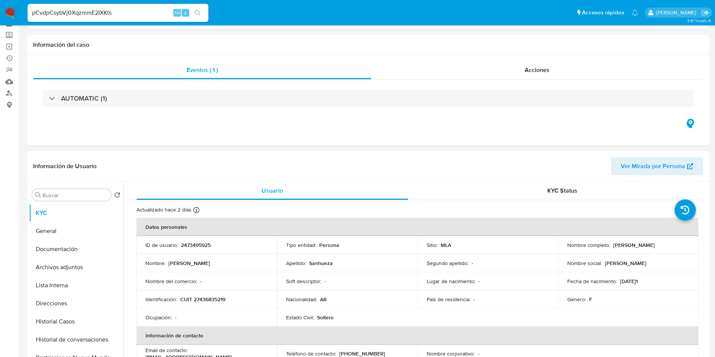
scroll to position [57, 0]
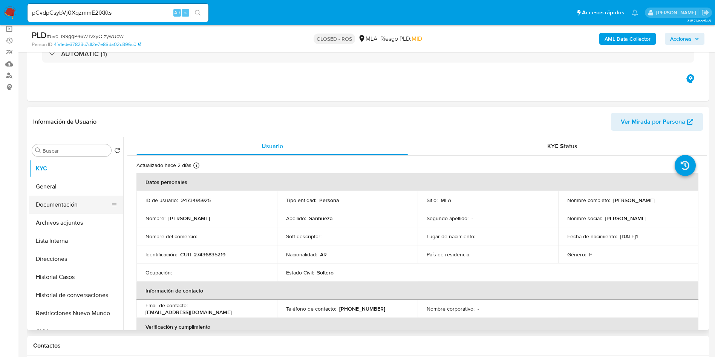
click at [73, 205] on button "Documentación" at bounding box center [73, 205] width 88 height 18
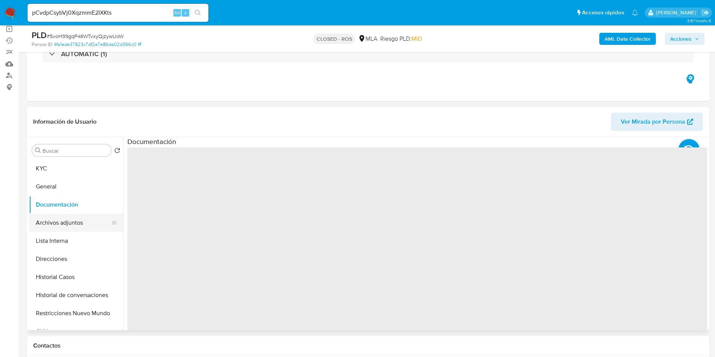
click at [64, 220] on button "Archivos adjuntos" at bounding box center [73, 223] width 88 height 18
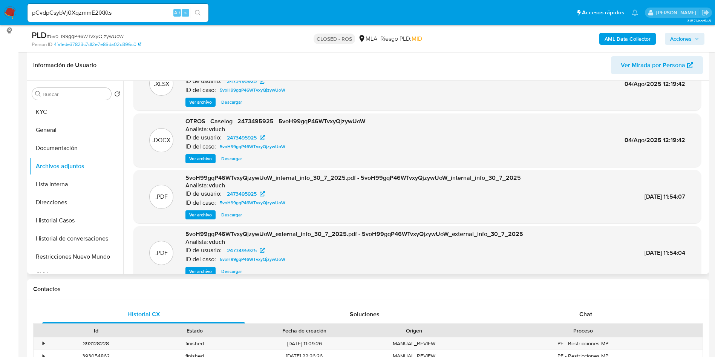
scroll to position [42, 0]
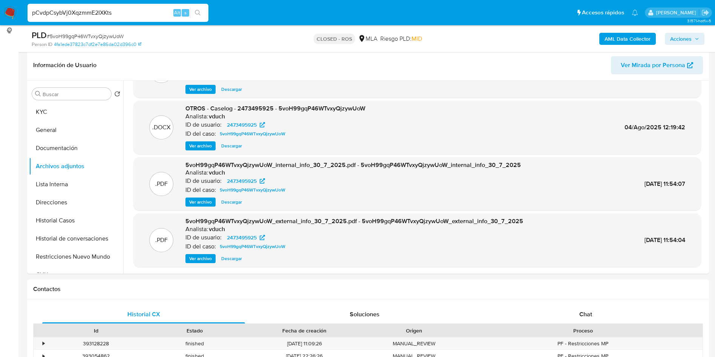
click at [148, 15] on input "pCvdpCsybVj0XqzmmE2IXKts" at bounding box center [117, 13] width 181 height 10
paste input "ezo07qQHlJHJI5XixdClJcAt"
type input "ezo07qQHlJHJI5XixdClJcAt"
click at [188, 10] on div "s" at bounding box center [186, 13] width 8 height 8
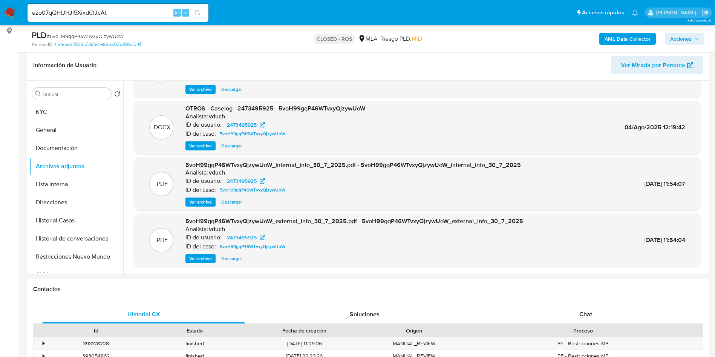
click at [197, 11] on icon "search-icon" at bounding box center [198, 13] width 6 height 6
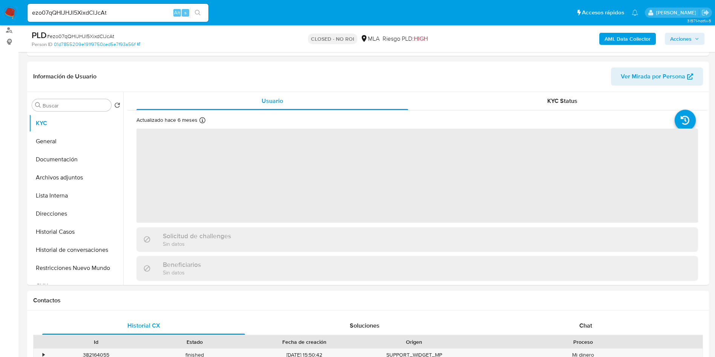
scroll to position [170, 0]
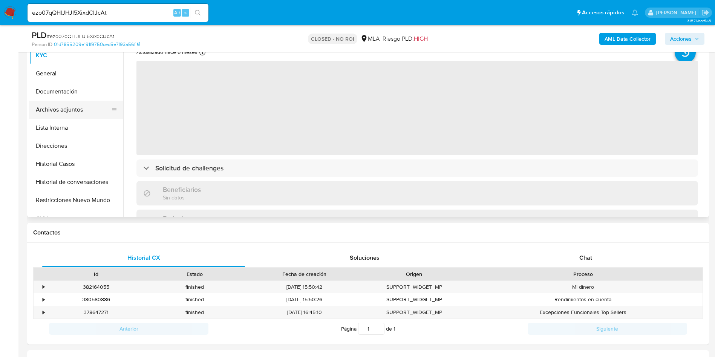
click at [69, 102] on button "Archivos adjuntos" at bounding box center [73, 110] width 88 height 18
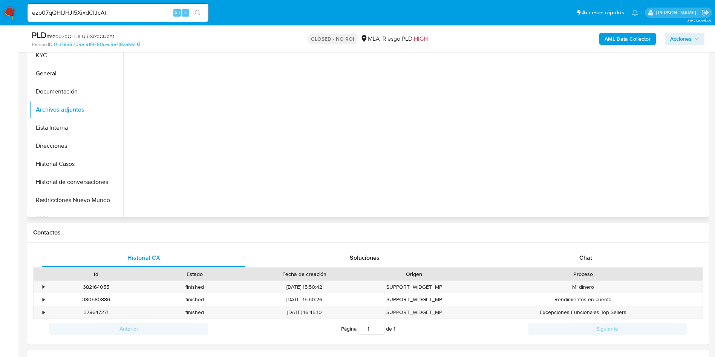
select select "10"
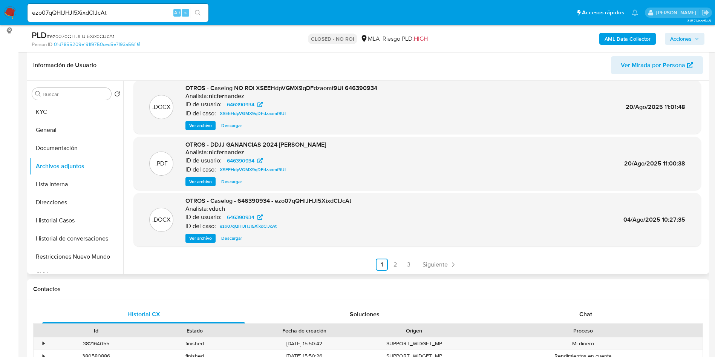
scroll to position [63, 0]
click at [420, 263] on link "Siguiente" at bounding box center [439, 264] width 40 height 12
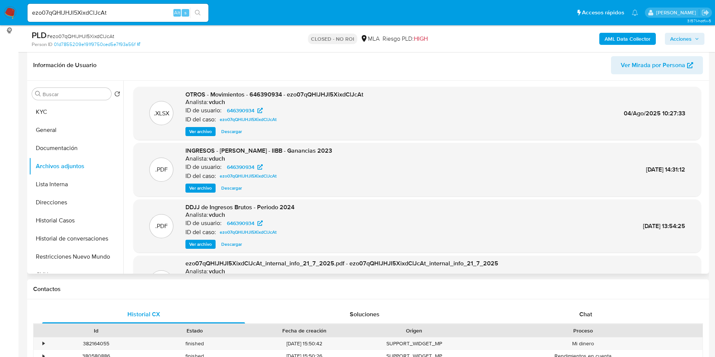
click at [202, 190] on span "Ver archivo" at bounding box center [200, 188] width 23 height 8
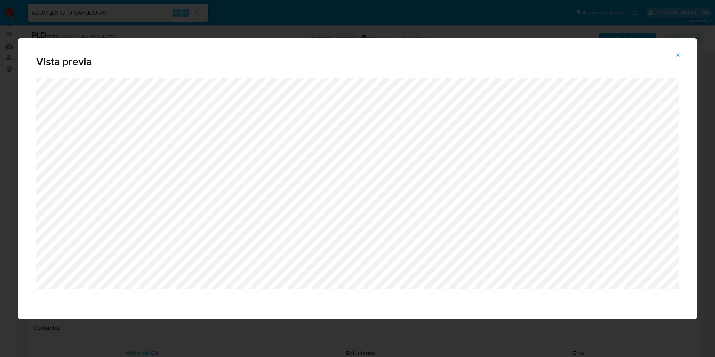
scroll to position [57, 0]
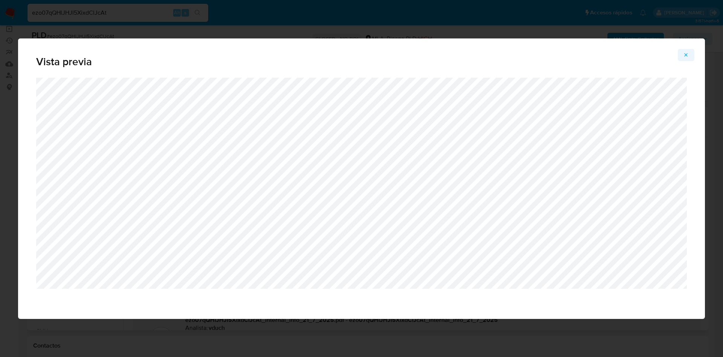
click at [683, 51] on span "Attachment preview" at bounding box center [686, 55] width 6 height 11
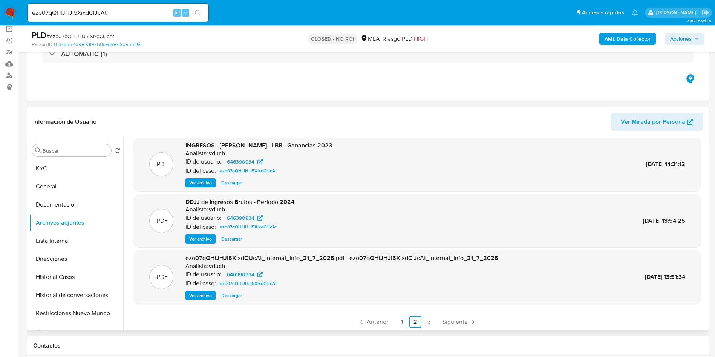
scroll to position [63, 0]
click at [402, 319] on link "1" at bounding box center [402, 320] width 12 height 12
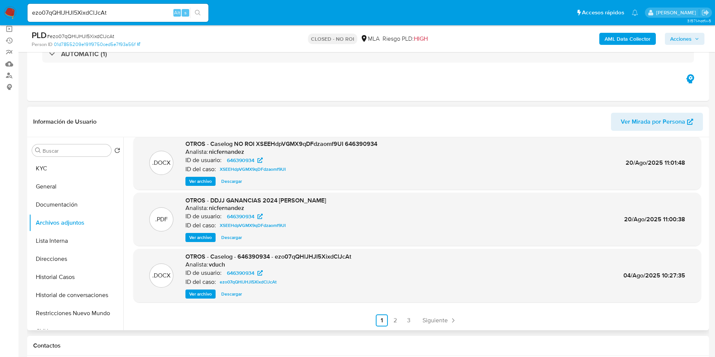
click at [199, 293] on span "Ver archivo" at bounding box center [200, 294] width 23 height 8
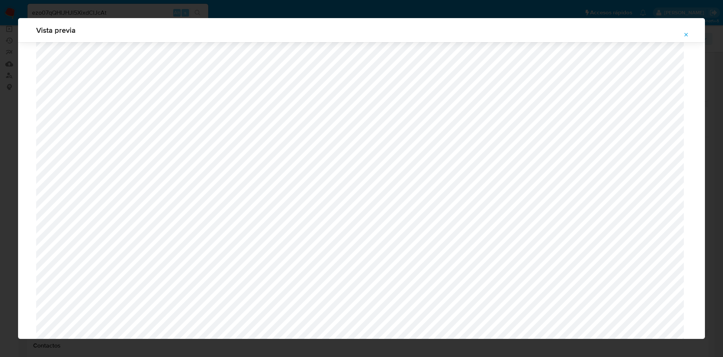
scroll to position [606, 0]
click at [688, 37] on icon "Attachment preview" at bounding box center [686, 35] width 6 height 6
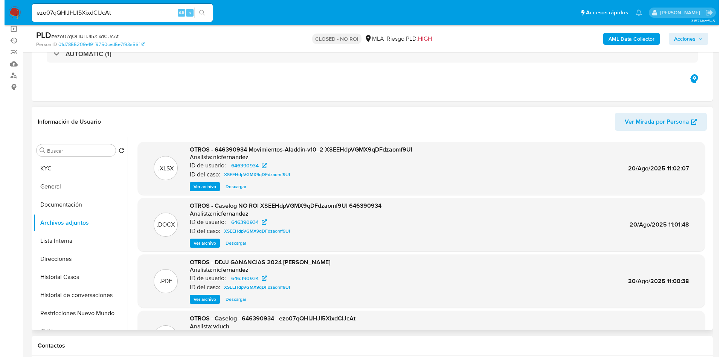
scroll to position [0, 0]
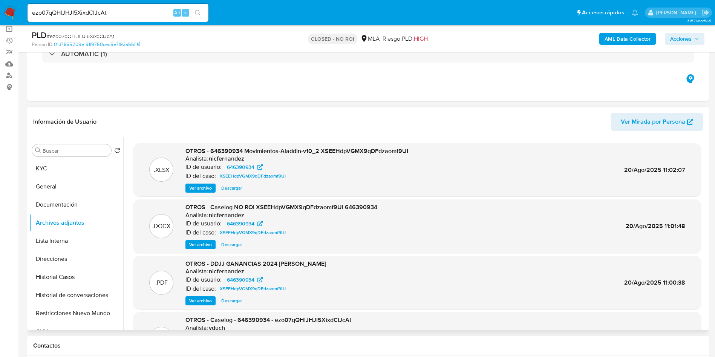
click at [199, 246] on span "Ver archivo" at bounding box center [200, 245] width 23 height 8
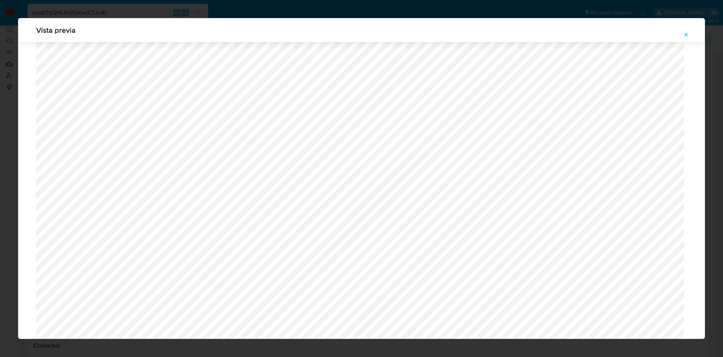
scroll to position [98, 0]
click at [681, 29] on button "Attachment preview" at bounding box center [686, 35] width 17 height 12
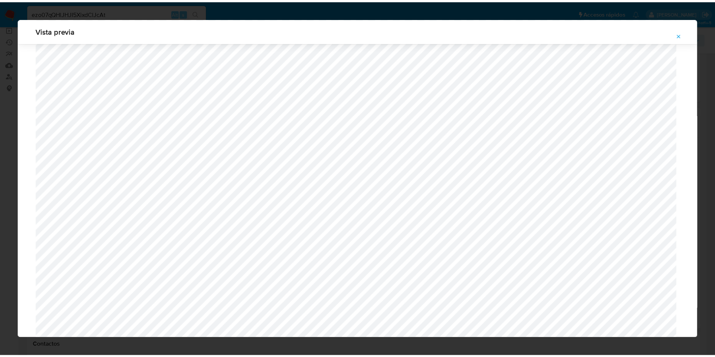
scroll to position [0, 0]
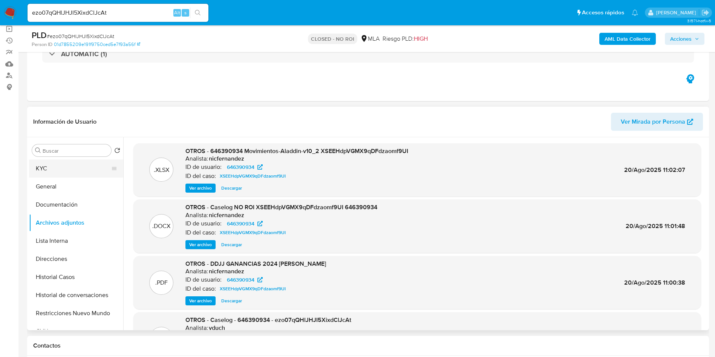
click at [70, 174] on button "KYC" at bounding box center [73, 168] width 88 height 18
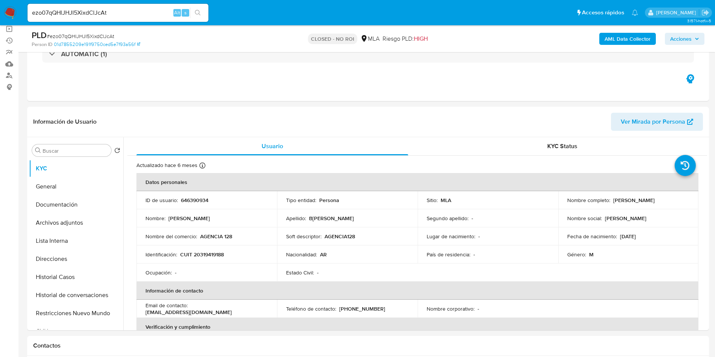
click at [214, 260] on td "Identificación : CUIT 20319419188" at bounding box center [206, 254] width 141 height 18
click at [213, 256] on p "CUIT 20319419188" at bounding box center [202, 254] width 44 height 7
copy p "20319419188"
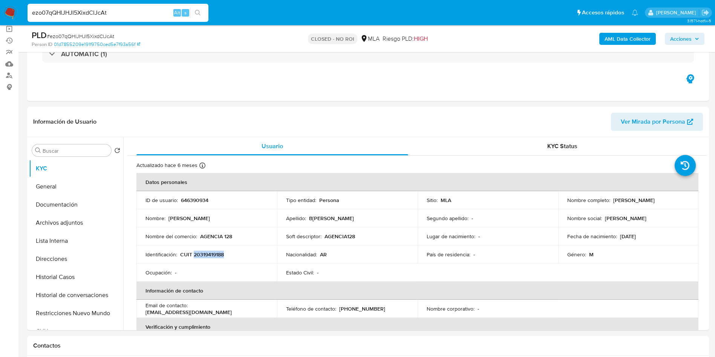
click at [147, 14] on input "ezo07qQHlJHJI5XixdClJcAt" at bounding box center [117, 13] width 181 height 10
drag, startPoint x: 147, startPoint y: 14, endPoint x: 163, endPoint y: 14, distance: 16.2
click at [147, 14] on input "ezo07qQHlJHJI5XixdClJcAt" at bounding box center [117, 13] width 181 height 10
paste input "YED8Z6jrhpRyMFuJwGJJNcam"
type input "YED8Z6jrhpRyMFuJwGJJNcam"
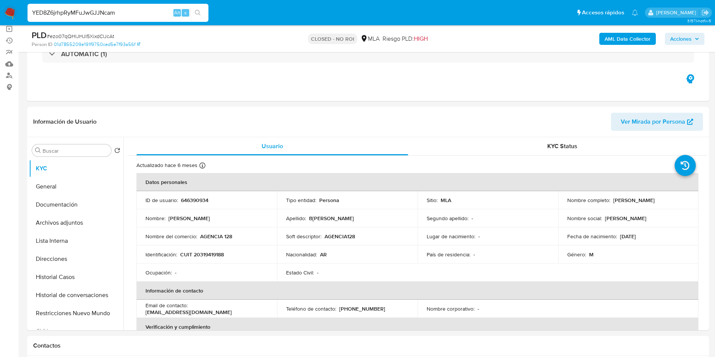
click at [200, 14] on icon "search-icon" at bounding box center [198, 13] width 6 height 6
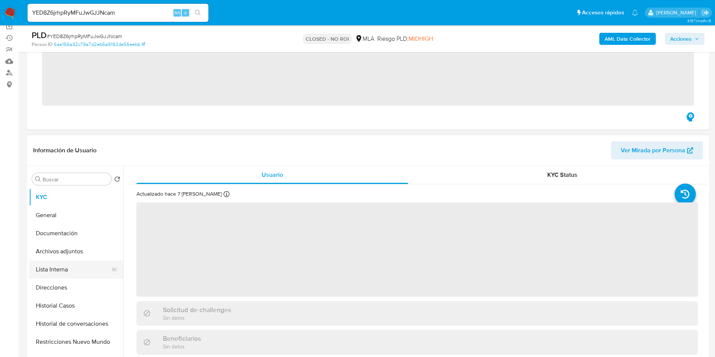
scroll to position [113, 0]
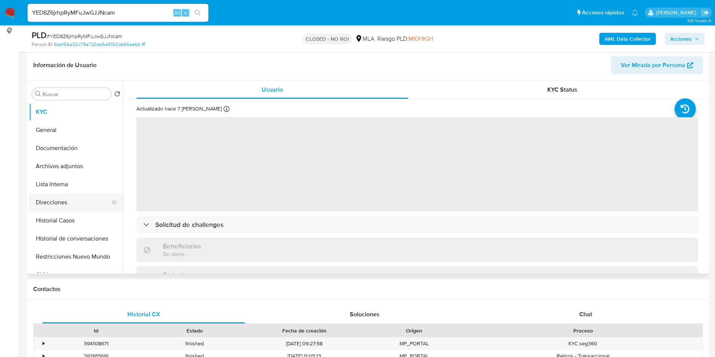
click at [70, 197] on button "Direcciones" at bounding box center [73, 202] width 88 height 18
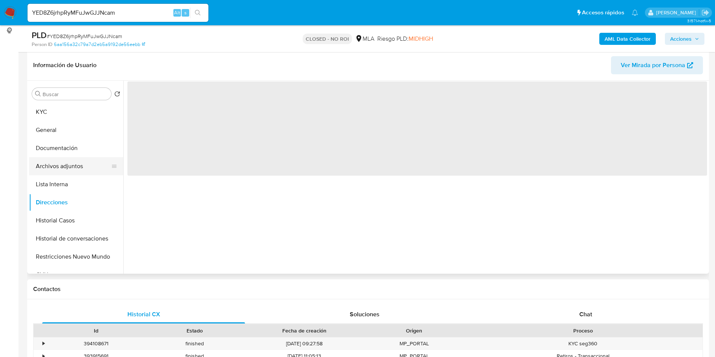
click at [78, 159] on button "Archivos adjuntos" at bounding box center [73, 166] width 88 height 18
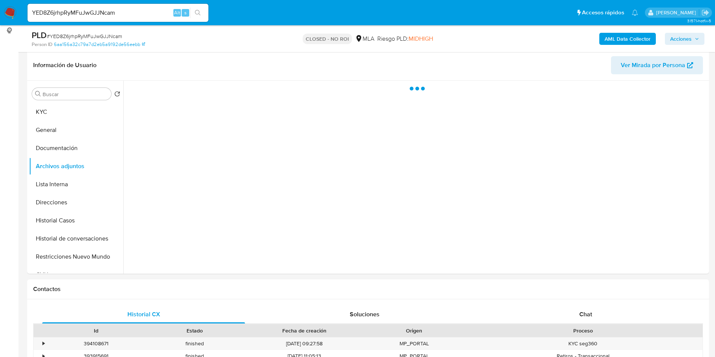
select select "10"
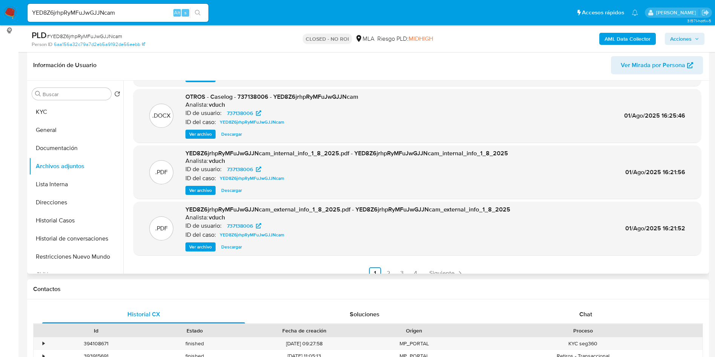
scroll to position [63, 0]
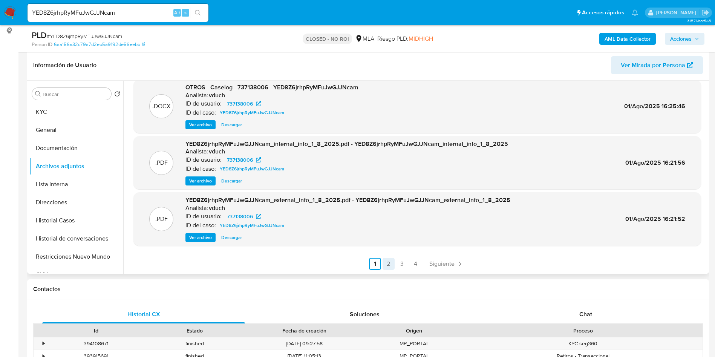
click at [386, 263] on link "2" at bounding box center [388, 264] width 12 height 12
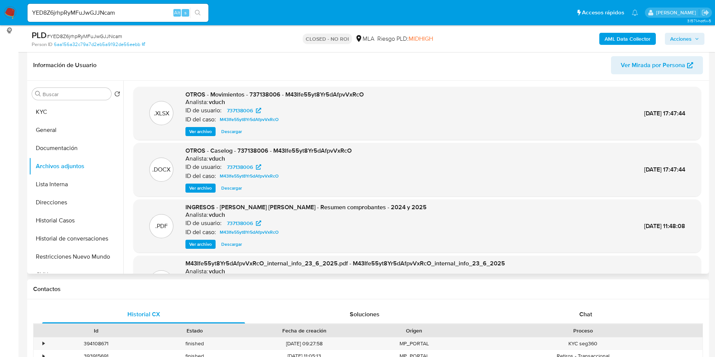
scroll to position [57, 0]
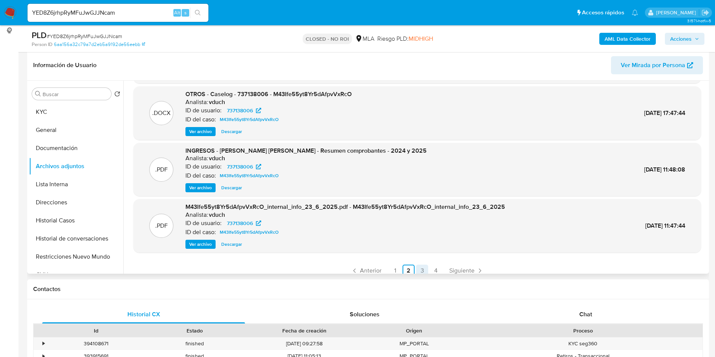
click at [419, 267] on link "3" at bounding box center [422, 270] width 12 height 12
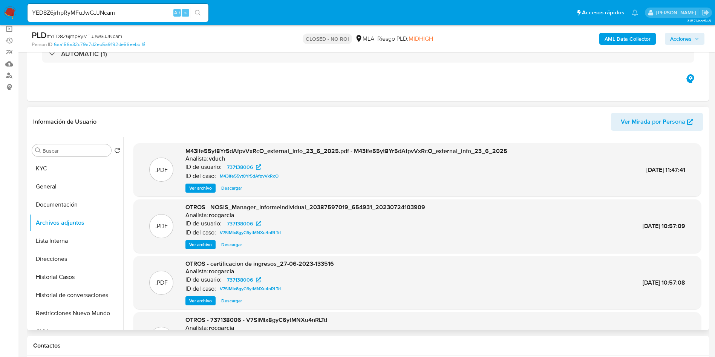
click at [124, 16] on input "YED8Z6jrhpRyMFuJwGJJNcam" at bounding box center [117, 13] width 181 height 10
paste input "sXKKMrU8afvgdaVtz9U5GAnM"
type input "sXKKMrU8afvgdaVtz9U5GAnM"
click at [196, 12] on icon "search-icon" at bounding box center [198, 13] width 6 height 6
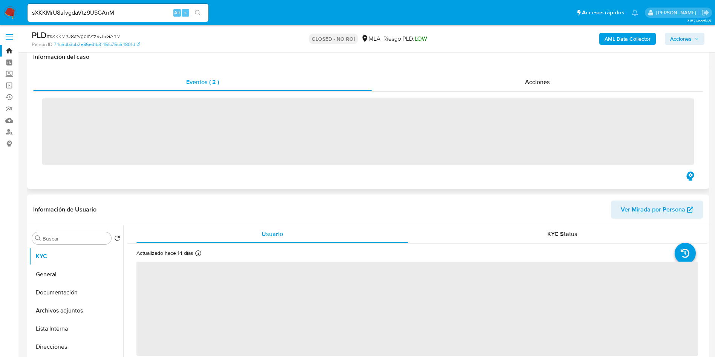
scroll to position [113, 0]
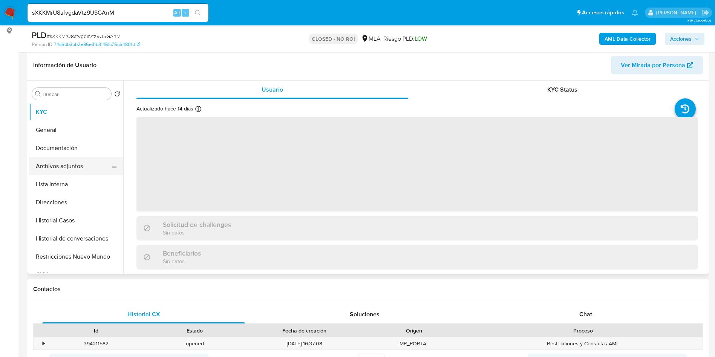
click at [59, 169] on button "Archivos adjuntos" at bounding box center [73, 166] width 88 height 18
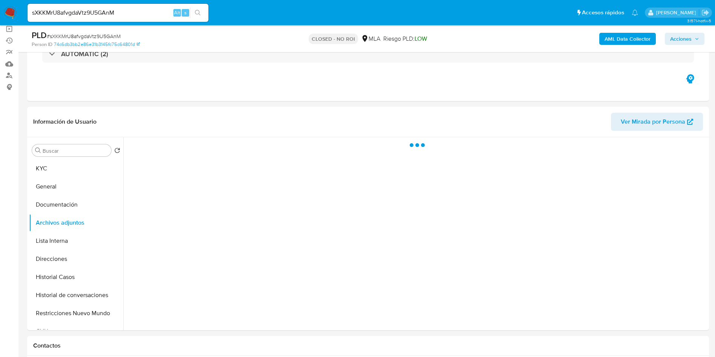
select select "10"
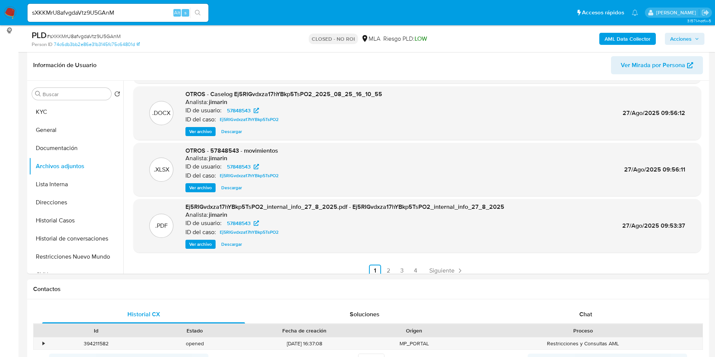
scroll to position [63, 0]
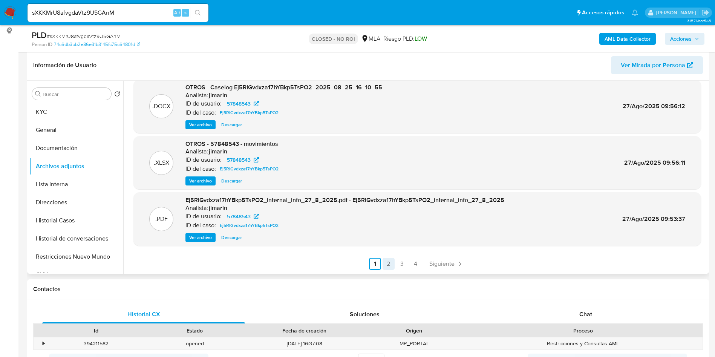
click at [390, 267] on link "2" at bounding box center [388, 264] width 12 height 12
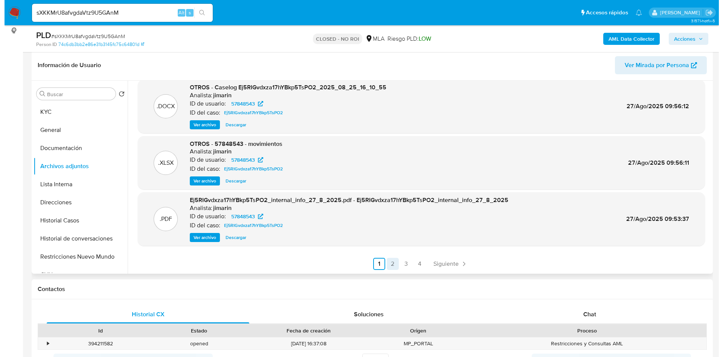
scroll to position [0, 0]
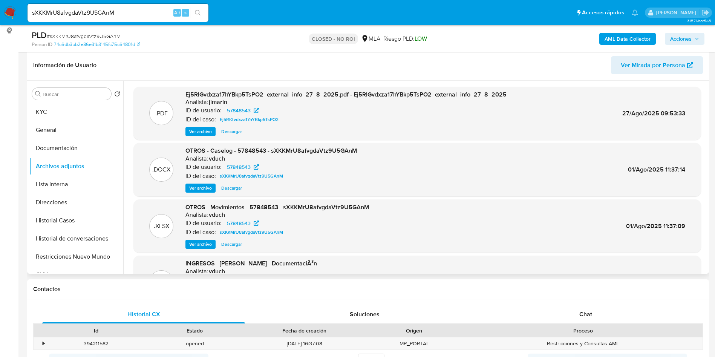
click at [202, 188] on span "Ver archivo" at bounding box center [200, 188] width 23 height 8
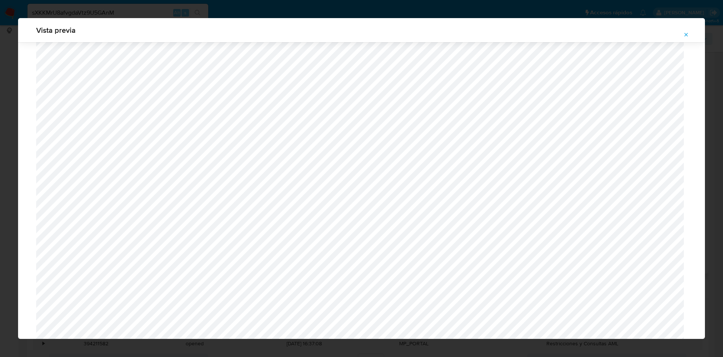
scroll to position [550, 0]
click at [681, 29] on button "Attachment preview" at bounding box center [686, 35] width 17 height 12
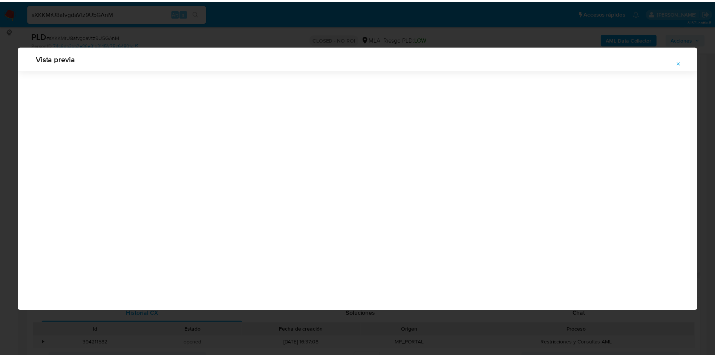
scroll to position [0, 0]
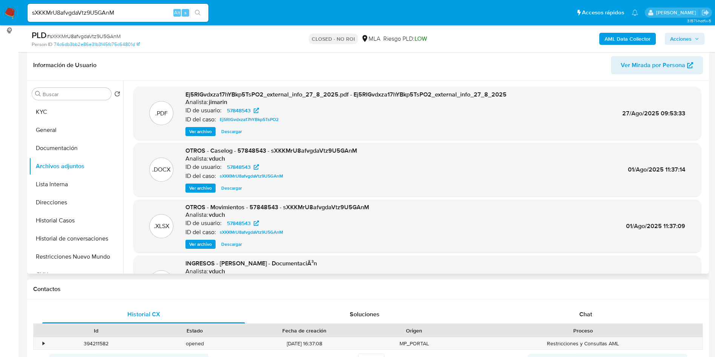
click at [162, 9] on input "sXKKMrU8afvgdaVtz9U5GAnM" at bounding box center [117, 13] width 181 height 10
paste input "KAHYnCTC0EDtcCF3eonP3mzC"
type input "KAHYnCTC0EDtcCF3eonP3mzC"
click at [202, 9] on button "search-icon" at bounding box center [197, 13] width 15 height 11
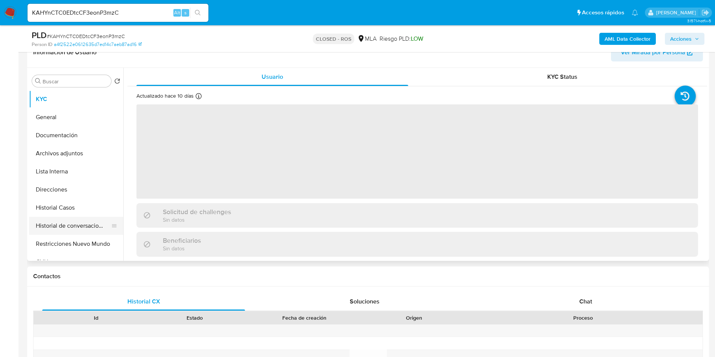
scroll to position [170, 0]
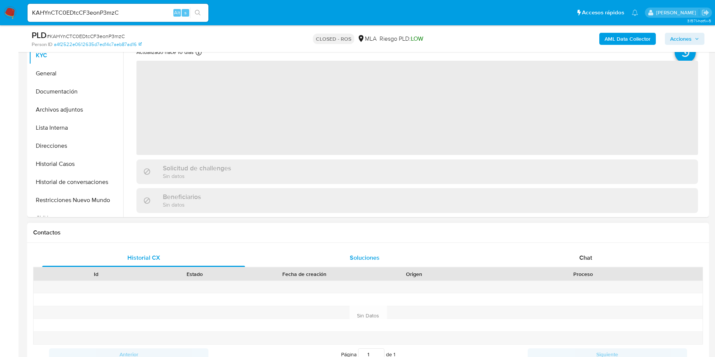
select select "10"
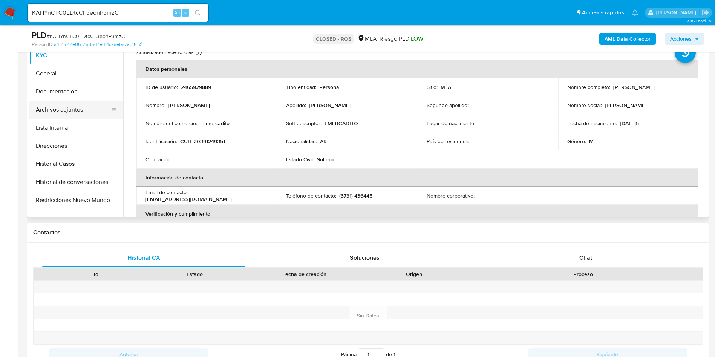
click at [72, 108] on button "Archivos adjuntos" at bounding box center [73, 110] width 88 height 18
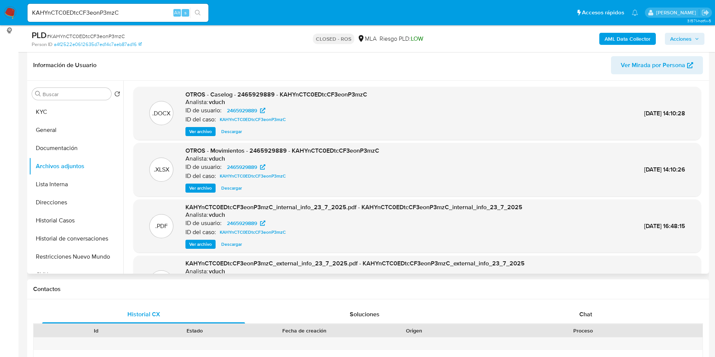
scroll to position [42, 0]
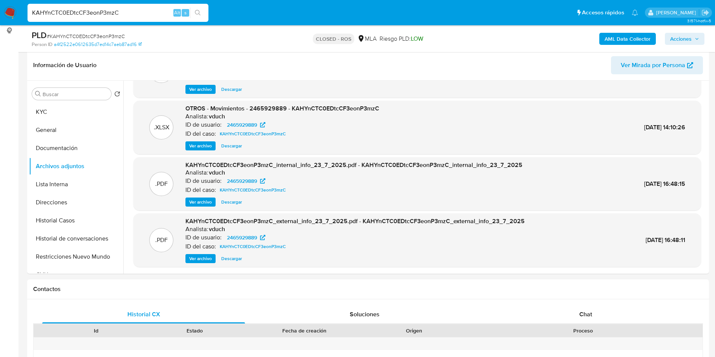
click at [135, 15] on input "KAHYnCTC0EDtcCF3eonP3mzC" at bounding box center [117, 13] width 181 height 10
paste input "vjMnUb5HRR8ezE4CRfI4rItj"
type input "vjMnUb5HRR8ezE4CRfI4rItj"
click at [198, 13] on icon "search-icon" at bounding box center [198, 13] width 6 height 6
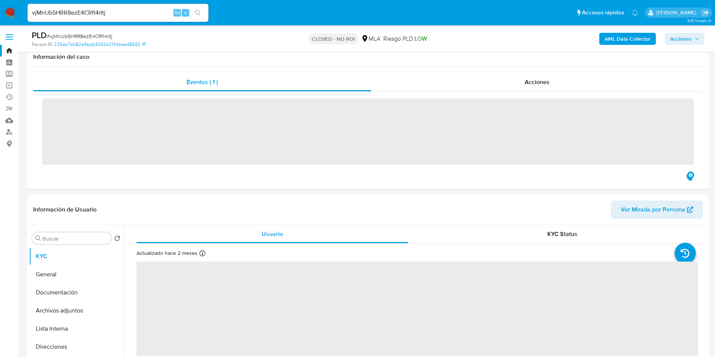
scroll to position [113, 0]
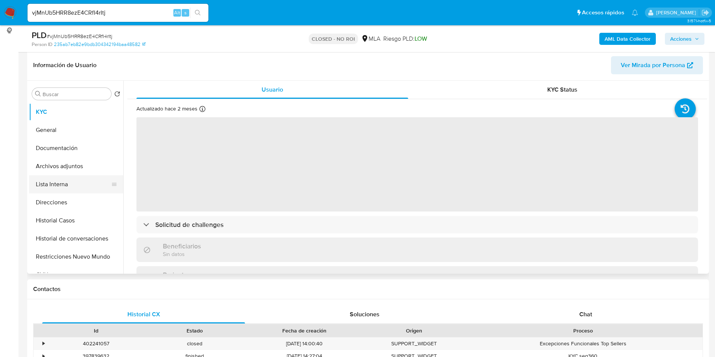
click at [59, 192] on button "Lista Interna" at bounding box center [73, 184] width 88 height 18
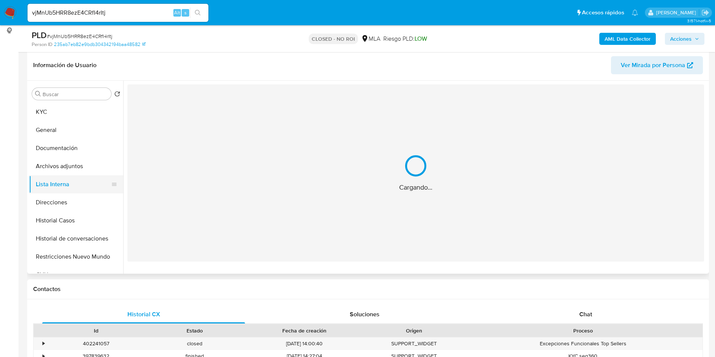
click at [63, 176] on button "Lista Interna" at bounding box center [73, 184] width 88 height 18
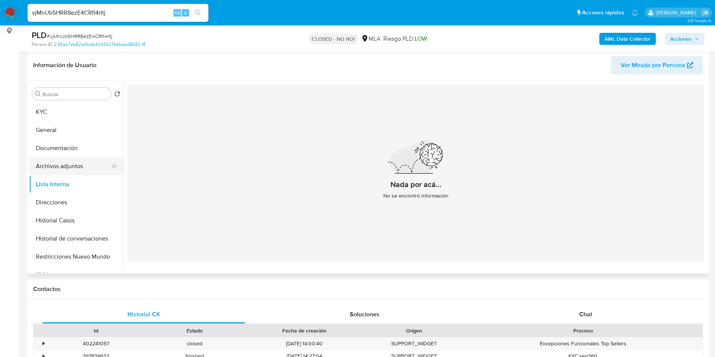
click at [59, 167] on button "Archivos adjuntos" at bounding box center [73, 166] width 88 height 18
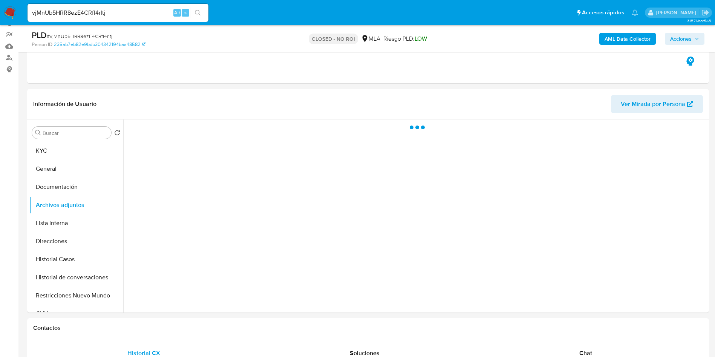
scroll to position [57, 0]
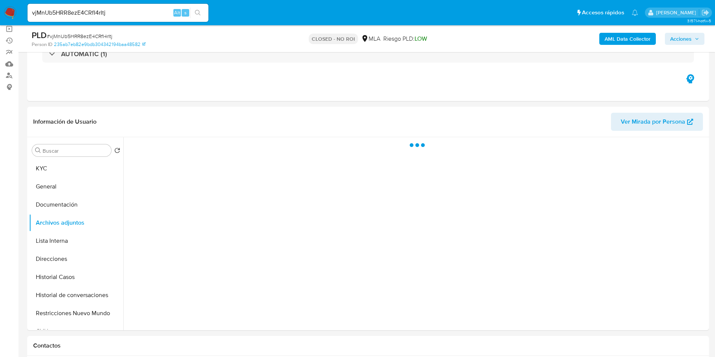
select select "10"
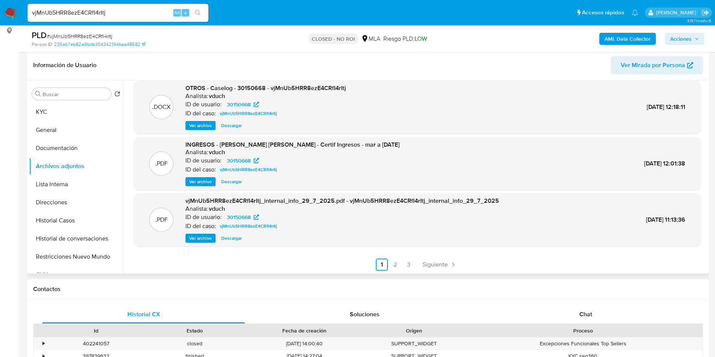
scroll to position [63, 0]
click at [426, 264] on span "Siguiente" at bounding box center [434, 264] width 25 height 6
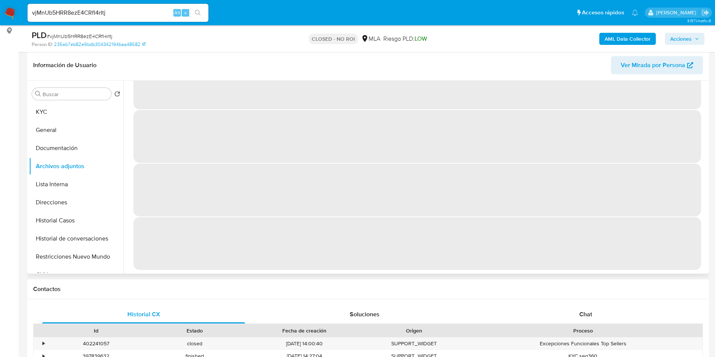
scroll to position [0, 0]
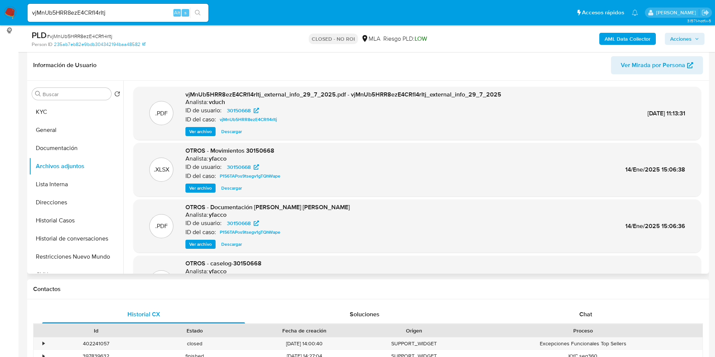
click at [151, 7] on div "vjMnUb5HRR8ezE4CRfI4rItj Alt s" at bounding box center [117, 13] width 181 height 18
click at [148, 11] on input "vjMnUb5HRR8ezE4CRfI4rItj" at bounding box center [117, 13] width 181 height 10
paste input "O9uIKbDDMwcJ6kigsK7w8uWo"
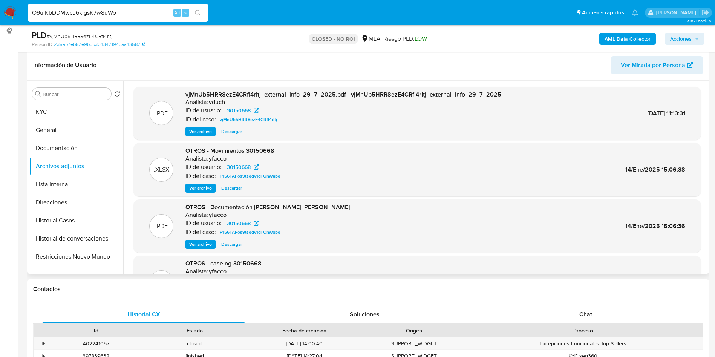
type input "O9uIKbDDMwcJ6kigsK7w8uWo"
click at [196, 13] on icon "search-icon" at bounding box center [198, 13] width 6 height 6
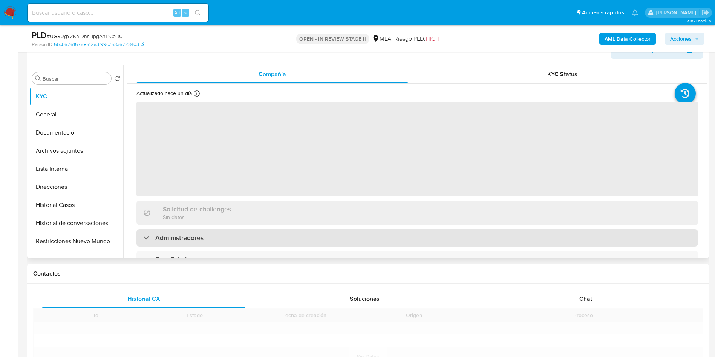
scroll to position [226, 0]
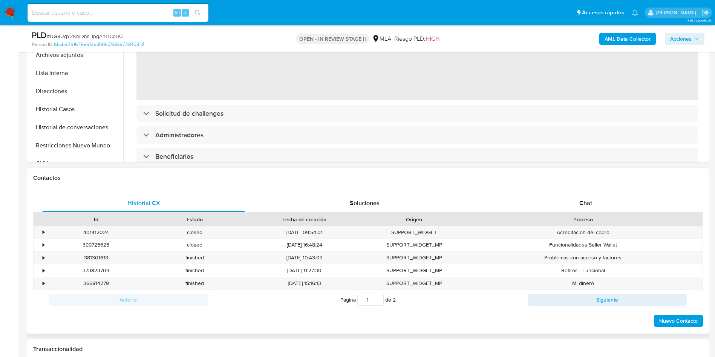
click at [567, 212] on div "Id Estado Fecha de creación Origen Proceso" at bounding box center [367, 218] width 669 height 13
click at [601, 196] on div "Chat" at bounding box center [585, 203] width 203 height 18
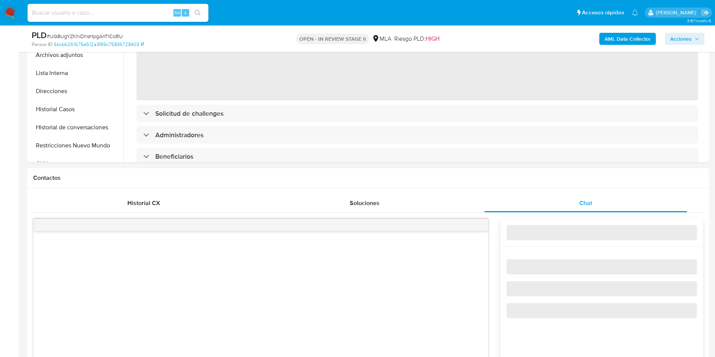
select select "10"
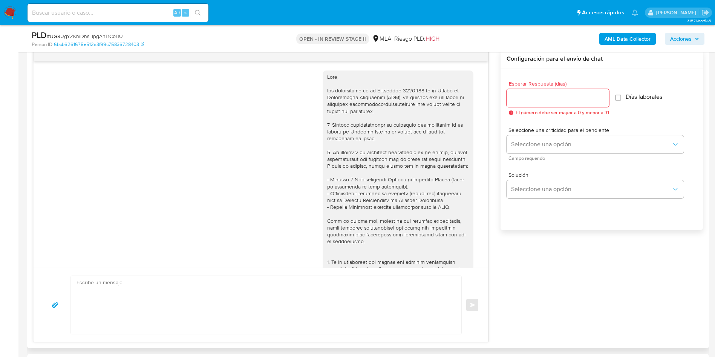
scroll to position [411, 0]
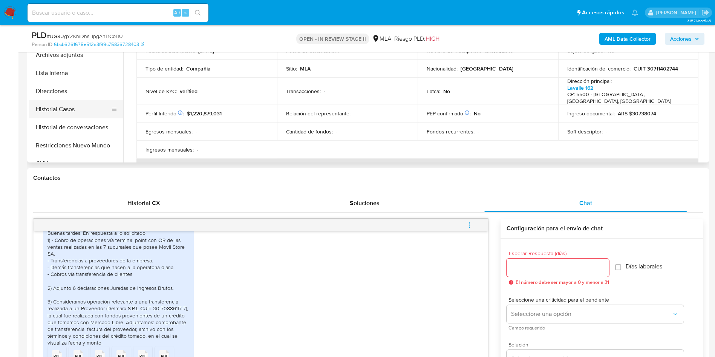
click at [65, 110] on button "Historial Casos" at bounding box center [73, 109] width 88 height 18
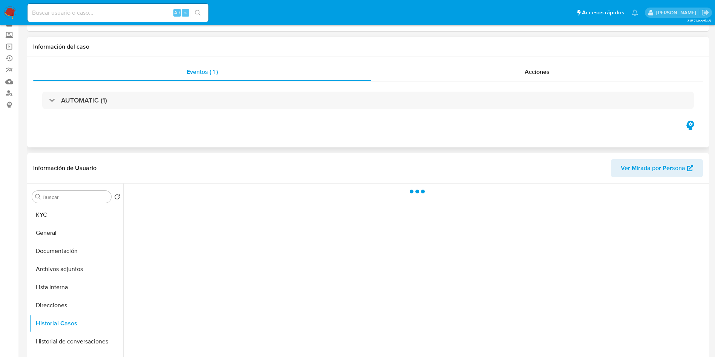
scroll to position [57, 0]
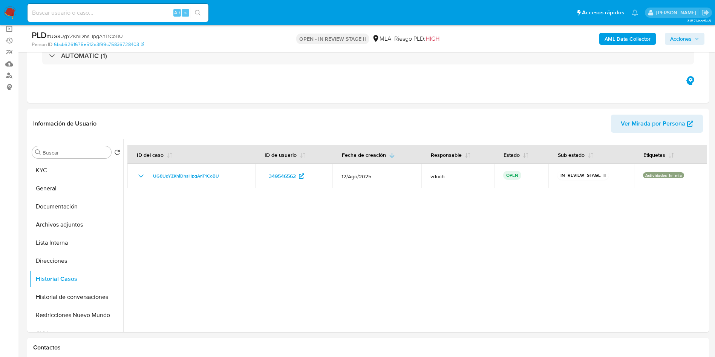
click at [641, 37] on b "AML Data Collector" at bounding box center [627, 39] width 46 height 12
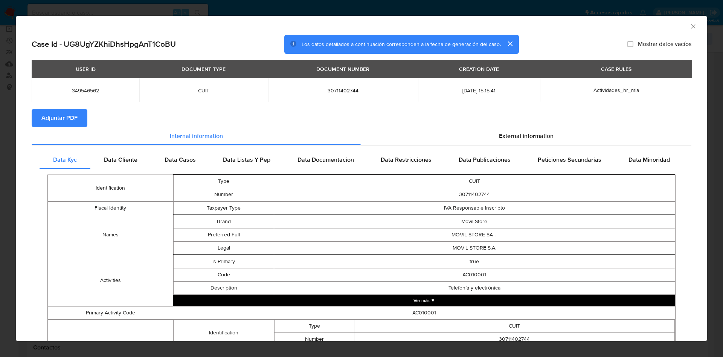
click at [79, 113] on button "Adjuntar PDF" at bounding box center [60, 118] width 56 height 18
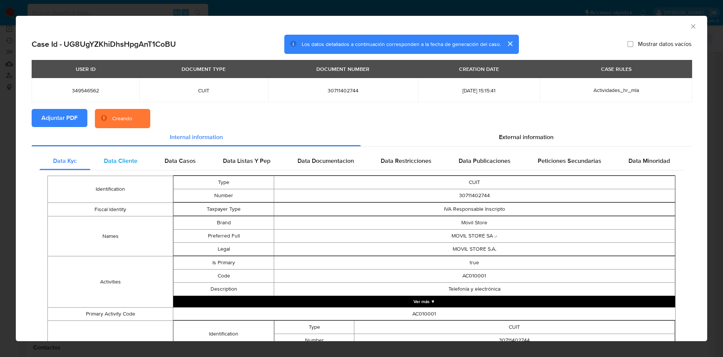
click at [133, 161] on span "Data Cliente" at bounding box center [121, 160] width 34 height 9
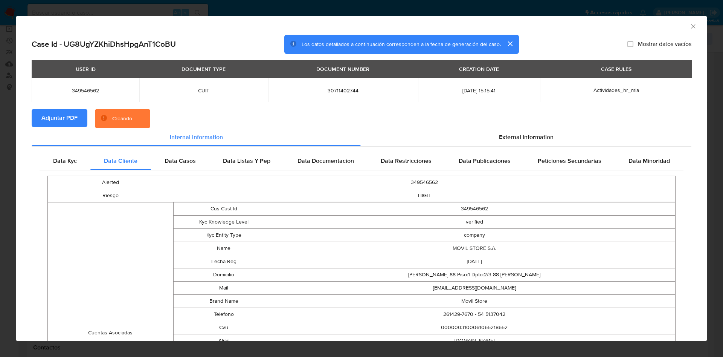
click at [423, 179] on td "349546562" at bounding box center [424, 182] width 503 height 13
copy td "349546562"
click at [690, 23] on icon "Cerrar ventana" at bounding box center [694, 27] width 8 height 8
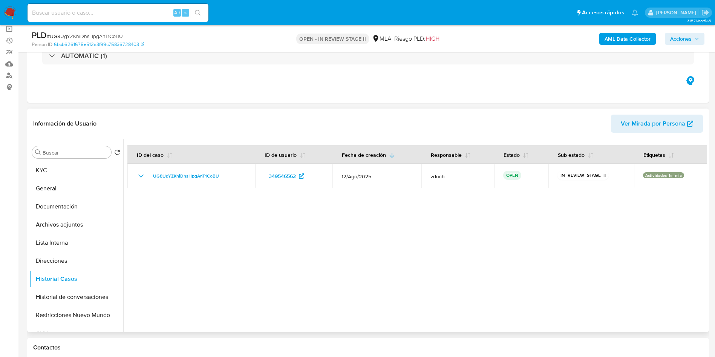
click at [37, 159] on div "Buscar Volver al orden por defecto KYC General Documentación Archivos adjuntos …" at bounding box center [76, 236] width 94 height 192
click at [60, 176] on button "KYC" at bounding box center [73, 170] width 88 height 18
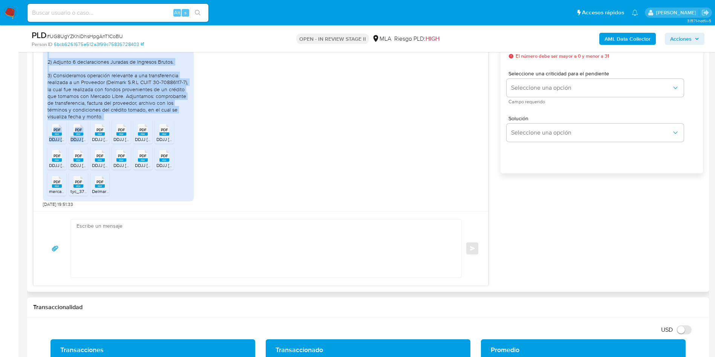
scroll to position [410, 0]
drag, startPoint x: 47, startPoint y: 120, endPoint x: 127, endPoint y: 115, distance: 79.7
click at [127, 115] on div "Buenas tardes. En respuesta a lo solicitado: 1) - Cobro de operaciones vía term…" at bounding box center [118, 100] width 151 height 200
copy div "Buenas tardes. En respuesta a lo solicitado: 1) - Cobro de operaciones vía term…"
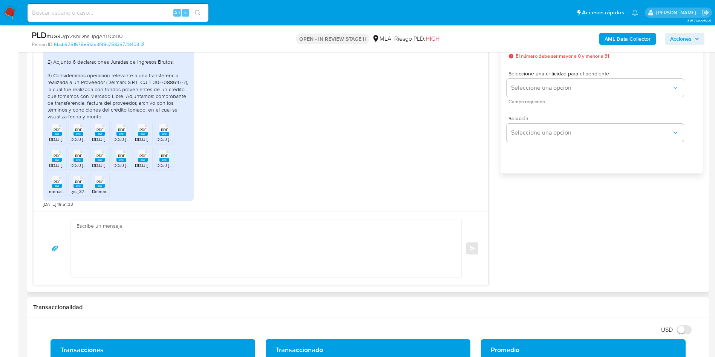
click at [52, 129] on icon at bounding box center [57, 130] width 10 height 12
click at [77, 130] on span "PDF" at bounding box center [78, 129] width 7 height 5
click at [98, 131] on span "PDF" at bounding box center [99, 129] width 7 height 5
click at [121, 131] on span "PDF" at bounding box center [121, 129] width 7 height 5
click at [143, 134] on rect at bounding box center [143, 133] width 10 height 3
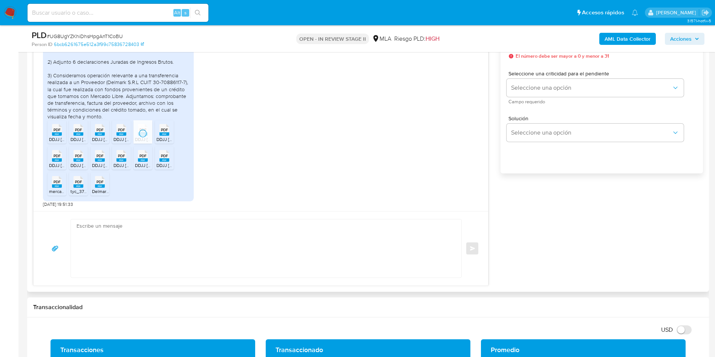
drag, startPoint x: 163, startPoint y: 135, endPoint x: 145, endPoint y: 139, distance: 19.3
click at [163, 135] on rect at bounding box center [164, 133] width 10 height 3
click at [55, 164] on span "DDJJ [DOMAIN_NAME]. [DATE] ACUSE.pdf" at bounding box center [92, 165] width 86 height 6
click at [75, 159] on rect at bounding box center [78, 159] width 10 height 3
click at [95, 157] on div "PDF PDF" at bounding box center [100, 155] width 16 height 15
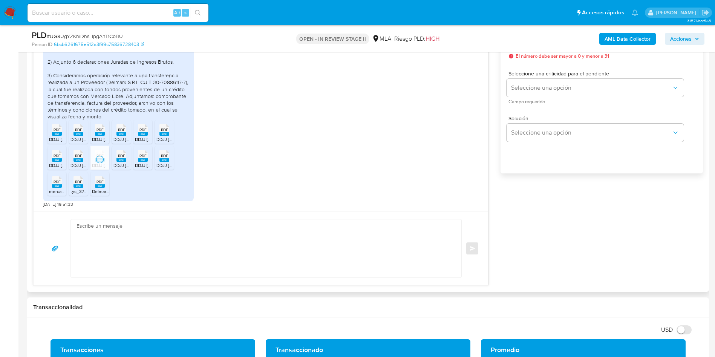
click at [62, 135] on icon at bounding box center [57, 130] width 10 height 12
click at [139, 156] on span "PDF" at bounding box center [142, 155] width 7 height 5
click at [161, 158] on span "PDF" at bounding box center [164, 155] width 7 height 5
click at [54, 182] on span "PDF" at bounding box center [56, 181] width 7 height 5
click at [73, 185] on div "PDF PDF" at bounding box center [78, 181] width 16 height 15
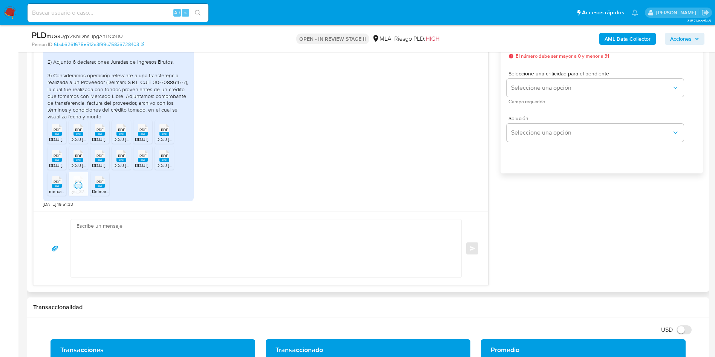
click at [97, 184] on span "PDF" at bounding box center [99, 181] width 7 height 5
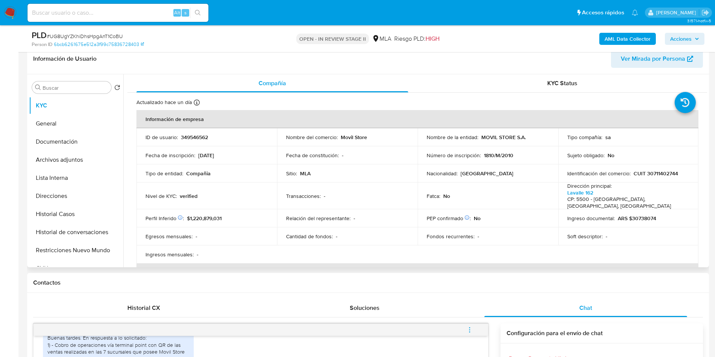
scroll to position [113, 0]
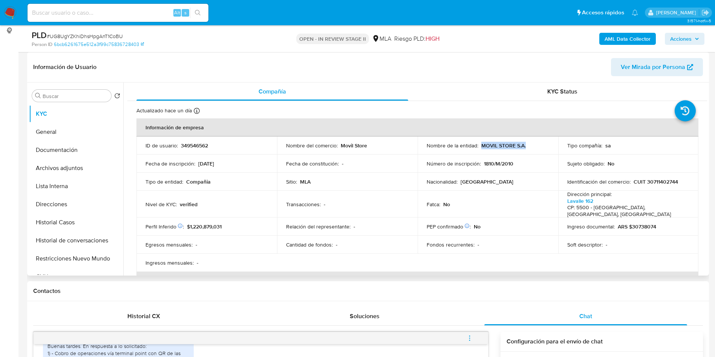
drag, startPoint x: 478, startPoint y: 143, endPoint x: 524, endPoint y: 149, distance: 46.8
click at [524, 149] on td "Nombre de la entidad : MOVIL STORE S.A." at bounding box center [487, 145] width 141 height 18
copy p "MOVIL STORE S.A."
click at [60, 163] on button "Archivos adjuntos" at bounding box center [73, 168] width 88 height 18
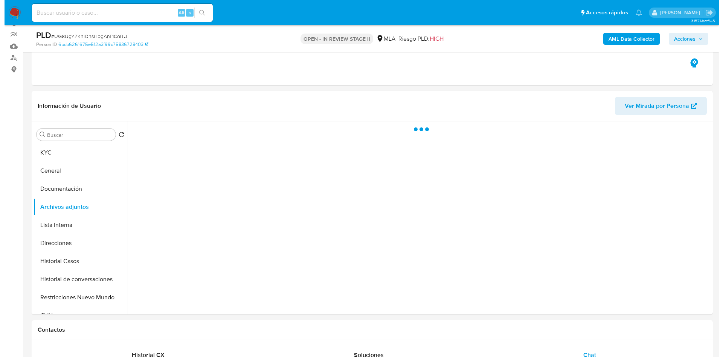
scroll to position [57, 0]
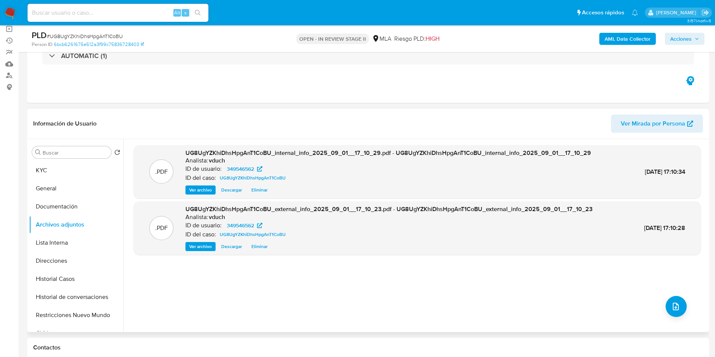
click at [656, 301] on div ".PDF UG8UgYZKhiDhsHpgAnT1CoBU_internal_info_2025_09_01__17_10_29.pdf - UG8UgYZK…" at bounding box center [416, 235] width 567 height 181
click at [676, 303] on icon "upload-file" at bounding box center [675, 306] width 9 height 9
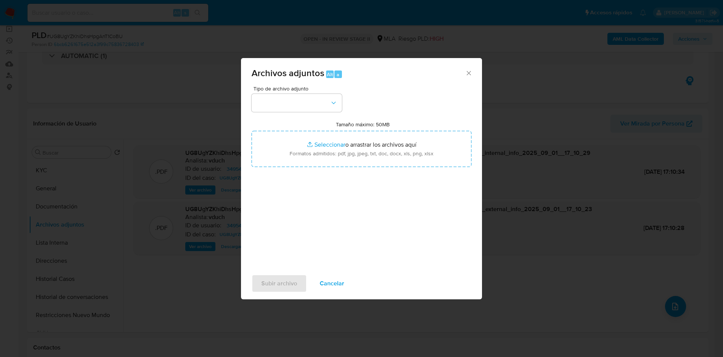
click at [328, 113] on div "Tipo de archivo adjunto Tamaño máximo: 50MB Seleccionar archivos Seleccionar o …" at bounding box center [362, 175] width 220 height 178
click at [326, 110] on button "button" at bounding box center [297, 103] width 90 height 18
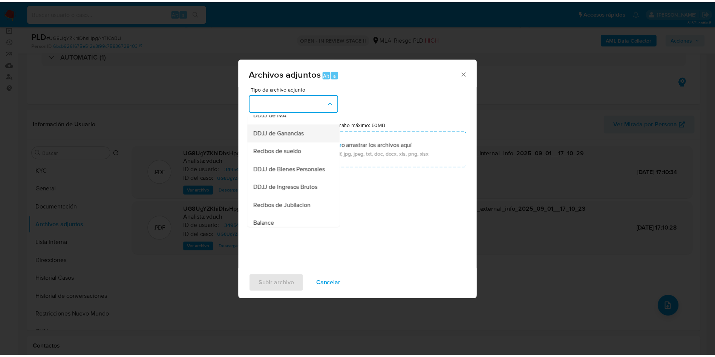
scroll to position [226, 0]
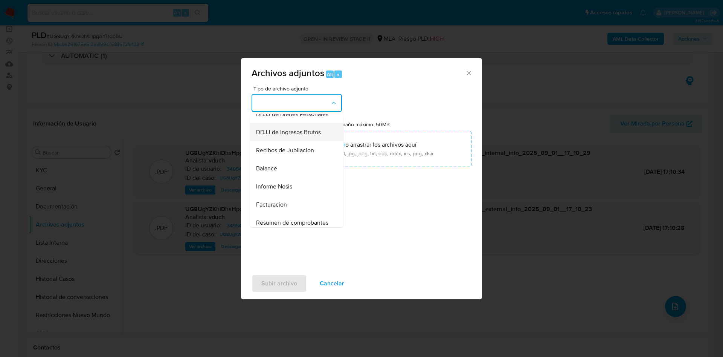
click at [306, 136] on span "DDJJ de Ingresos Brutos" at bounding box center [288, 132] width 65 height 8
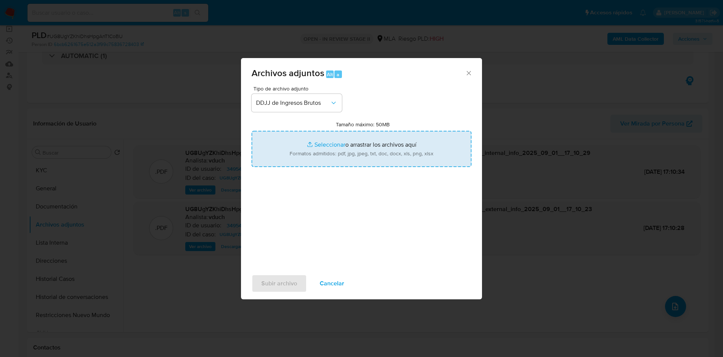
type input "C:\fakepath\MOVIL STORE SA - Documentación.pdf"
click at [280, 284] on span "Subir archivo" at bounding box center [279, 283] width 36 height 17
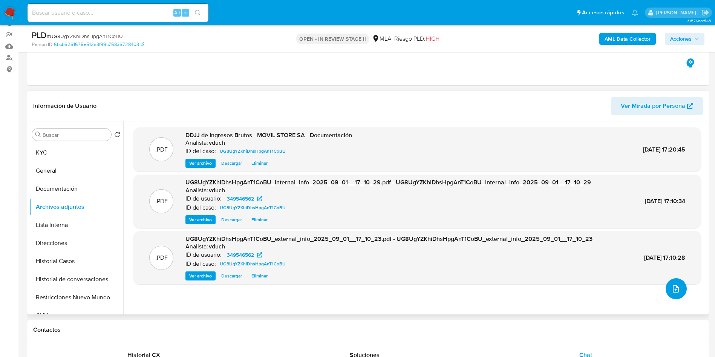
scroll to position [57, 0]
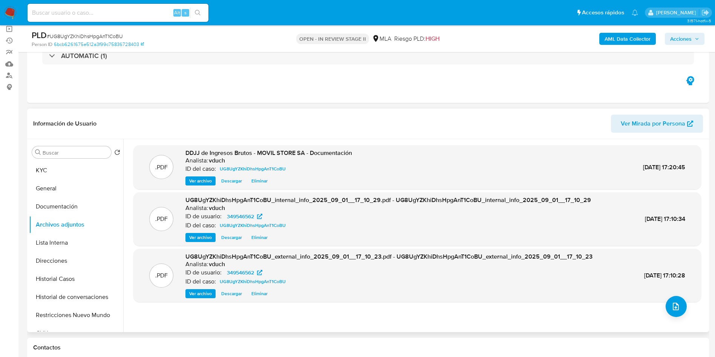
click at [100, 160] on div "Buscar Volver al orden por defecto KYC General Documentación Archivos adjuntos …" at bounding box center [76, 236] width 94 height 192
click at [95, 168] on button "KYC" at bounding box center [73, 170] width 88 height 18
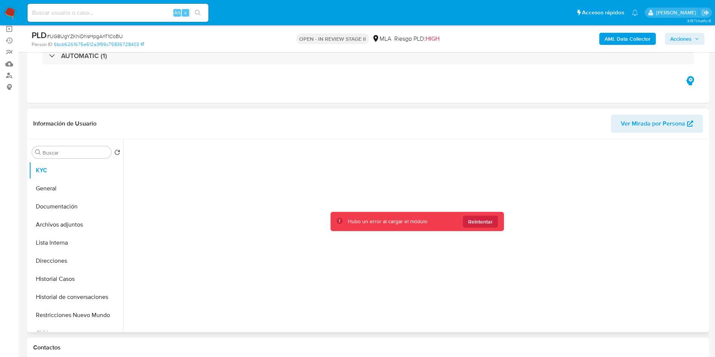
click at [494, 230] on div "Hubo un error al cargar el módulo Reintentar" at bounding box center [416, 221] width 173 height 19
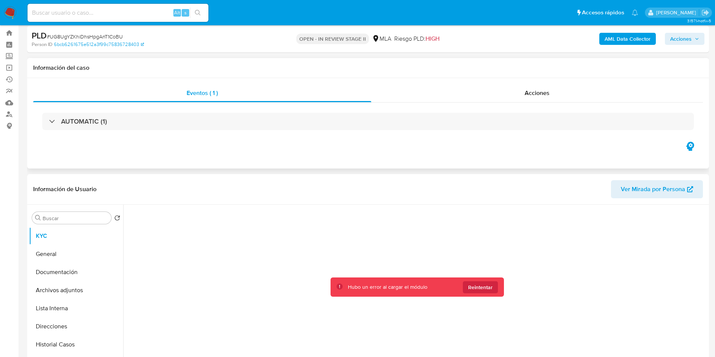
scroll to position [0, 0]
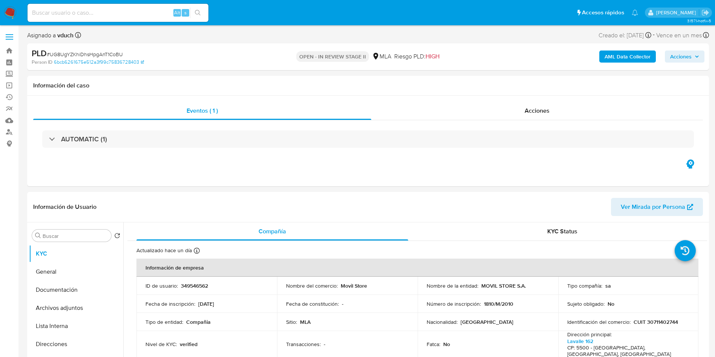
select select "10"
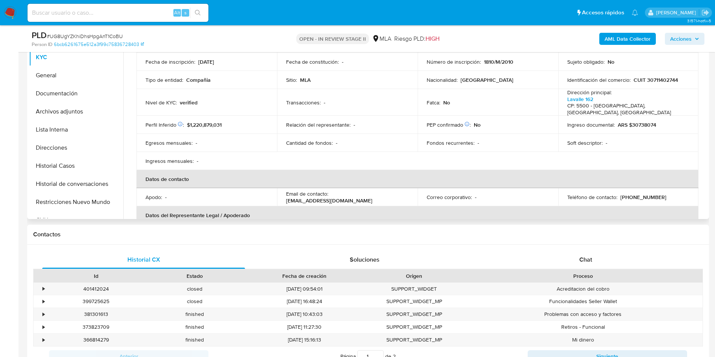
scroll to position [113, 0]
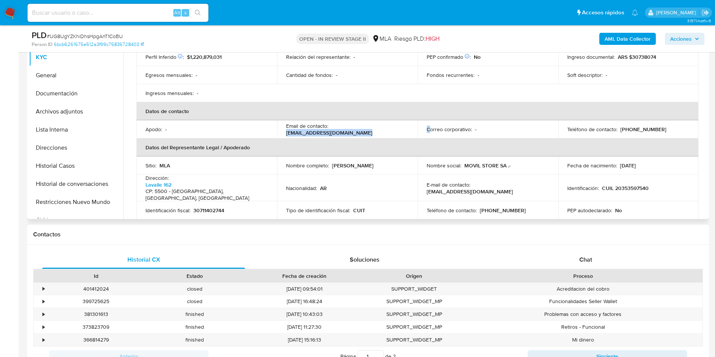
drag, startPoint x: 330, startPoint y: 124, endPoint x: 427, endPoint y: 125, distance: 96.5
click at [427, 125] on tr "Apodo : - Email de contacto : [EMAIL_ADDRESS][DOMAIN_NAME] Correo corporativo :…" at bounding box center [417, 129] width 562 height 18
copy tr "[EMAIL_ADDRESS][DOMAIN_NAME] C"
drag, startPoint x: 370, startPoint y: 176, endPoint x: 362, endPoint y: 150, distance: 27.3
click at [370, 185] on div "Nacionalidad : AR" at bounding box center [347, 188] width 122 height 7
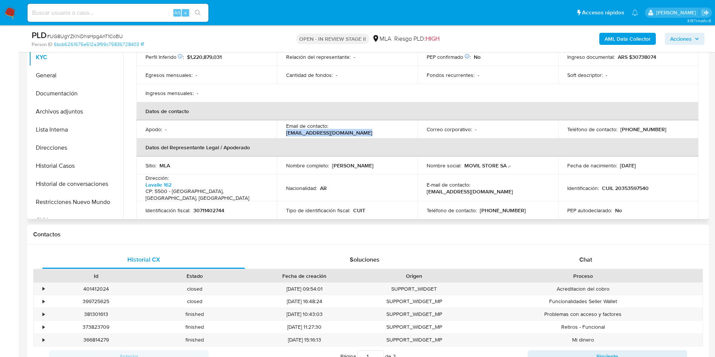
drag, startPoint x: 331, startPoint y: 122, endPoint x: 415, endPoint y: 125, distance: 84.4
click at [415, 125] on tr "Apodo : - Email de contacto : [EMAIL_ADDRESS][DOMAIN_NAME] Correo corporativo :…" at bounding box center [417, 129] width 562 height 18
copy p "[EMAIL_ADDRESS][DOMAIN_NAME]"
click at [636, 126] on p "[PHONE_NUMBER]" at bounding box center [643, 129] width 46 height 7
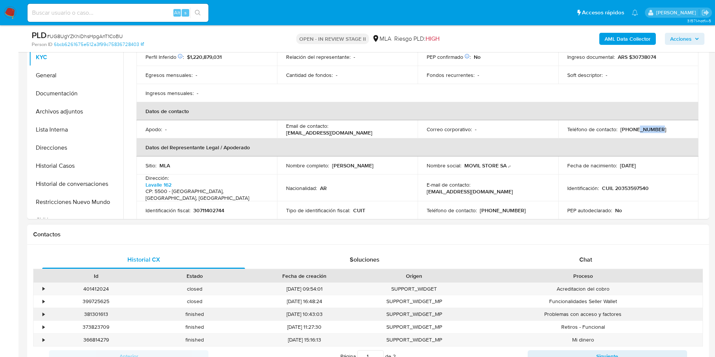
copy p "5137042"
click at [620, 126] on p "(261) 5137042" at bounding box center [643, 129] width 46 height 7
copy p "261"
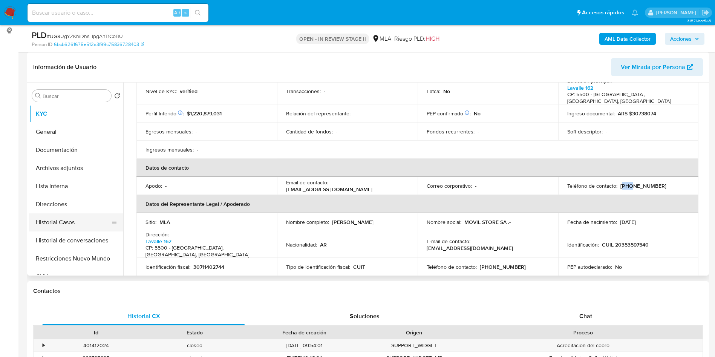
click at [70, 221] on button "Historial Casos" at bounding box center [73, 222] width 88 height 18
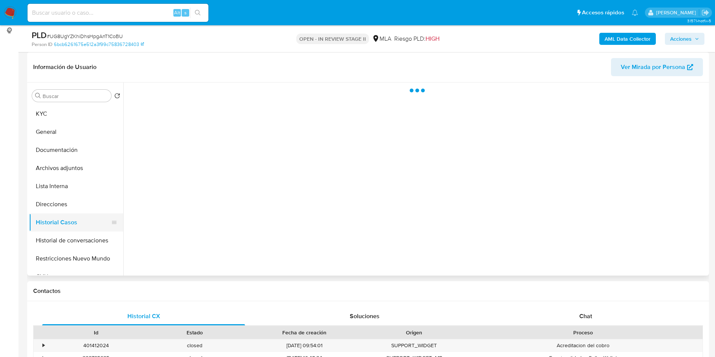
scroll to position [0, 0]
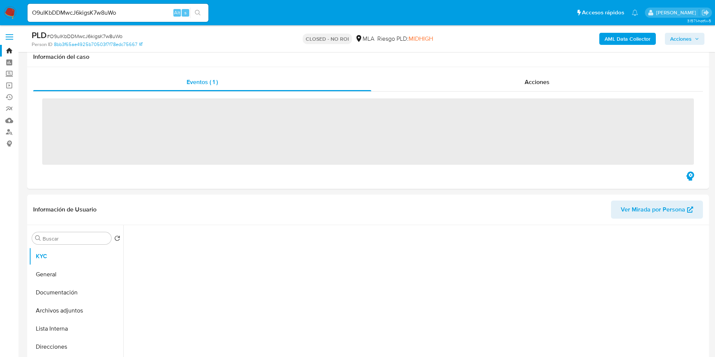
scroll to position [113, 0]
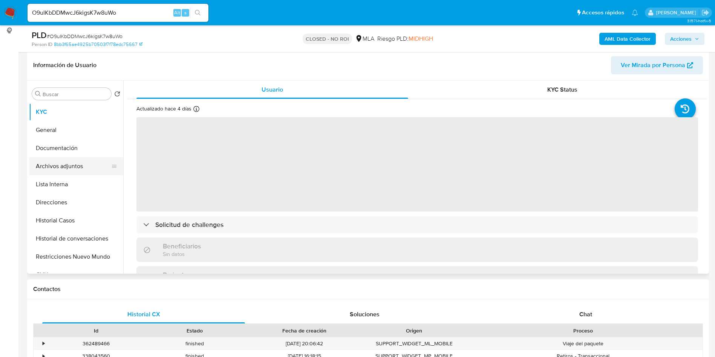
click at [63, 166] on button "Archivos adjuntos" at bounding box center [73, 166] width 88 height 18
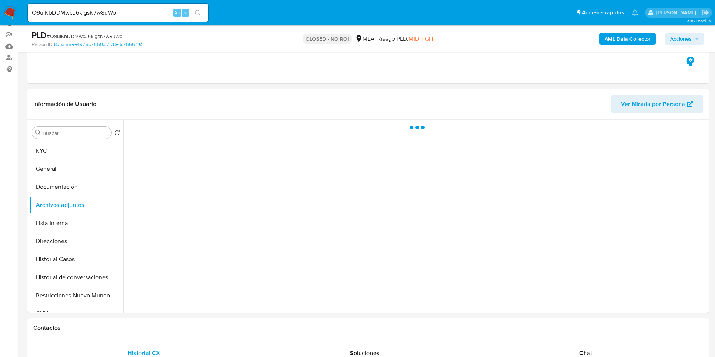
scroll to position [57, 0]
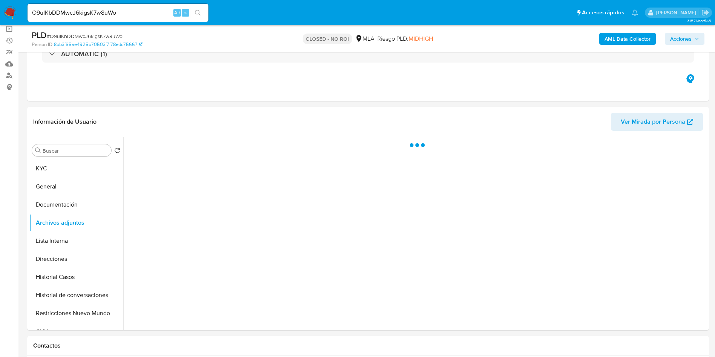
select select "10"
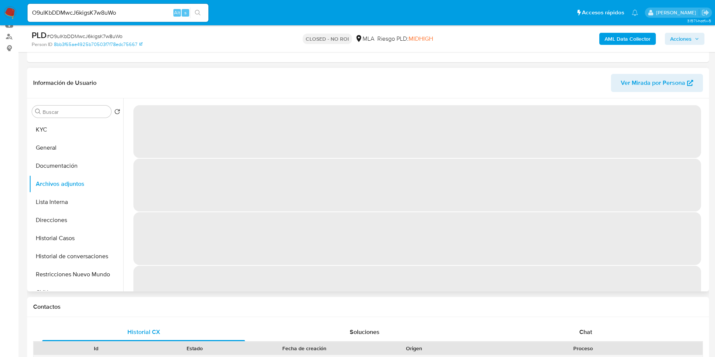
scroll to position [113, 0]
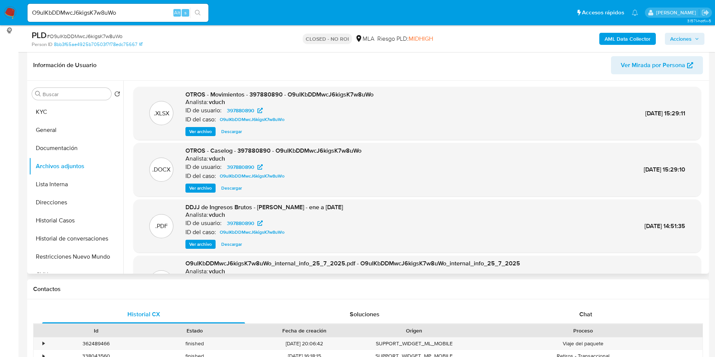
click at [201, 242] on span "Ver archivo" at bounding box center [200, 244] width 23 height 8
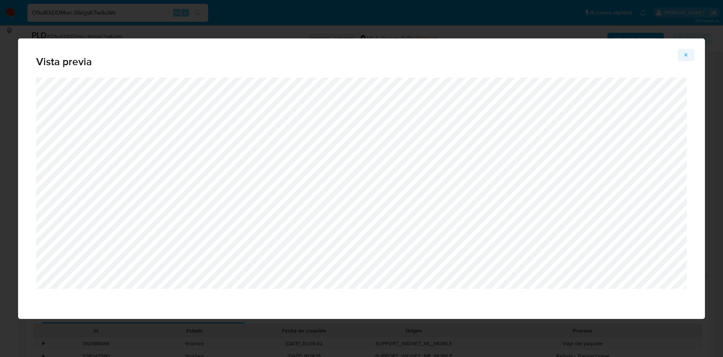
click at [685, 59] on span "Attachment preview" at bounding box center [686, 55] width 6 height 11
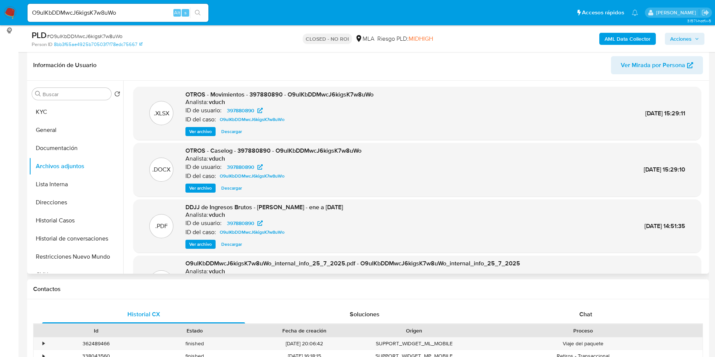
click at [198, 189] on span "Ver archivo" at bounding box center [200, 188] width 23 height 8
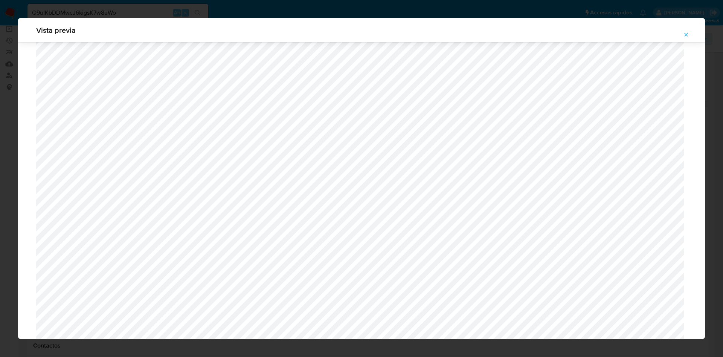
scroll to position [663, 0]
click at [684, 36] on icon "Attachment preview" at bounding box center [686, 35] width 6 height 6
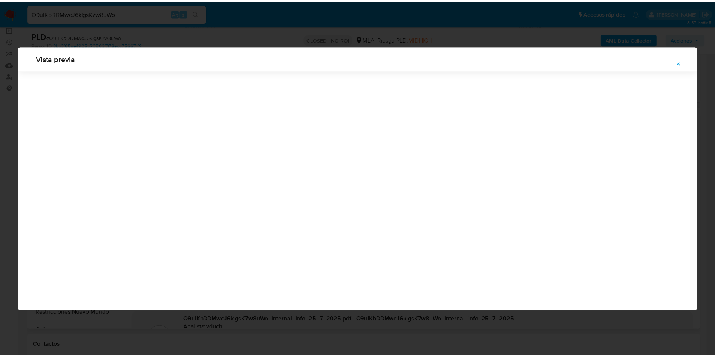
scroll to position [0, 0]
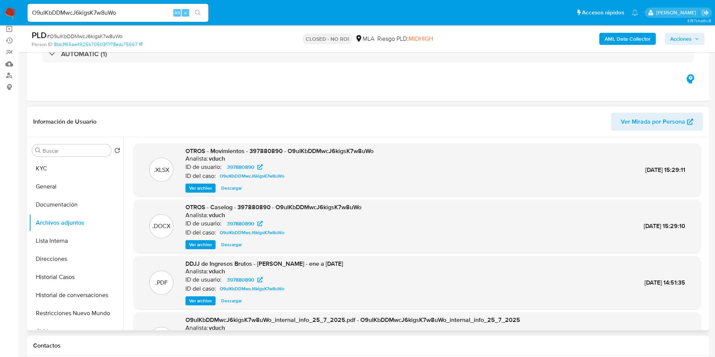
click at [142, 11] on input "O9uIKbDDMwcJ6kigsK7w8uWo" at bounding box center [117, 13] width 181 height 10
paste input "lAmR1Z10euWc4wQUydVyx91W"
type input "lAmR1Z10euWc4wQUydVyx91W"
click at [191, 12] on button "search-icon" at bounding box center [197, 13] width 15 height 11
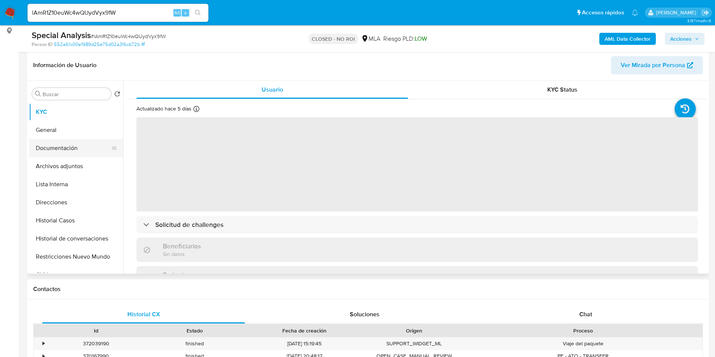
click at [76, 154] on button "Documentación" at bounding box center [73, 148] width 88 height 18
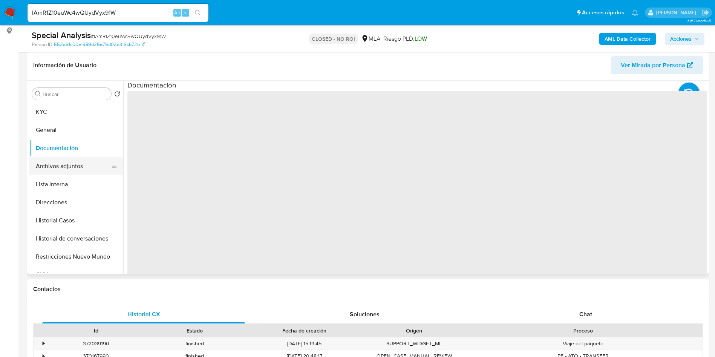
click at [67, 164] on button "Archivos adjuntos" at bounding box center [73, 166] width 88 height 18
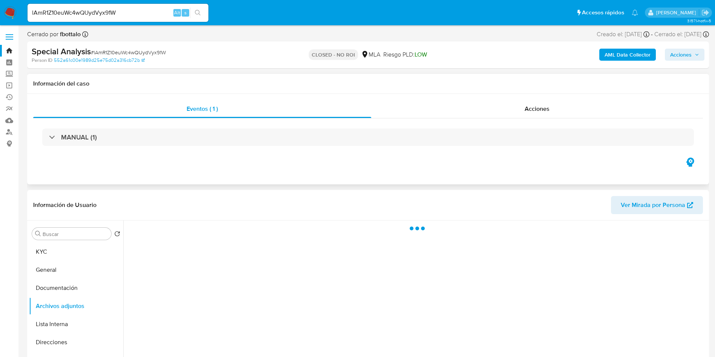
select select "10"
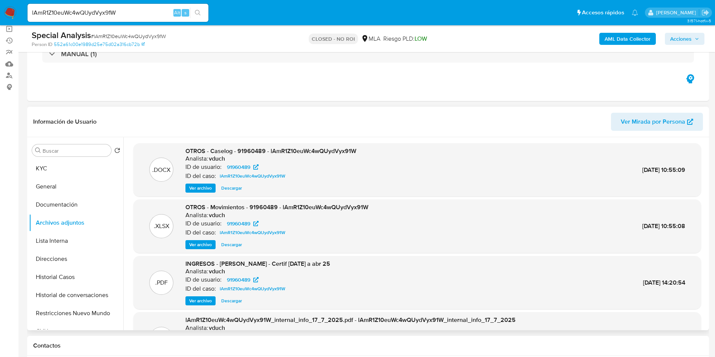
scroll to position [57, 0]
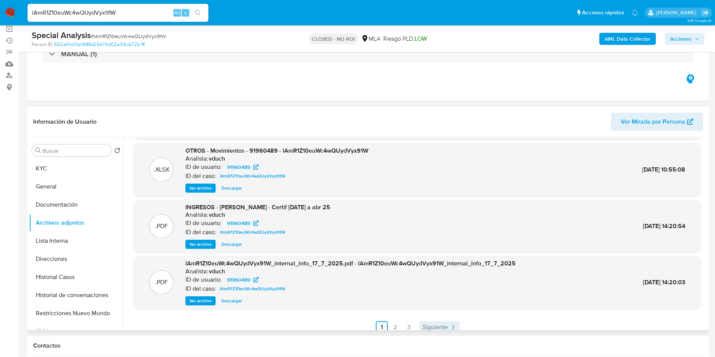
click at [446, 330] on link "Siguiente" at bounding box center [439, 327] width 40 height 12
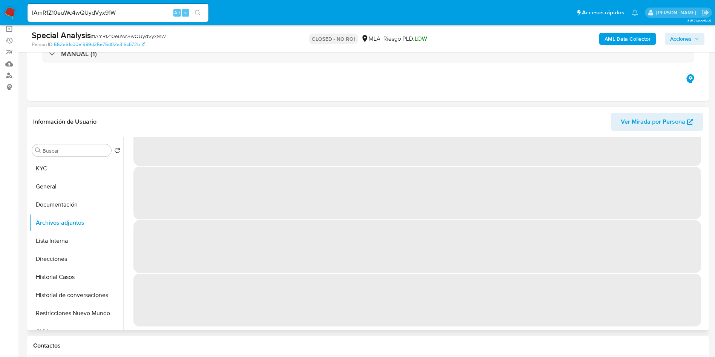
scroll to position [0, 0]
